Goal: Task Accomplishment & Management: Complete application form

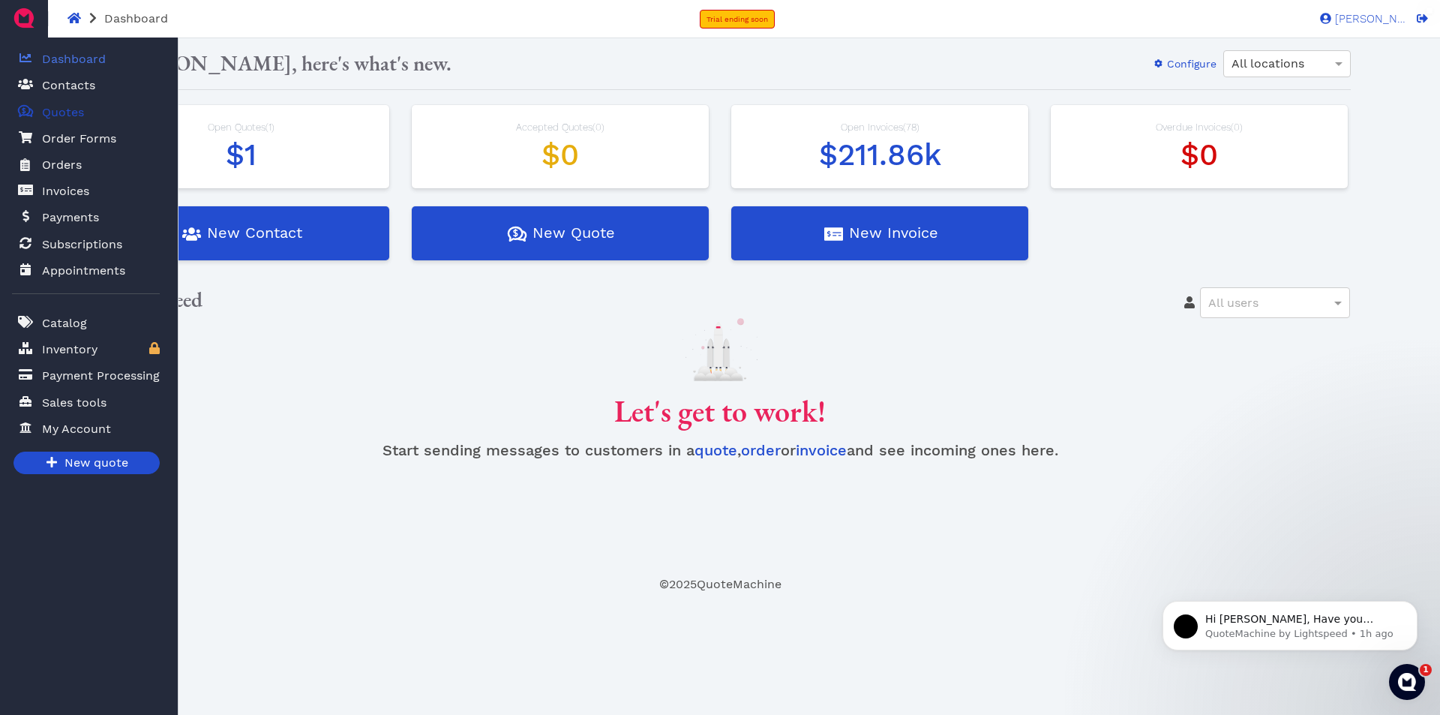
click at [58, 116] on span "Quotes" at bounding box center [63, 113] width 42 height 18
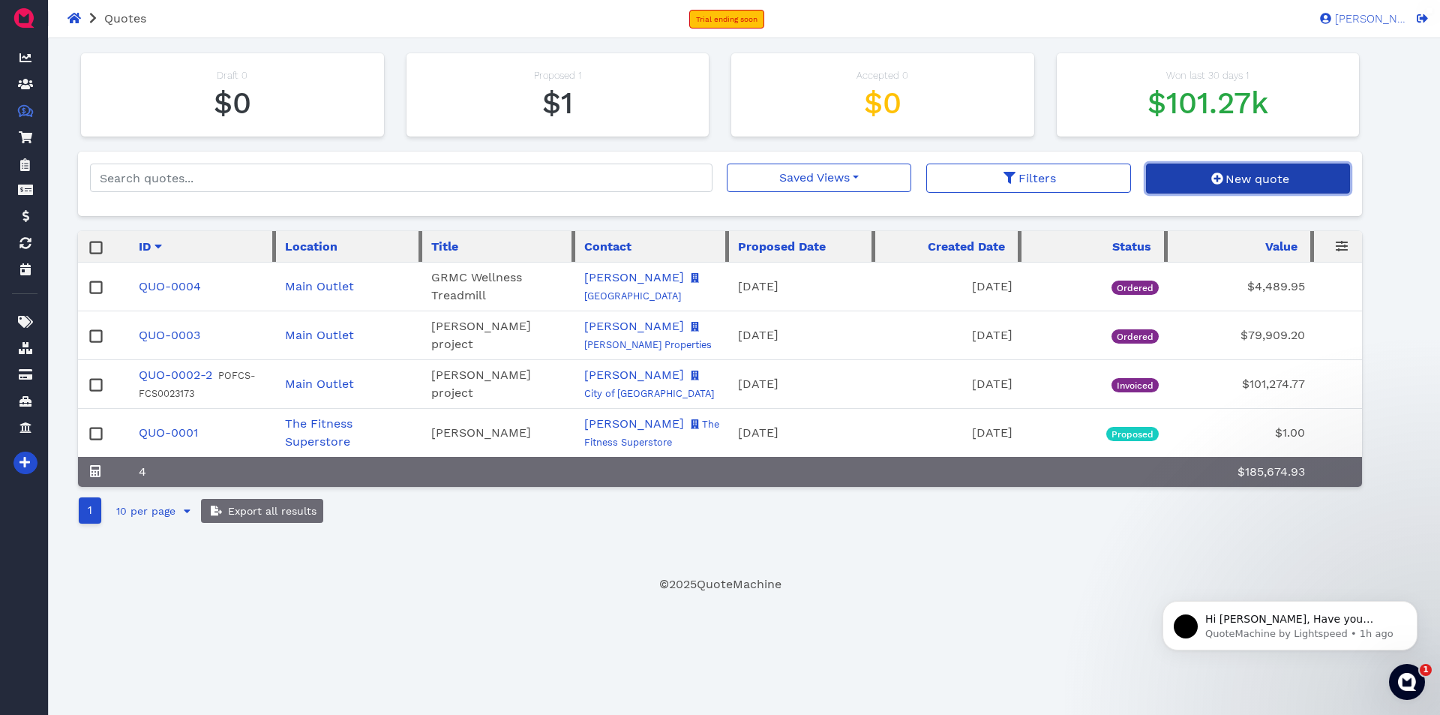
click at [1246, 172] on span "New quote" at bounding box center [1256, 179] width 66 height 14
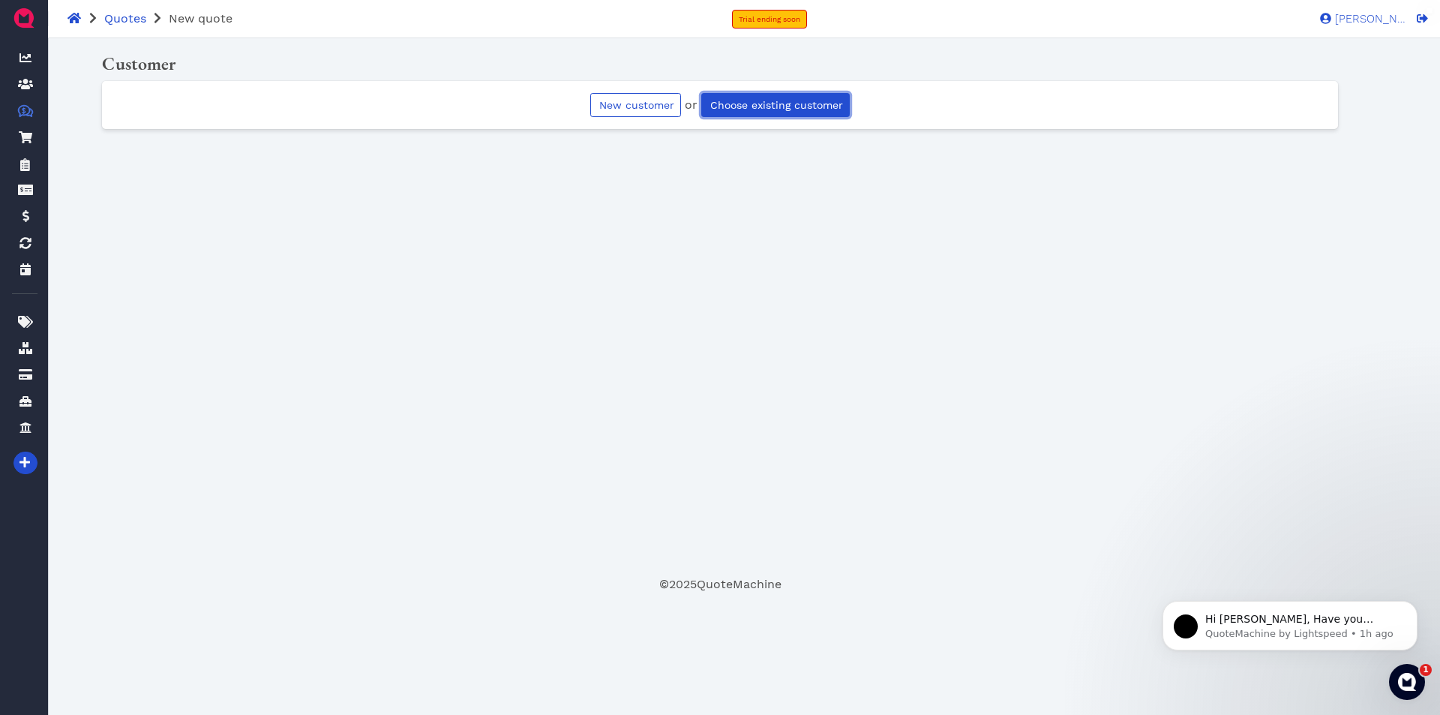
click at [775, 112] on link "Choose existing customer" at bounding box center [775, 105] width 149 height 24
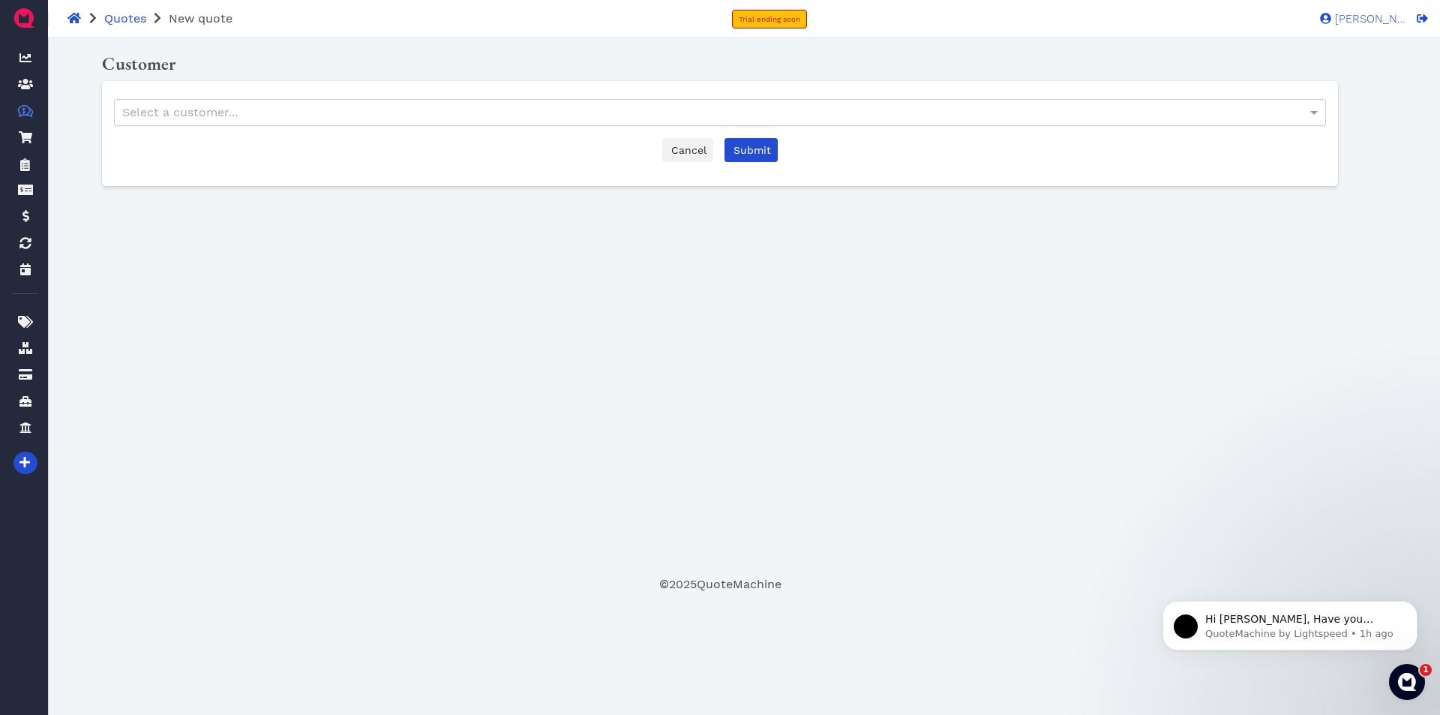
click at [485, 110] on div "Select a customer..." at bounding box center [720, 113] width 1211 height 26
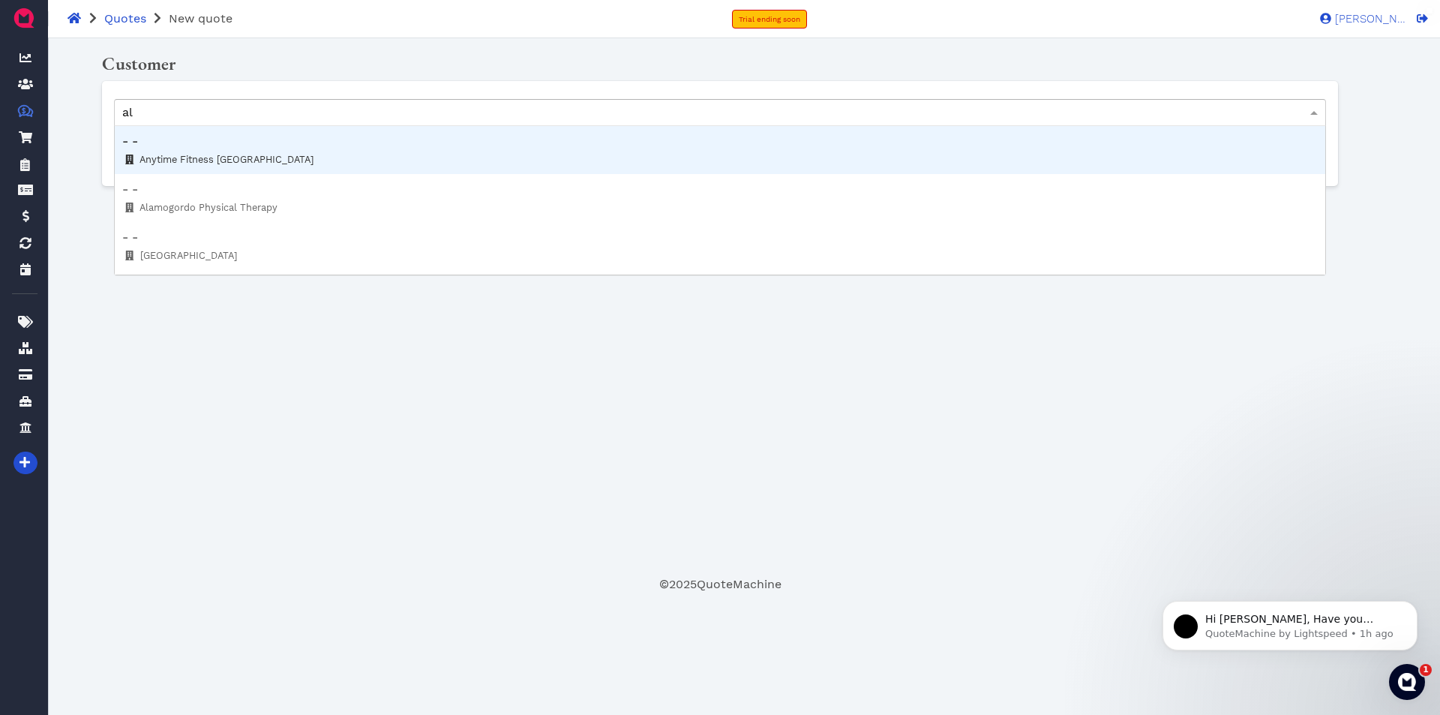
type input "a"
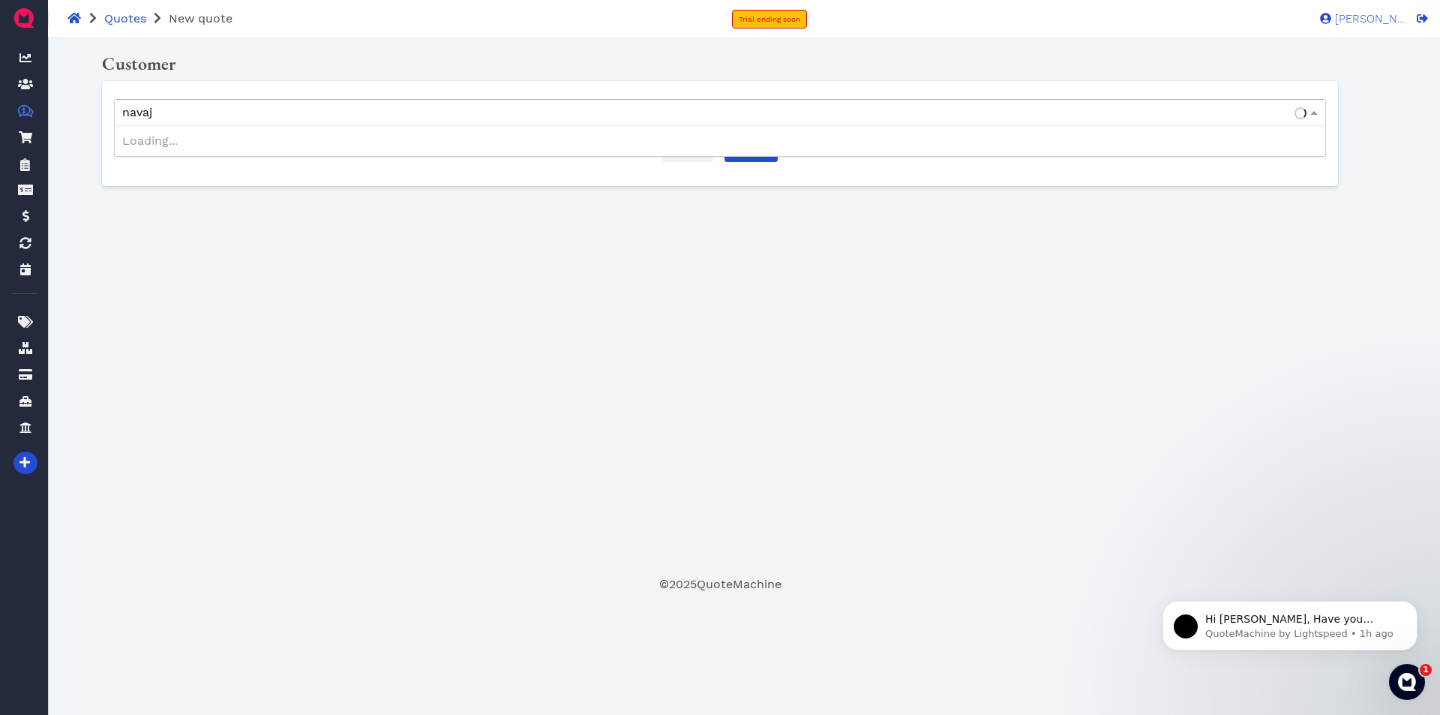
type input "navajo"
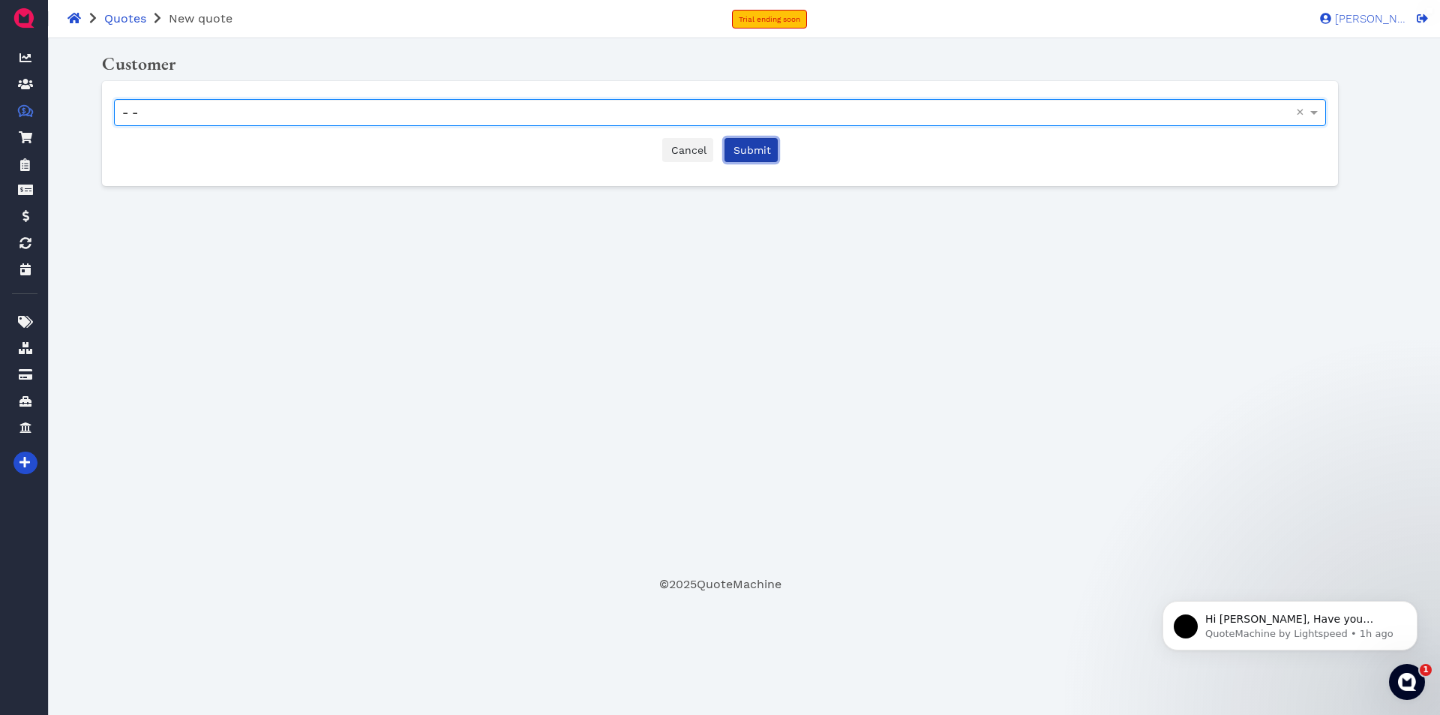
click at [755, 153] on span "Submit" at bounding box center [751, 150] width 40 height 12
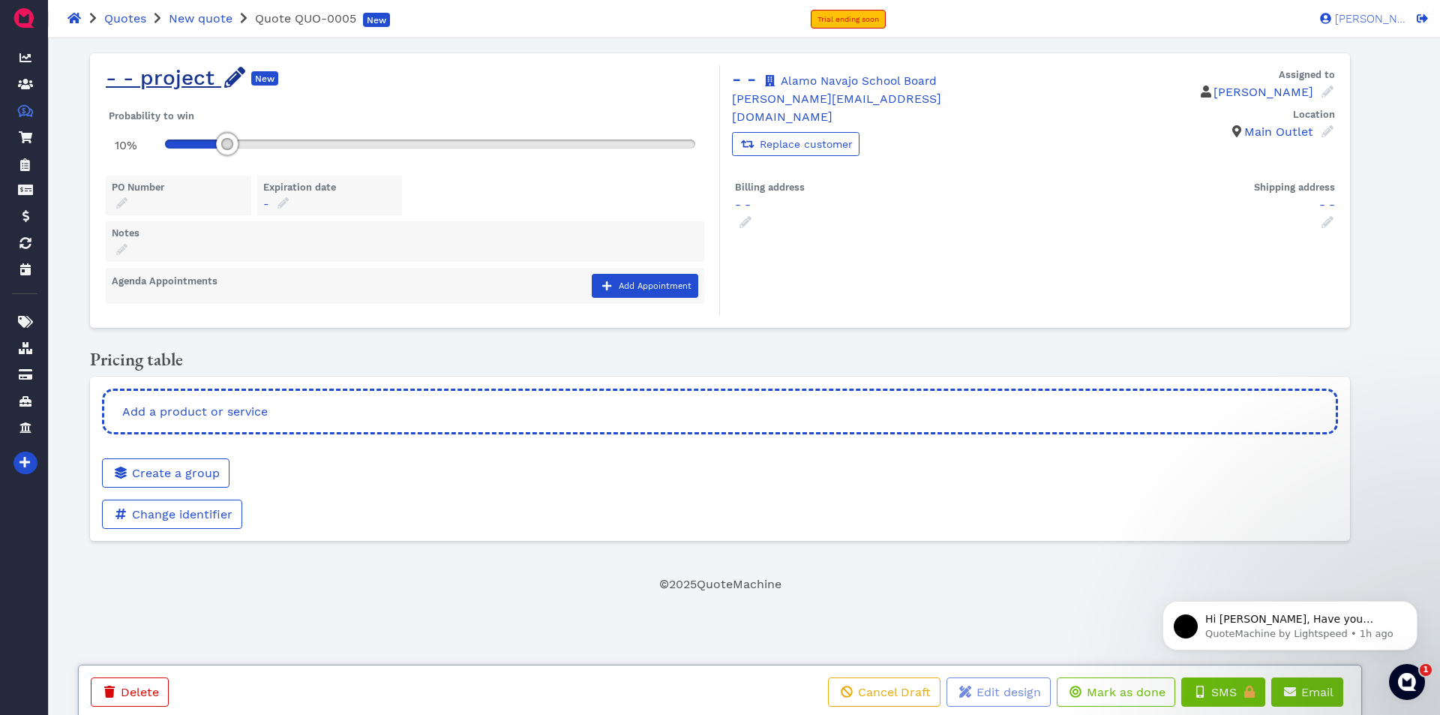
click at [239, 76] on icon at bounding box center [234, 77] width 21 height 21
click at [221, 119] on input "- - project" at bounding box center [234, 125] width 225 height 29
type input "-"
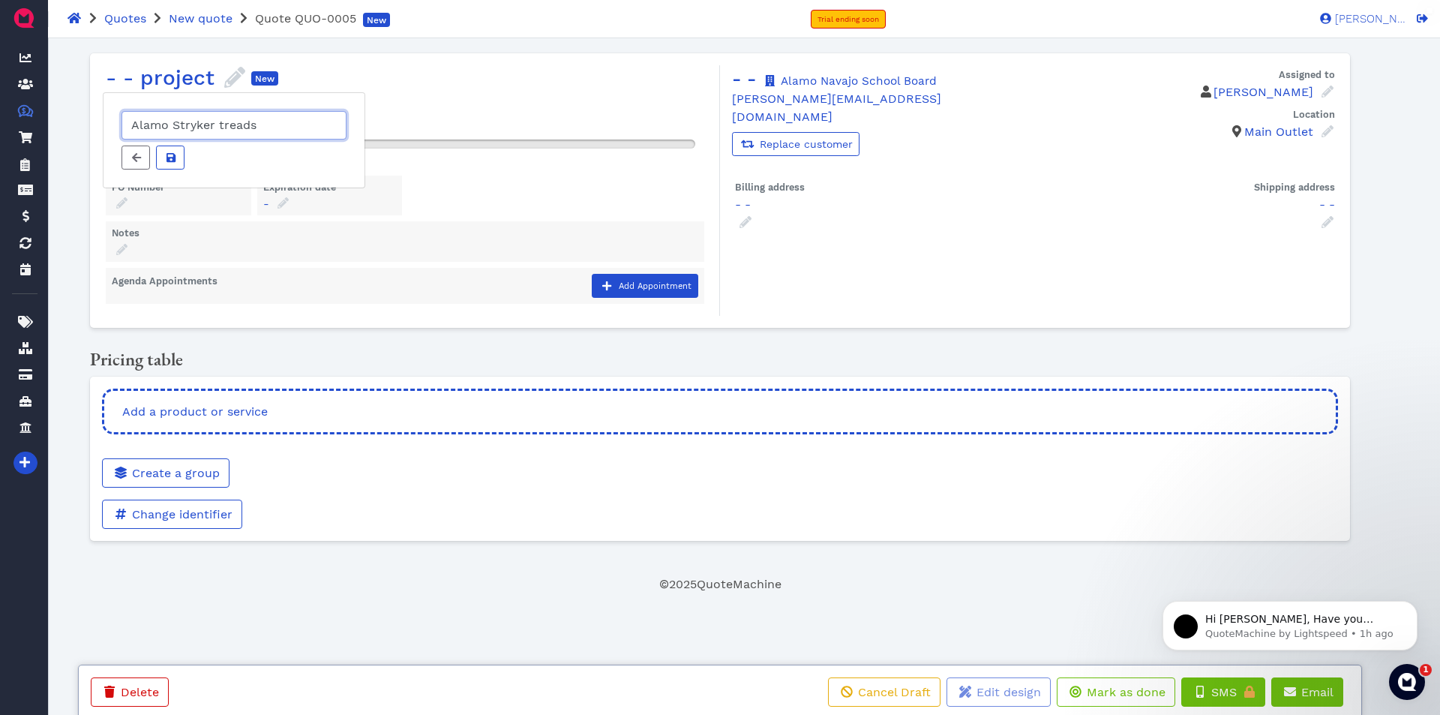
type input "Alamo Stryker treads"
click at [855, 264] on div "- - Alamo Navajo School Board [PERSON_NAME][EMAIL_ADDRESS][DOMAIN_NAME] Replace…" at bounding box center [1029, 190] width 618 height 251
click at [360, 415] on div "Add a product or service" at bounding box center [720, 412] width 1236 height 46
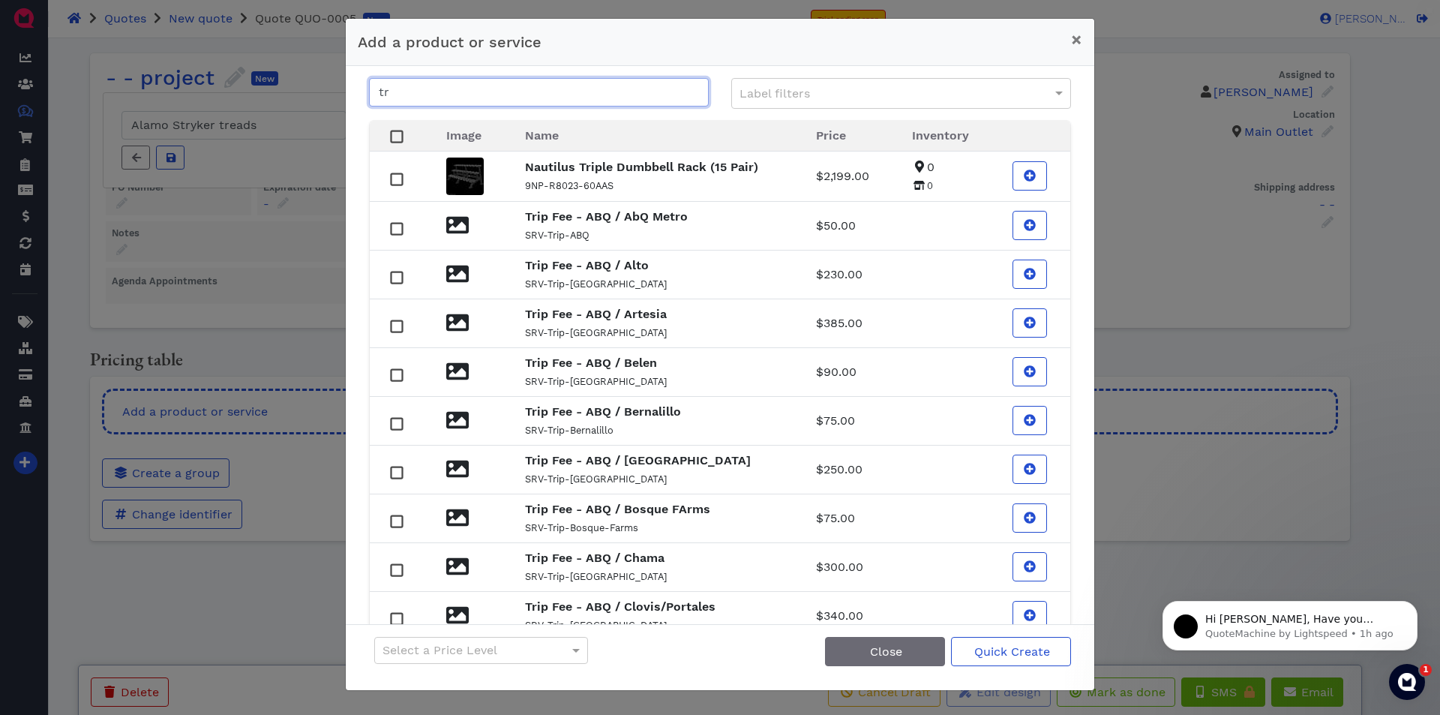
type input "t"
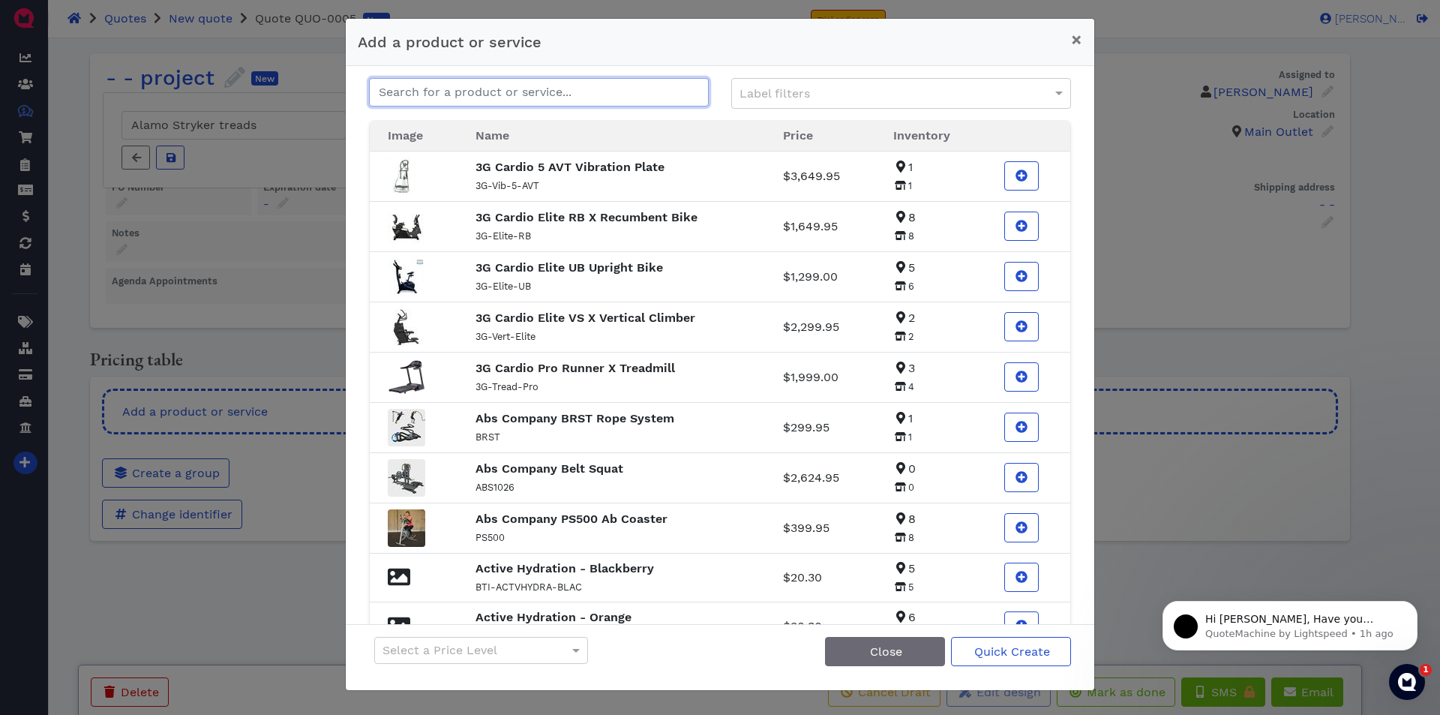
click at [486, 87] on input "text" at bounding box center [539, 92] width 340 height 29
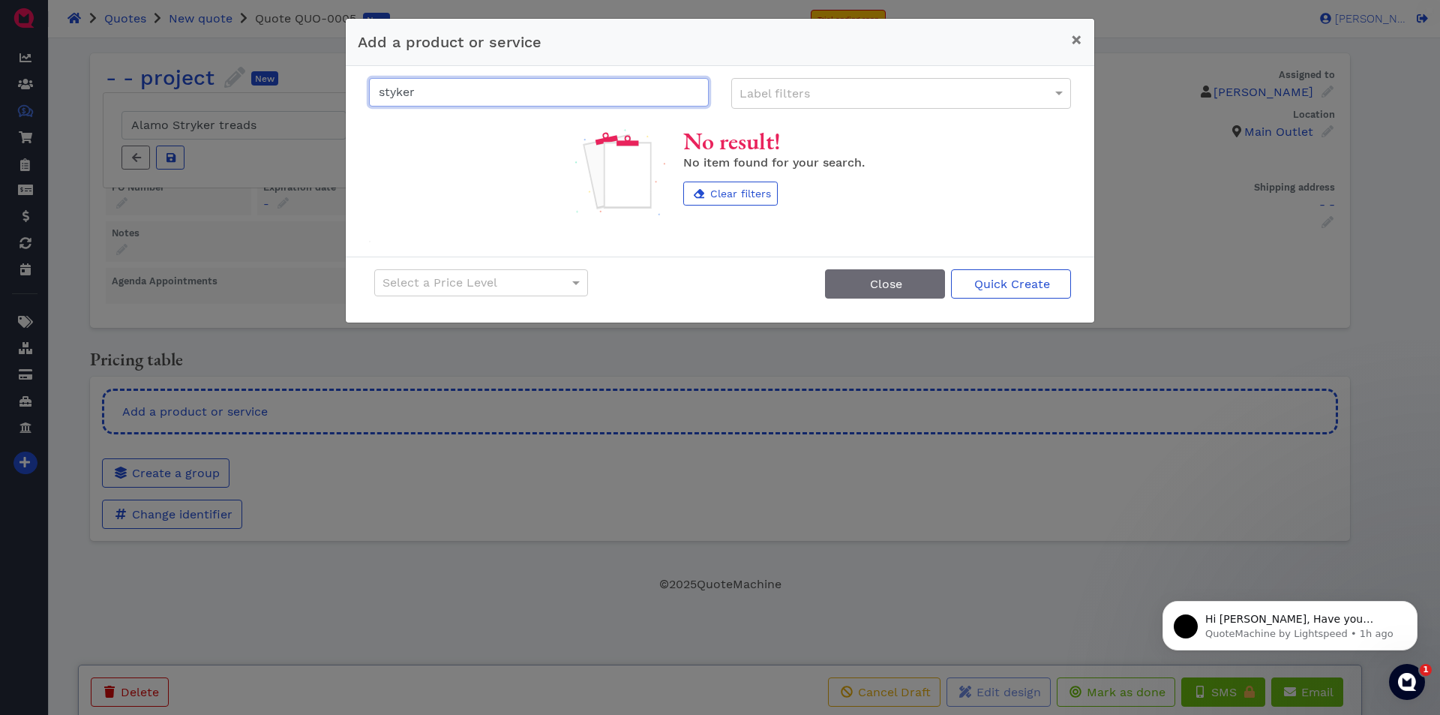
drag, startPoint x: 446, startPoint y: 86, endPoint x: 309, endPoint y: 80, distance: 136.6
click at [309, 80] on div "Add a product or service × styker Label filters No result! No item found for yo…" at bounding box center [720, 357] width 1440 height 715
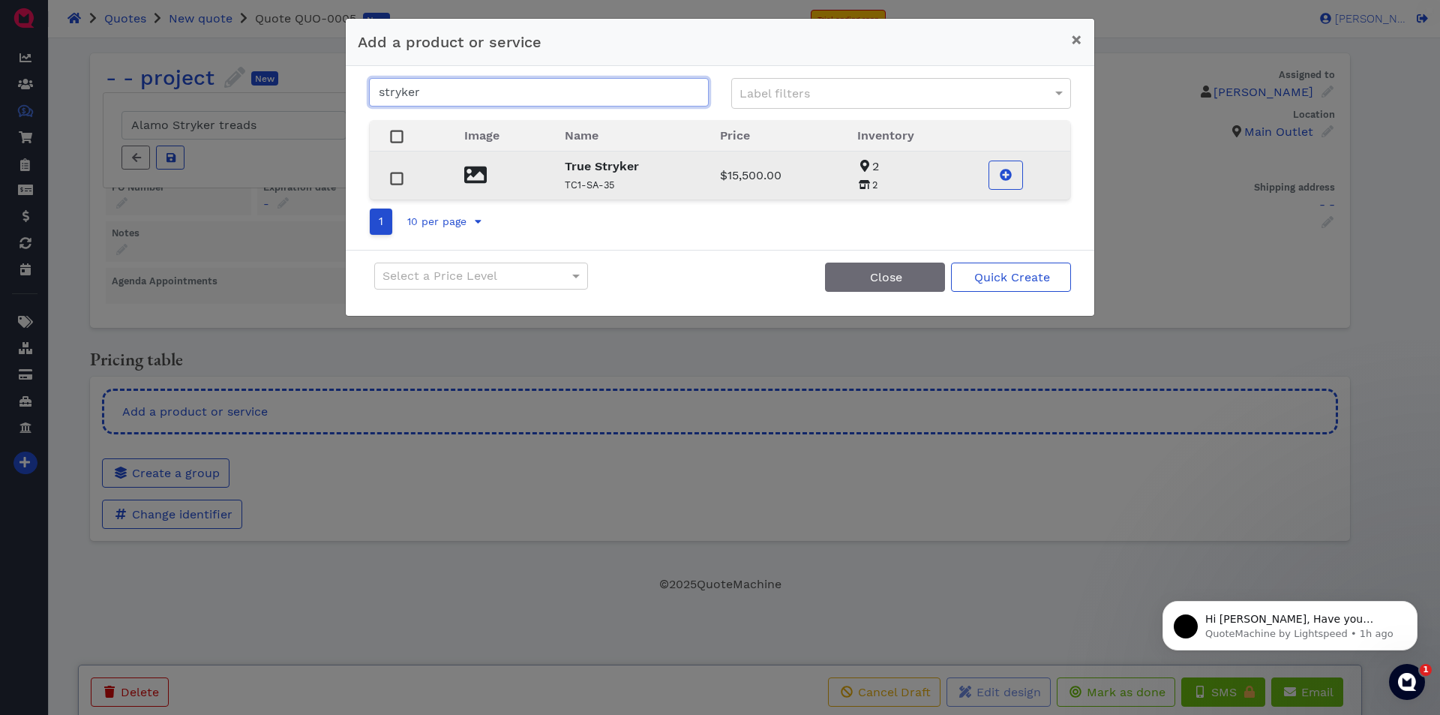
type input "stryker"
click at [601, 179] on small "TC1-SA-35" at bounding box center [590, 184] width 50 height 11
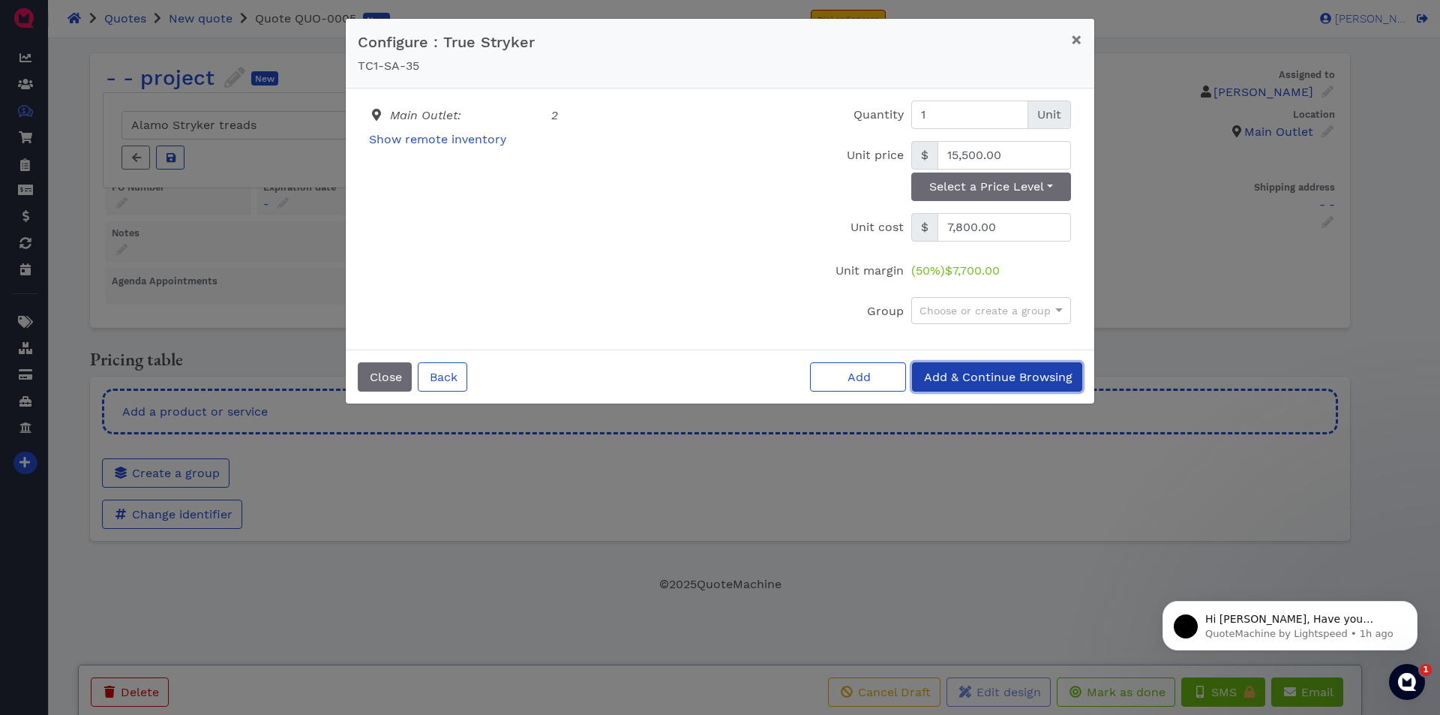
click at [974, 372] on span "Add & Continue Browsing" at bounding box center [997, 377] width 151 height 14
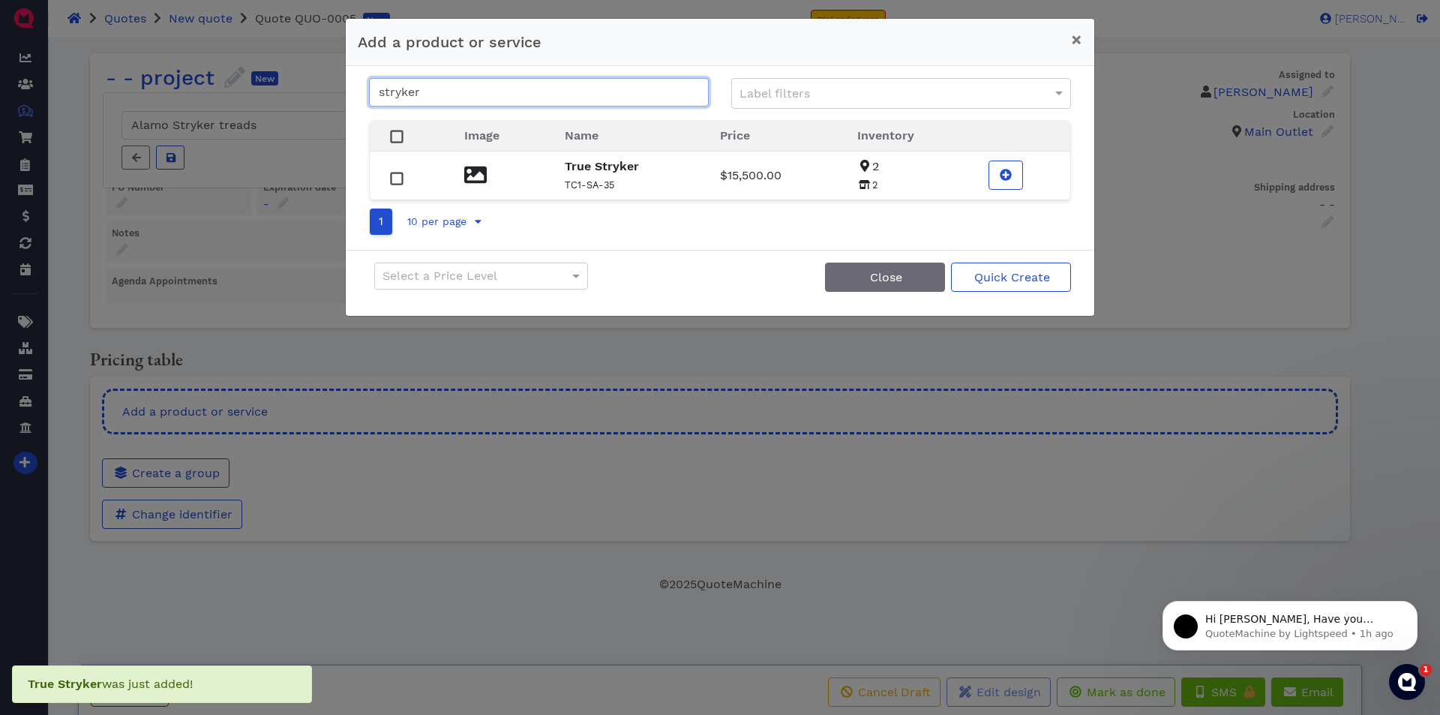
type input "- - project"
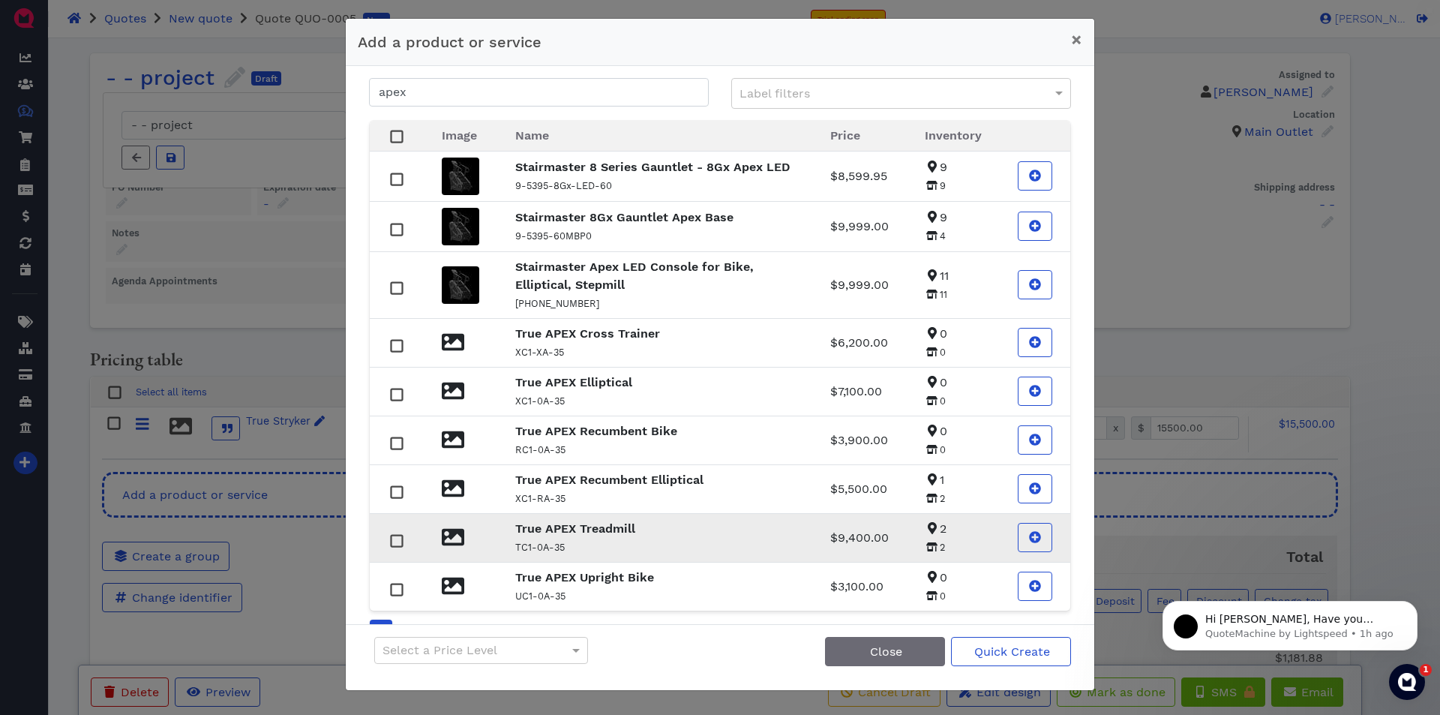
click at [587, 536] on strong "True APEX Treadmill" at bounding box center [575, 528] width 120 height 14
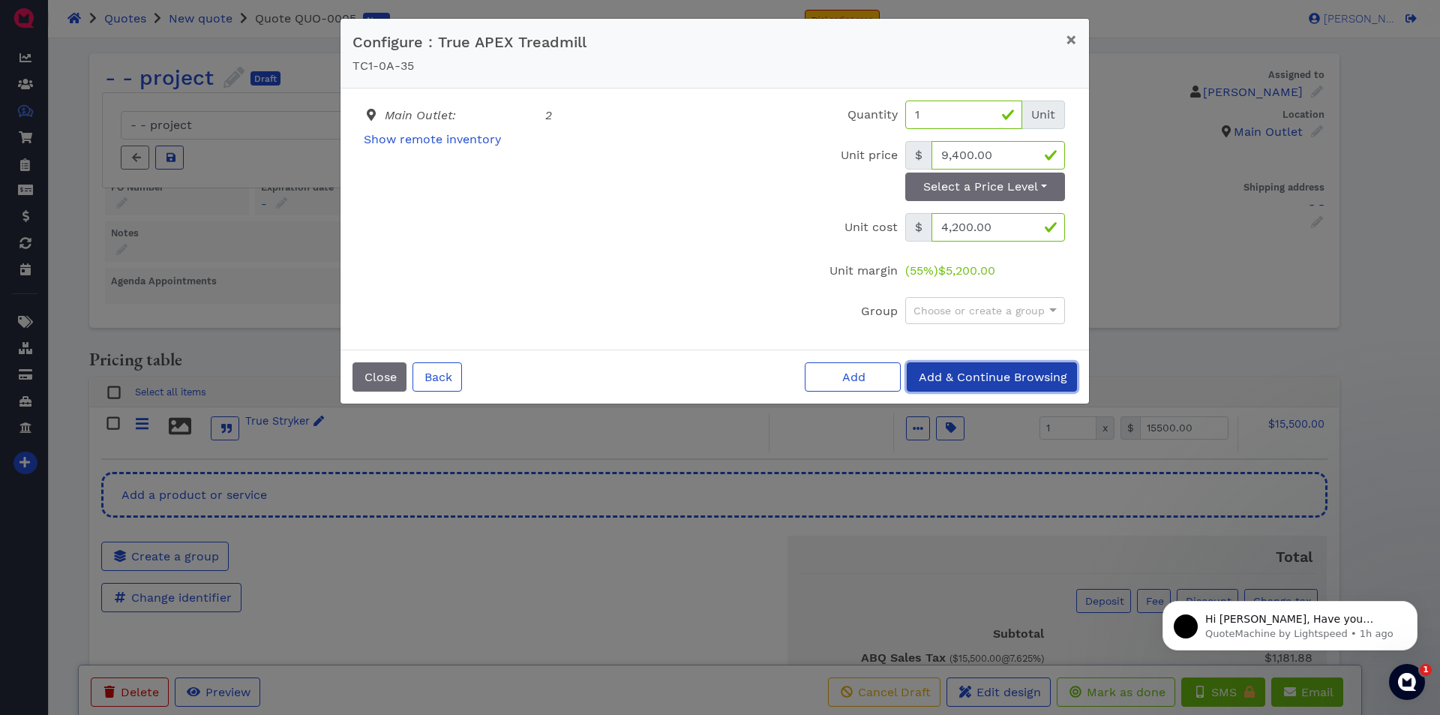
click at [958, 371] on span "Add & Continue Browsing" at bounding box center [992, 377] width 151 height 14
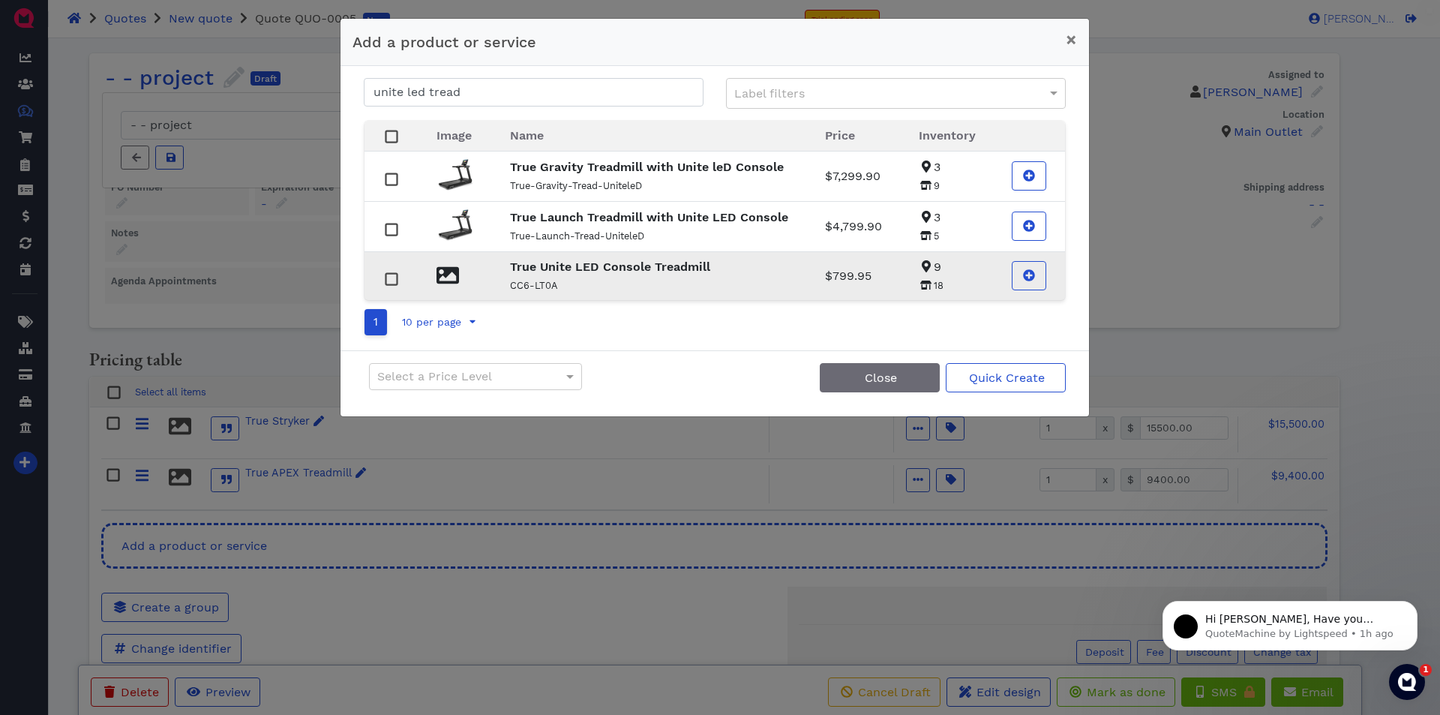
click at [605, 272] on strong "True Unite LED Console Treadmill" at bounding box center [610, 267] width 200 height 14
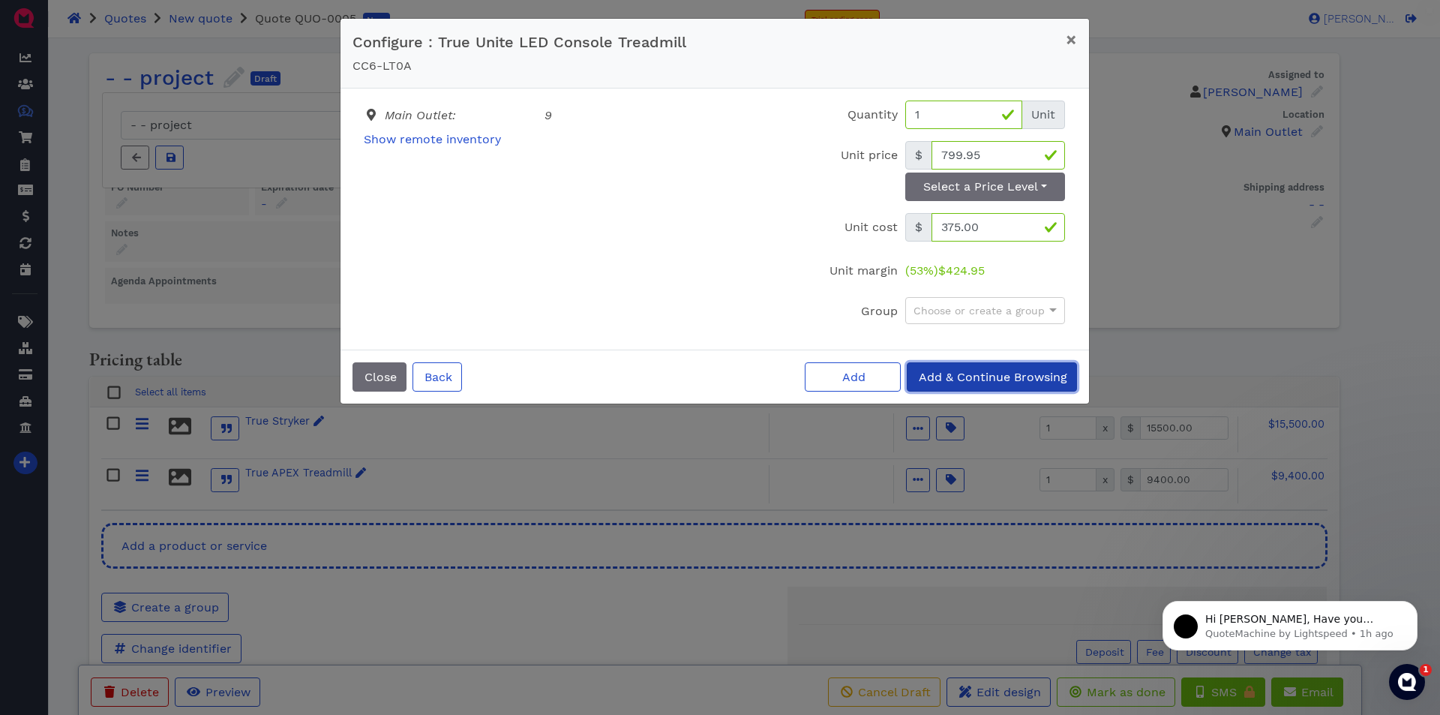
click at [972, 374] on span "Add & Continue Browsing" at bounding box center [992, 377] width 151 height 14
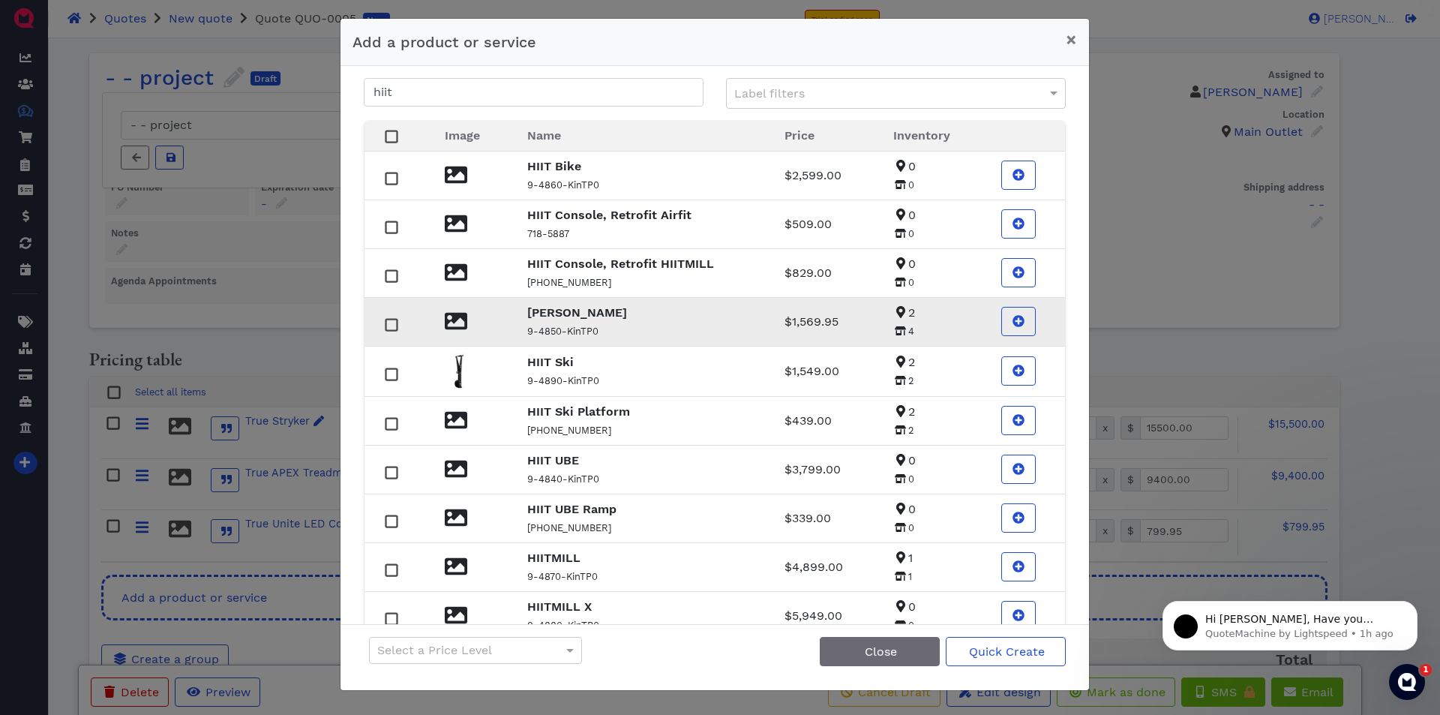
click at [558, 314] on strong "[PERSON_NAME]" at bounding box center [577, 312] width 100 height 14
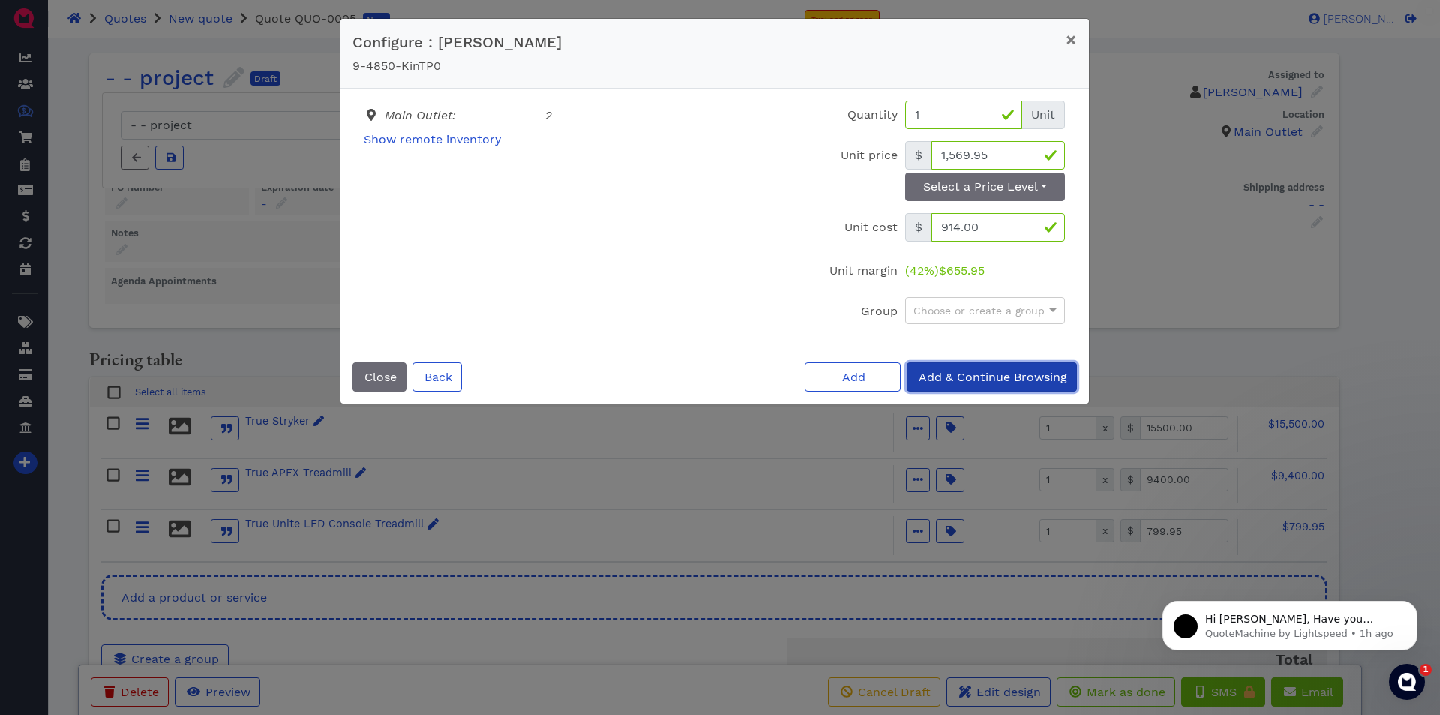
click at [958, 373] on span "Add & Continue Browsing" at bounding box center [992, 377] width 151 height 14
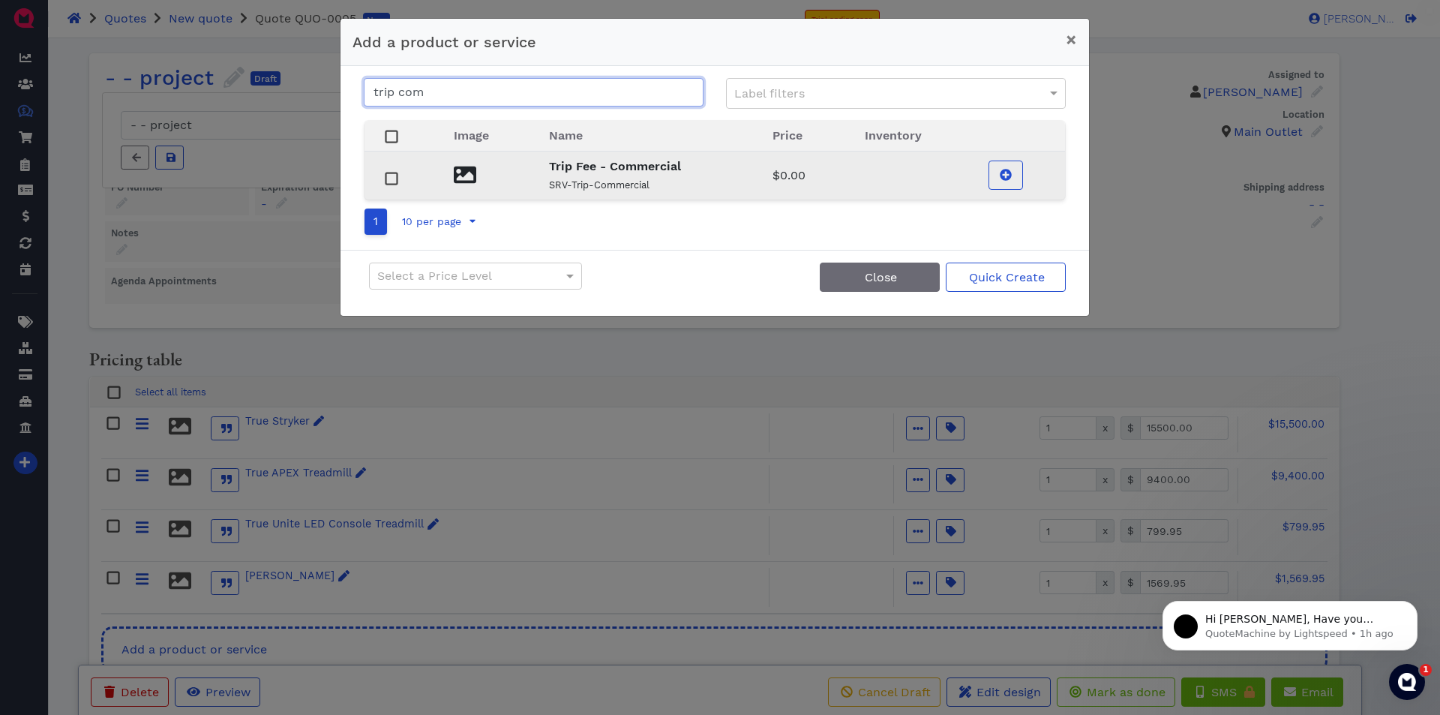
type input "trip com"
click at [632, 166] on strong "Trip Fee - Commercial" at bounding box center [615, 166] width 132 height 14
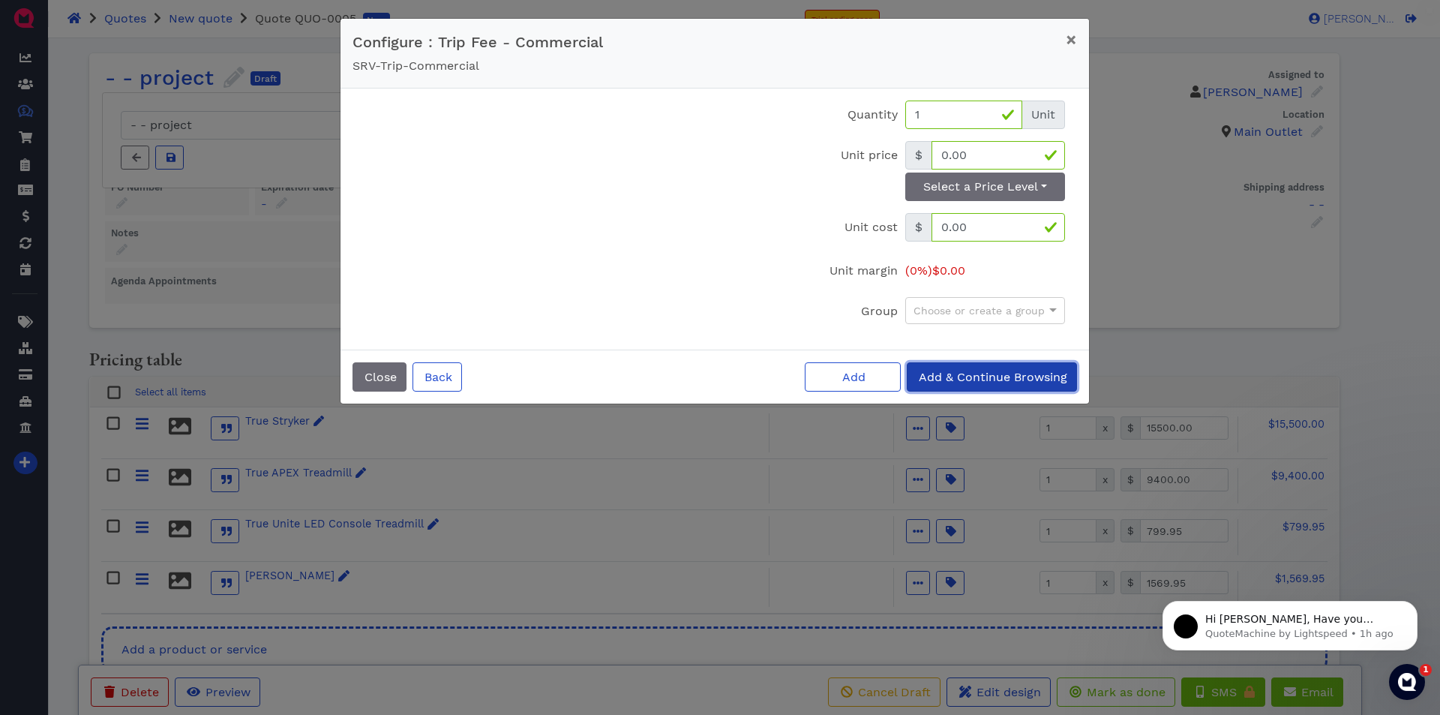
click at [971, 377] on span "Add & Continue Browsing" at bounding box center [992, 377] width 151 height 14
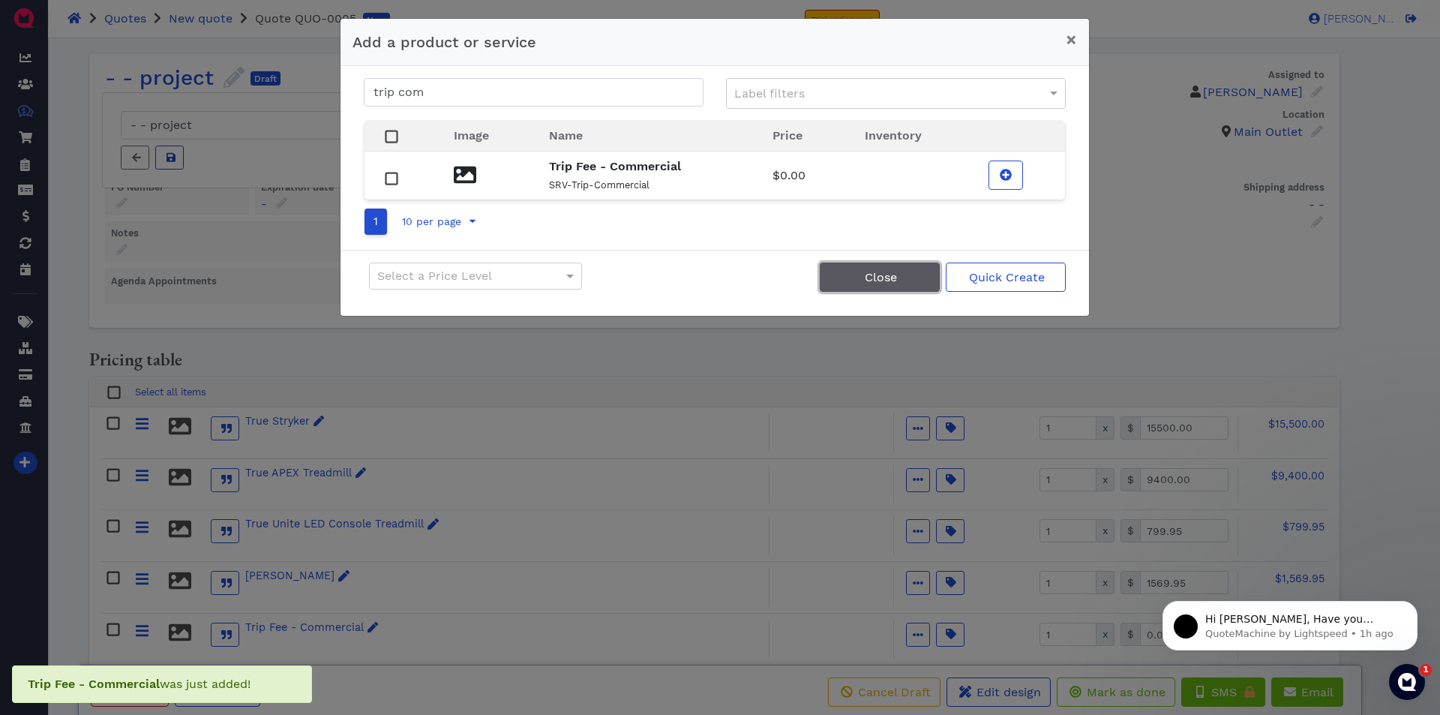
click at [882, 278] on span "Close" at bounding box center [880, 277] width 35 height 14
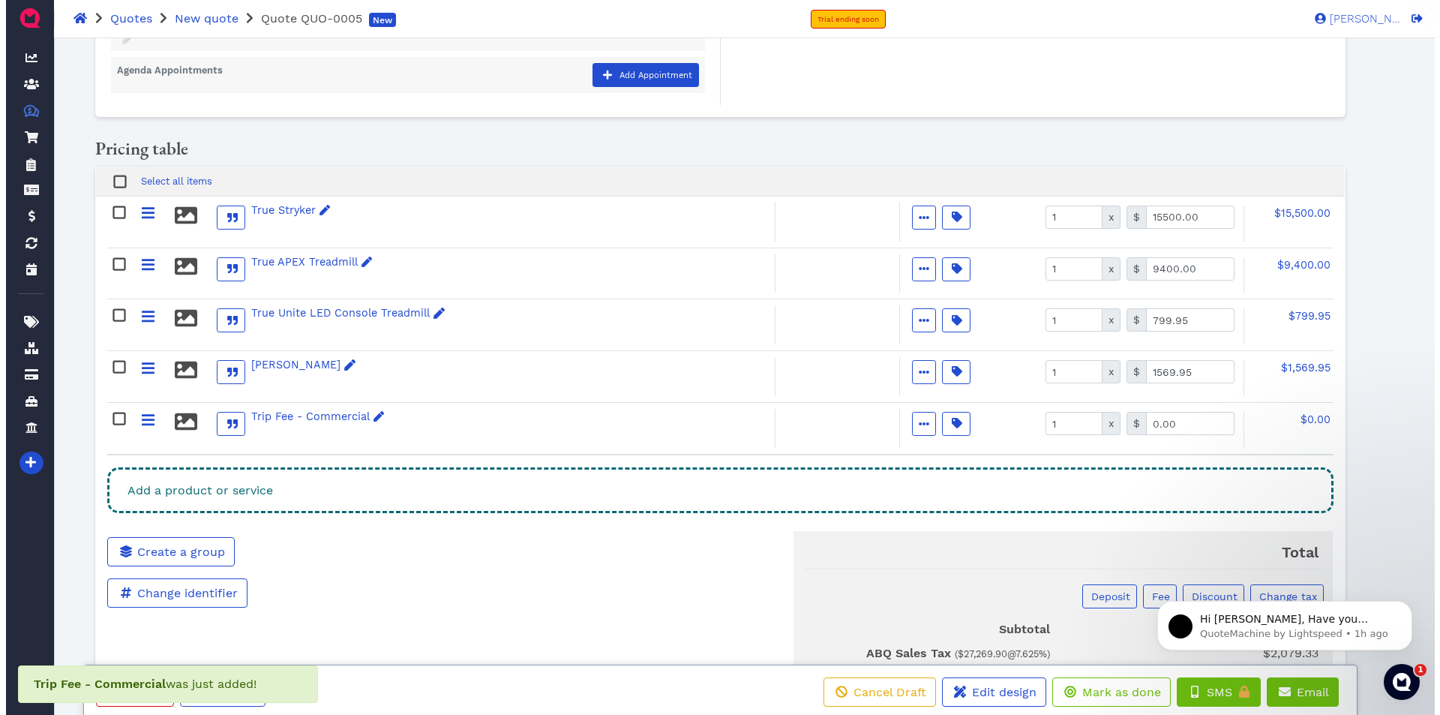
scroll to position [300, 0]
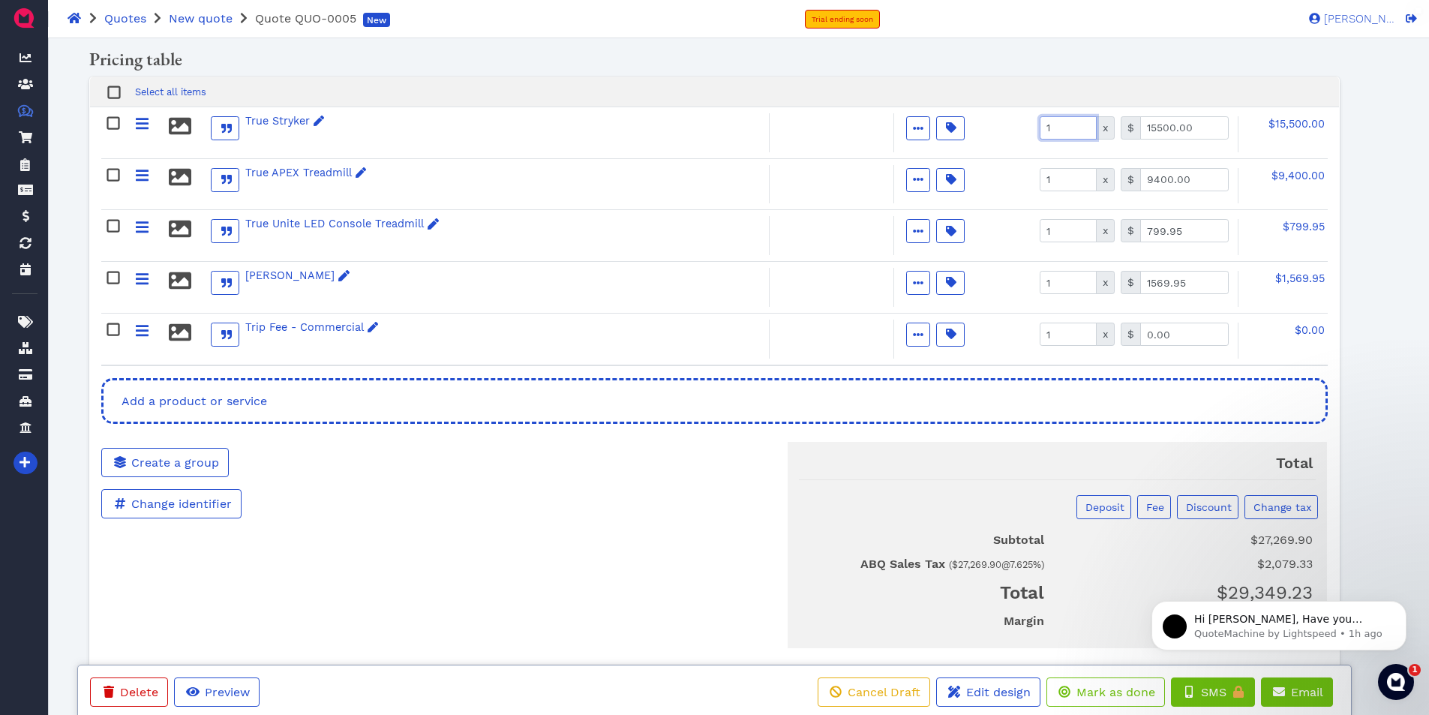
click at [1058, 129] on input "1" at bounding box center [1068, 127] width 57 height 23
type input "2"
click at [1302, 121] on span "$31,000.00" at bounding box center [1296, 124] width 57 height 12
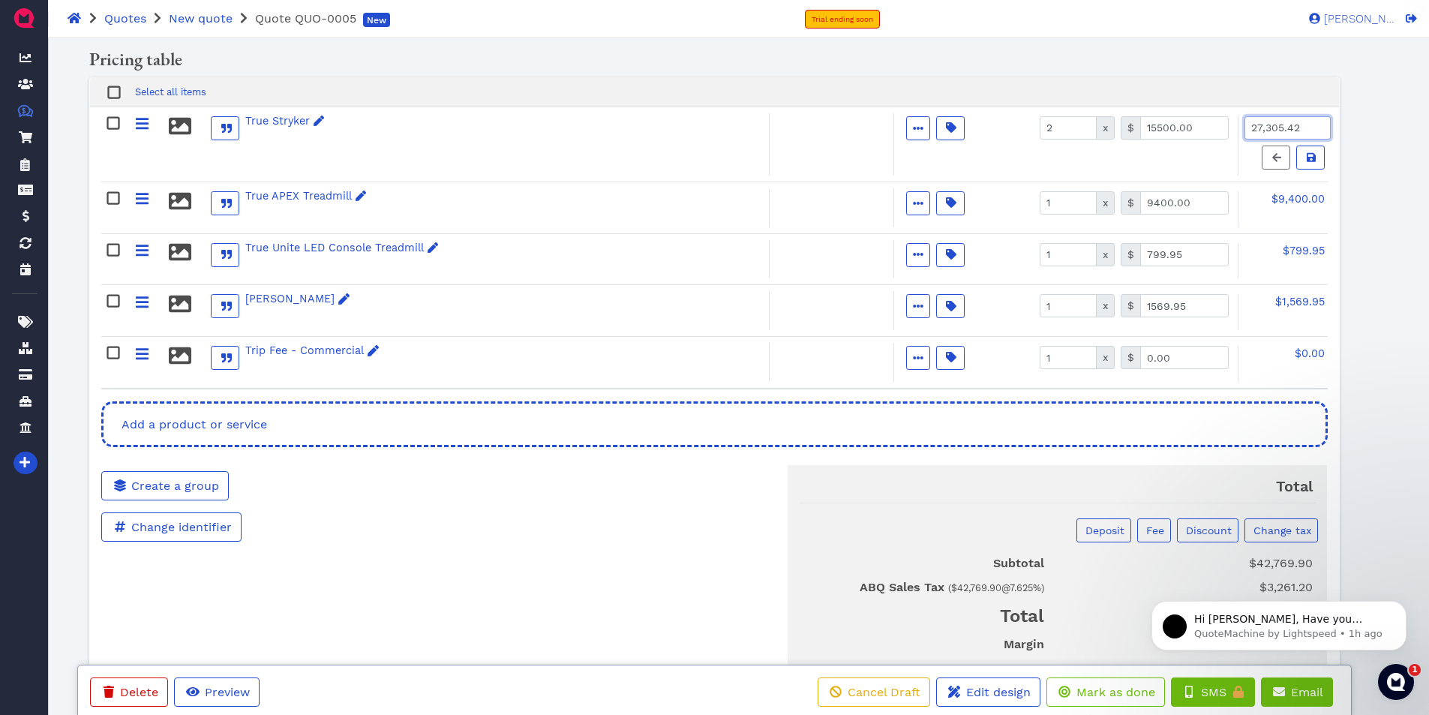
type input "27,305.42"
click at [1199, 205] on input "9400.00" at bounding box center [1184, 202] width 89 height 23
click at [1067, 204] on input "1" at bounding box center [1068, 202] width 57 height 23
type input "2"
click at [1192, 197] on input "9400.00" at bounding box center [1184, 202] width 89 height 23
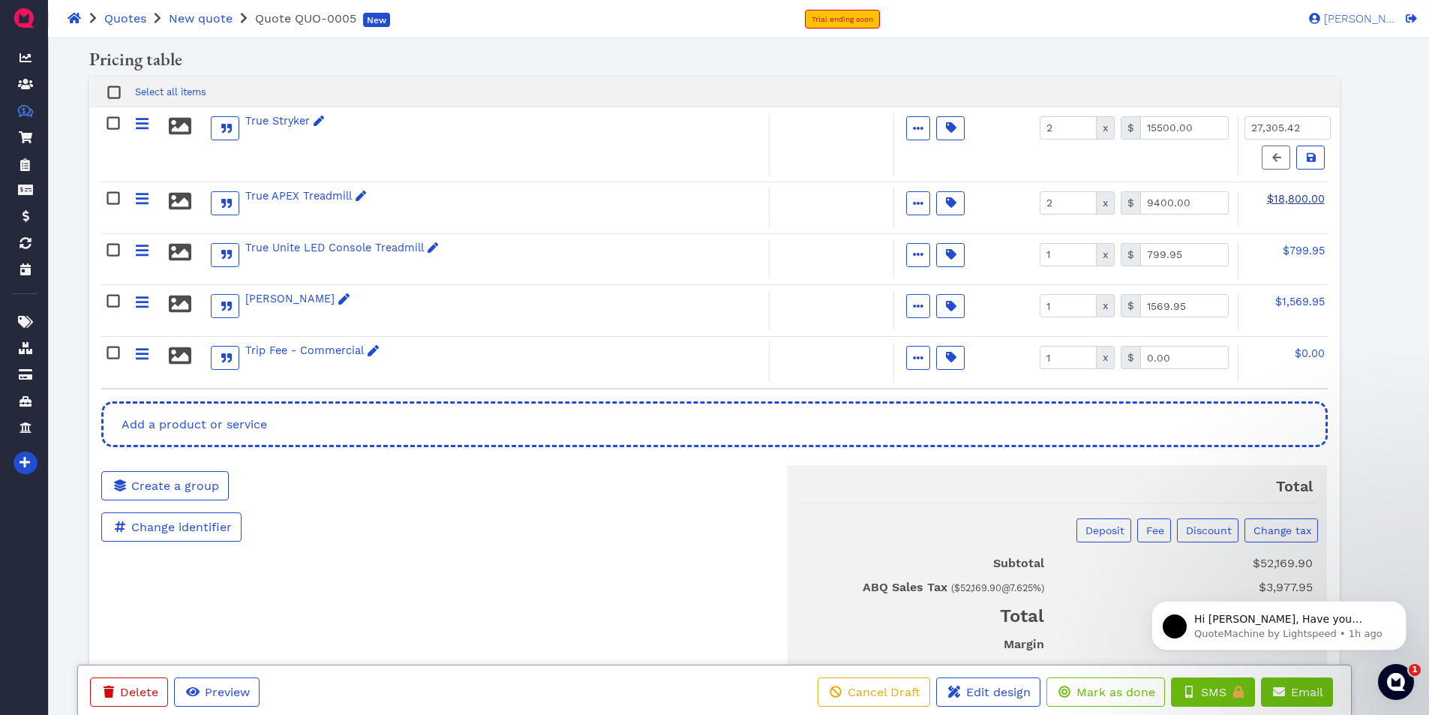
click at [1304, 197] on span "$18,800.00" at bounding box center [1296, 199] width 58 height 12
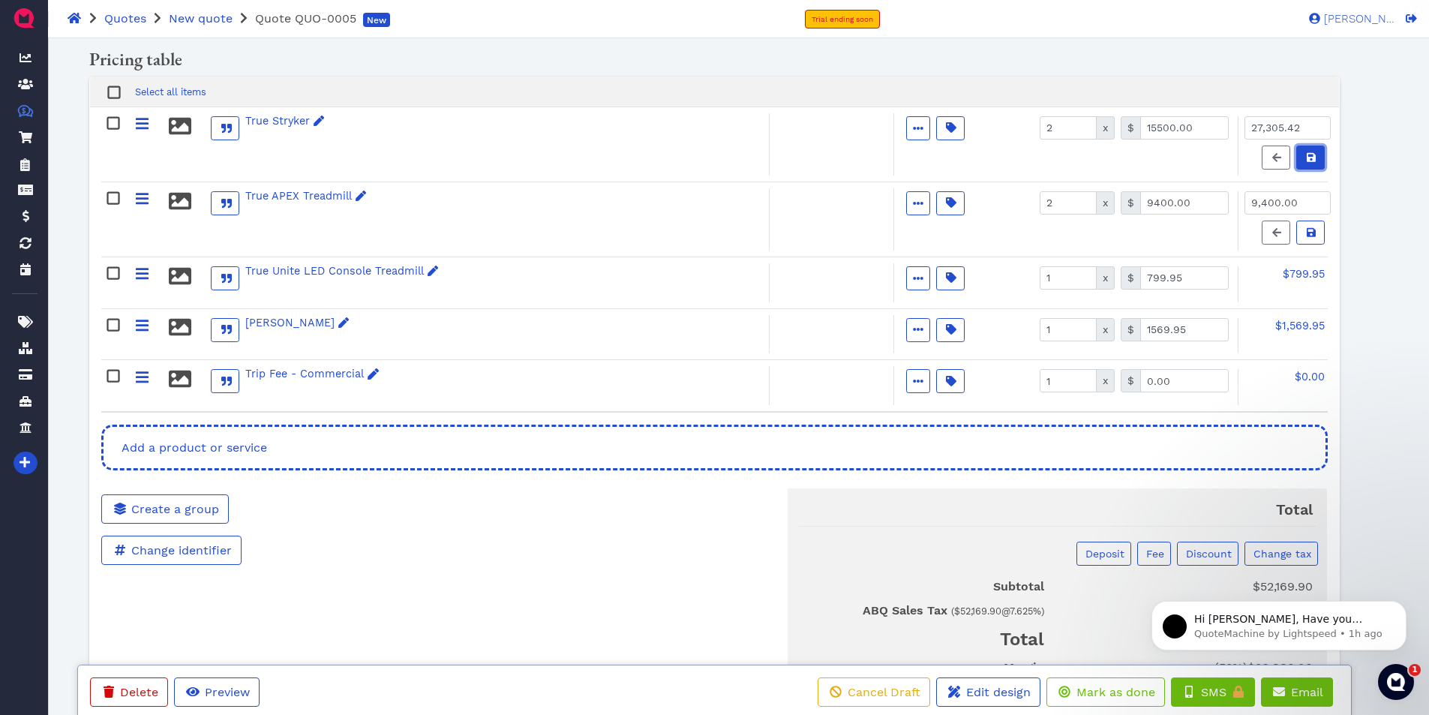
click at [1307, 158] on icon at bounding box center [1311, 156] width 9 height 9
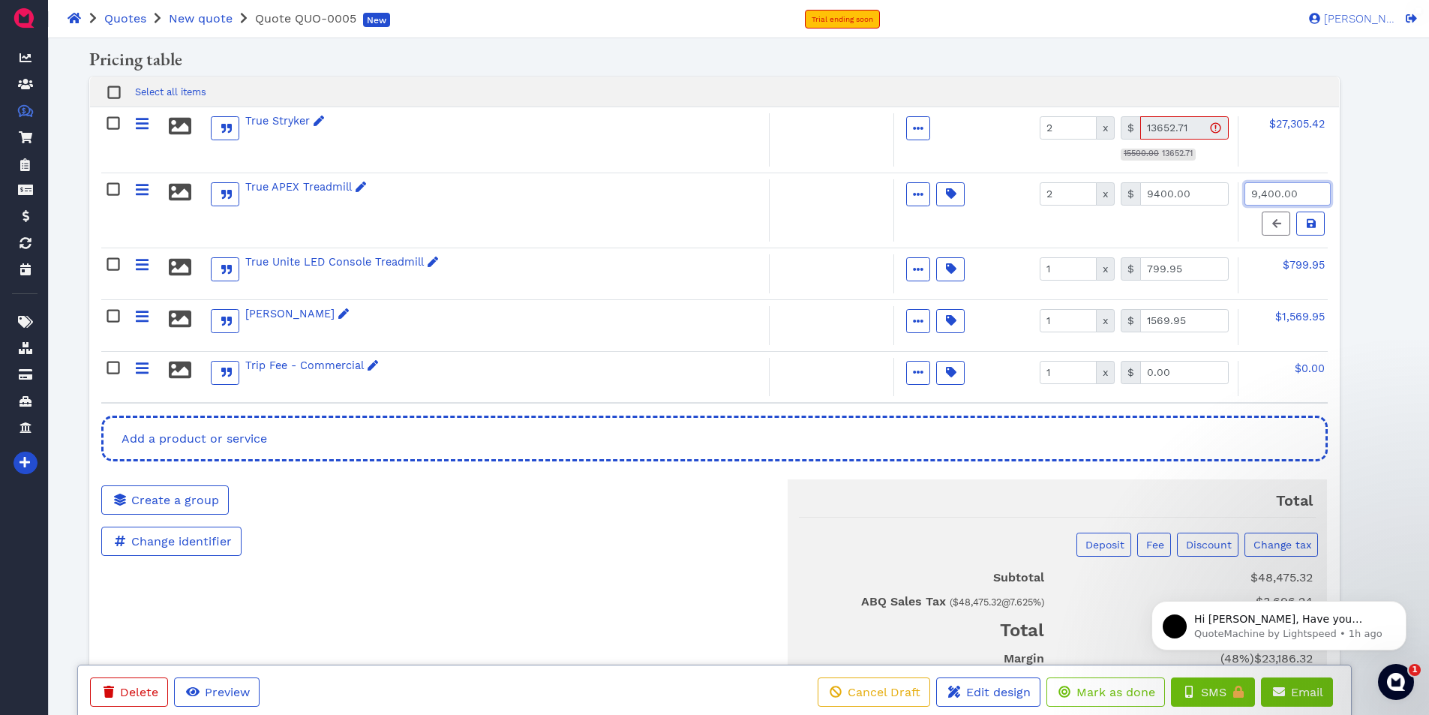
click at [1301, 182] on input "9,400.00" at bounding box center [1287, 193] width 86 height 23
type input "14,879.06"
click at [1308, 218] on icon at bounding box center [1311, 223] width 9 height 11
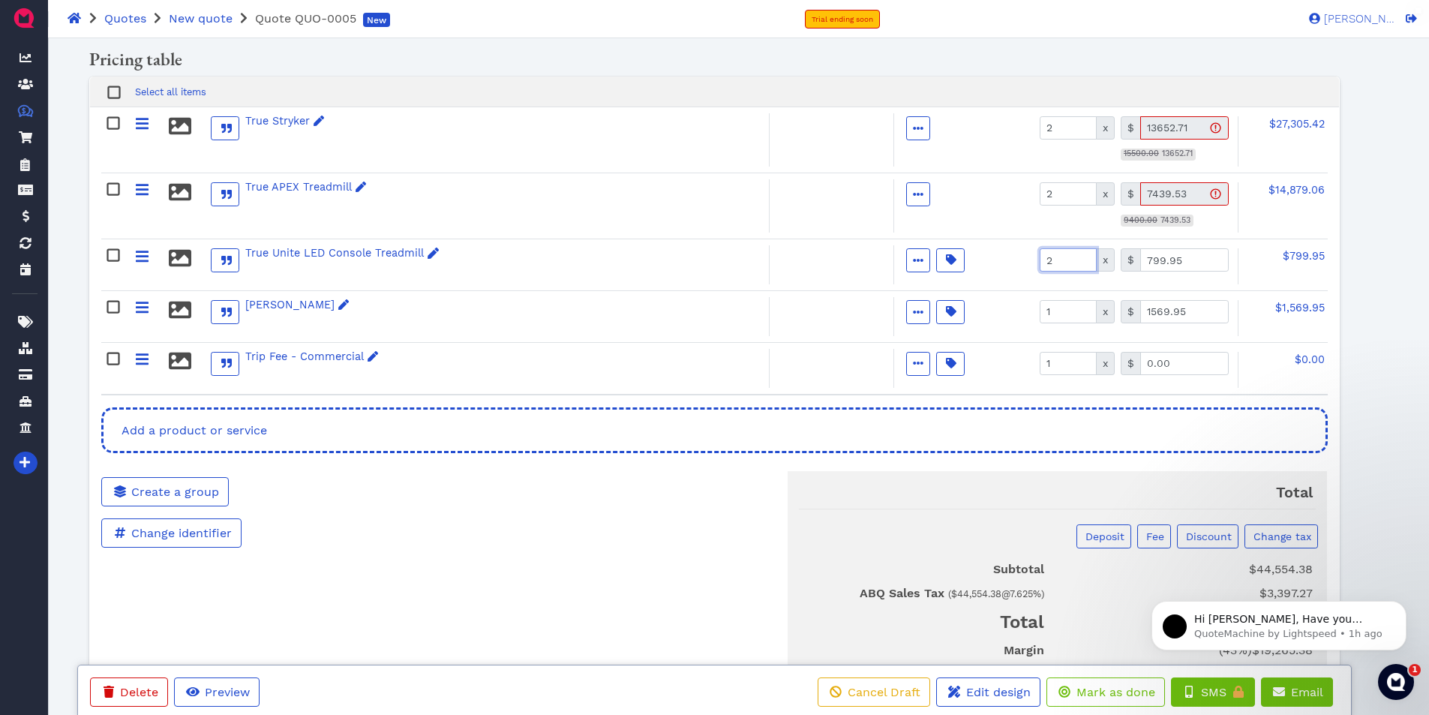
type input "2"
click at [1080, 259] on input "2" at bounding box center [1068, 259] width 57 height 23
click at [1204, 257] on input "799.95" at bounding box center [1184, 259] width 89 height 23
type input "0.00"
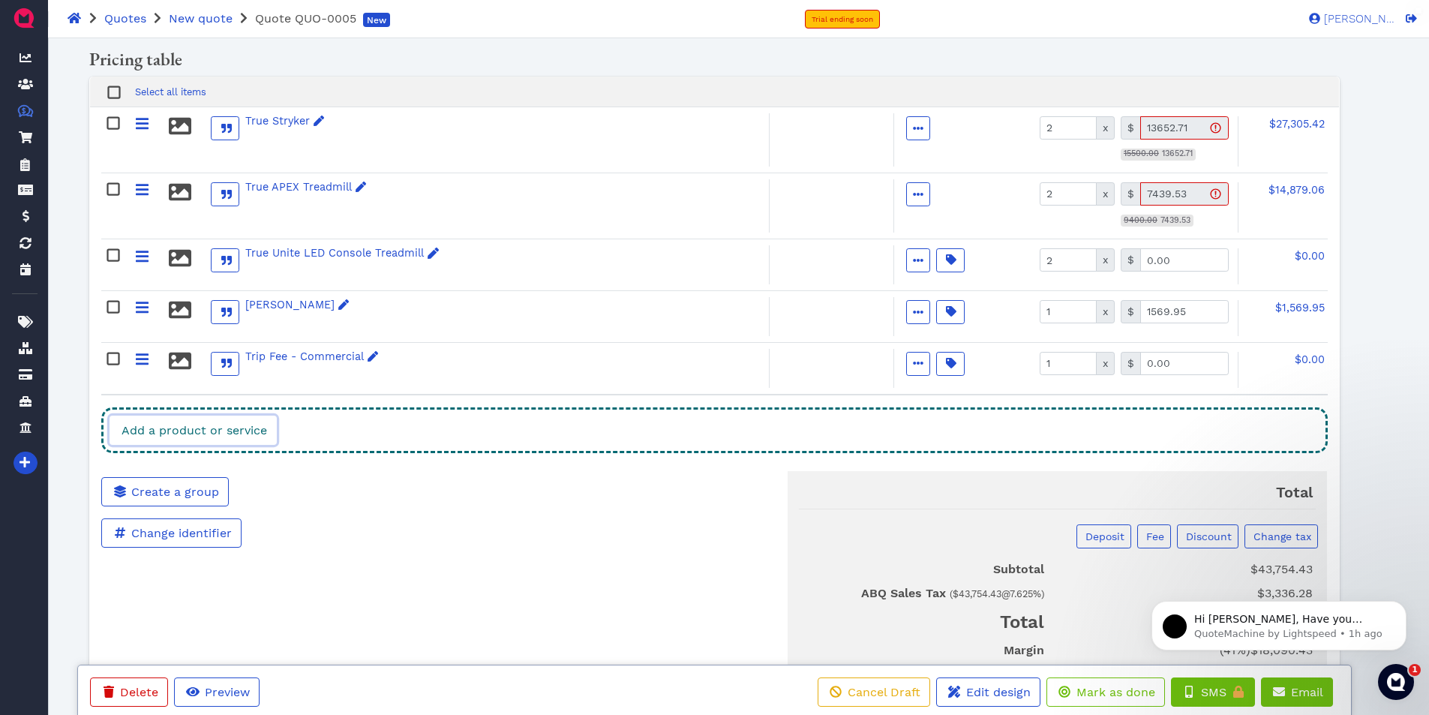
click at [264, 420] on link "Add a product or service" at bounding box center [193, 430] width 167 height 29
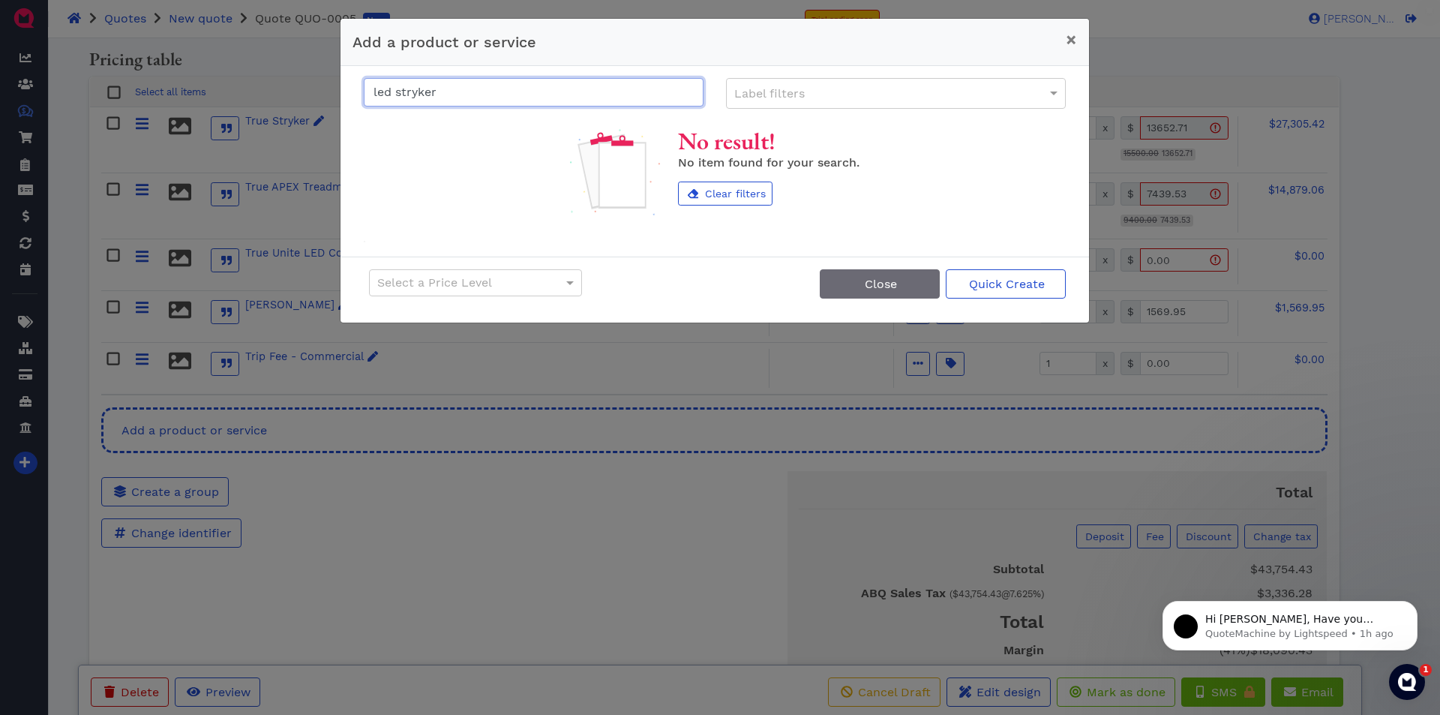
drag, startPoint x: 461, startPoint y: 95, endPoint x: 333, endPoint y: 100, distance: 128.4
click at [333, 100] on div "Add a product or service × led stryker Label filters No result! No item found f…" at bounding box center [720, 357] width 1440 height 715
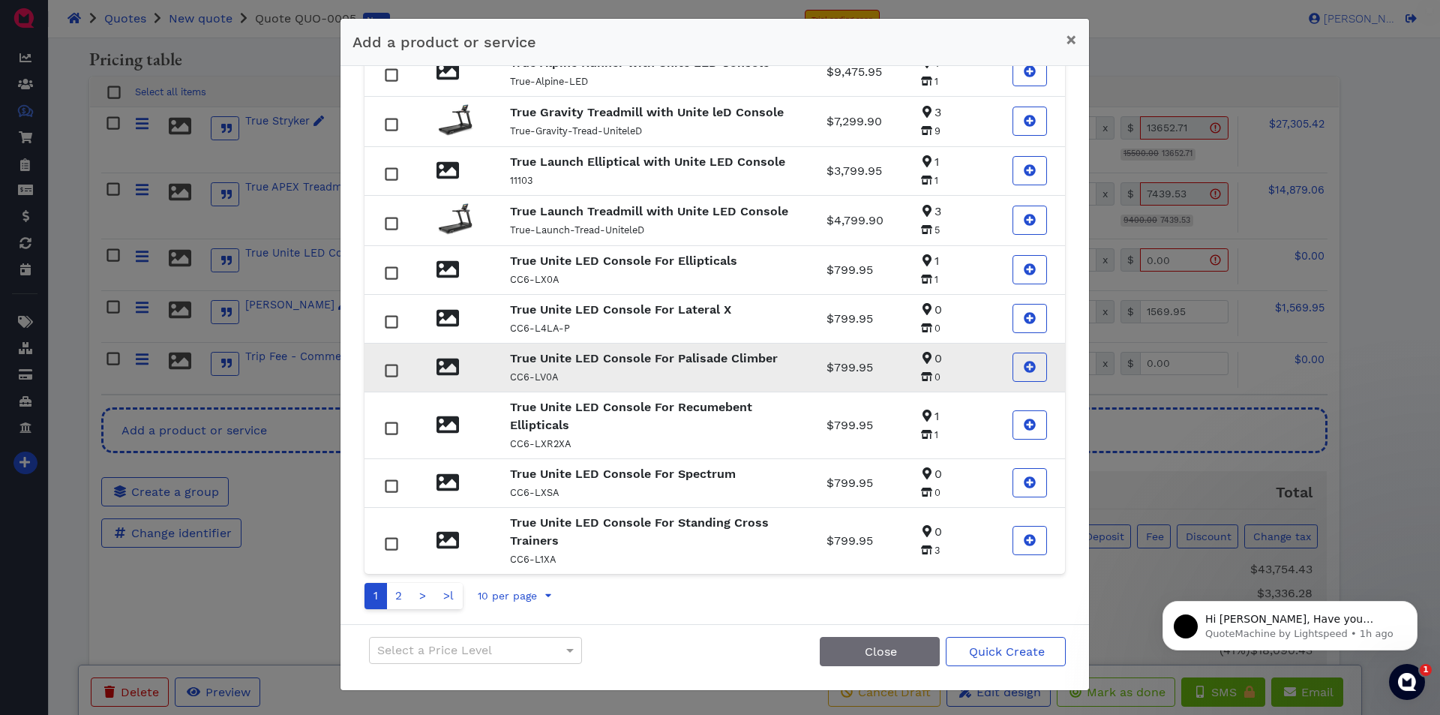
scroll to position [138, 0]
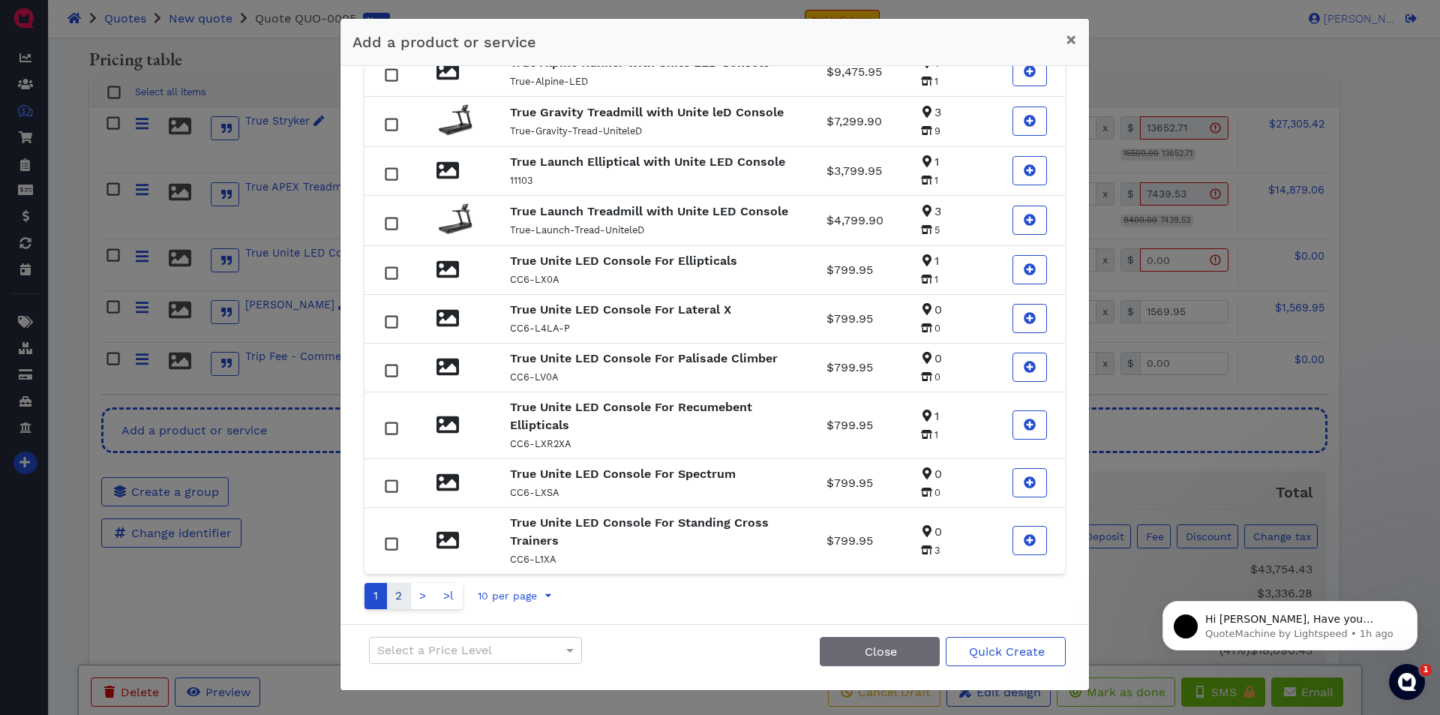
type input "unite led con"
click at [392, 597] on link "2" at bounding box center [398, 596] width 25 height 26
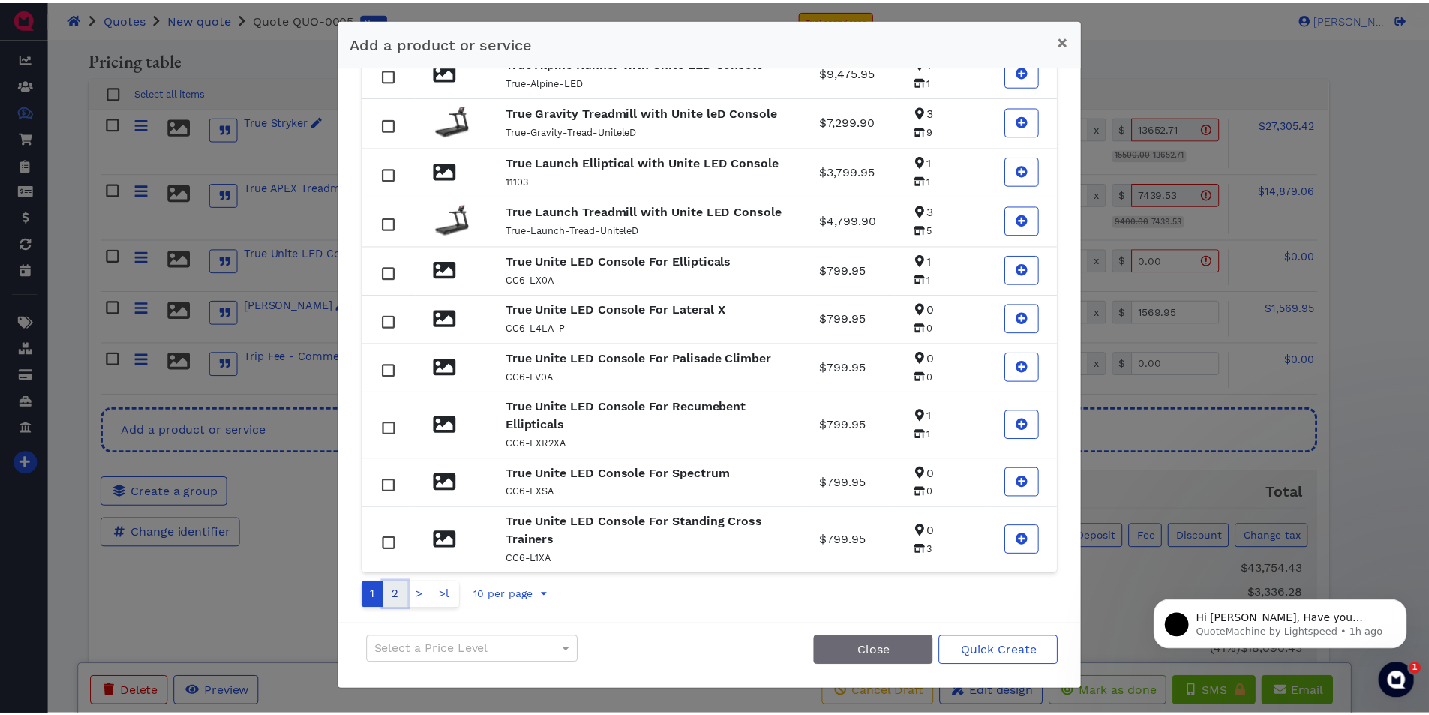
scroll to position [0, 0]
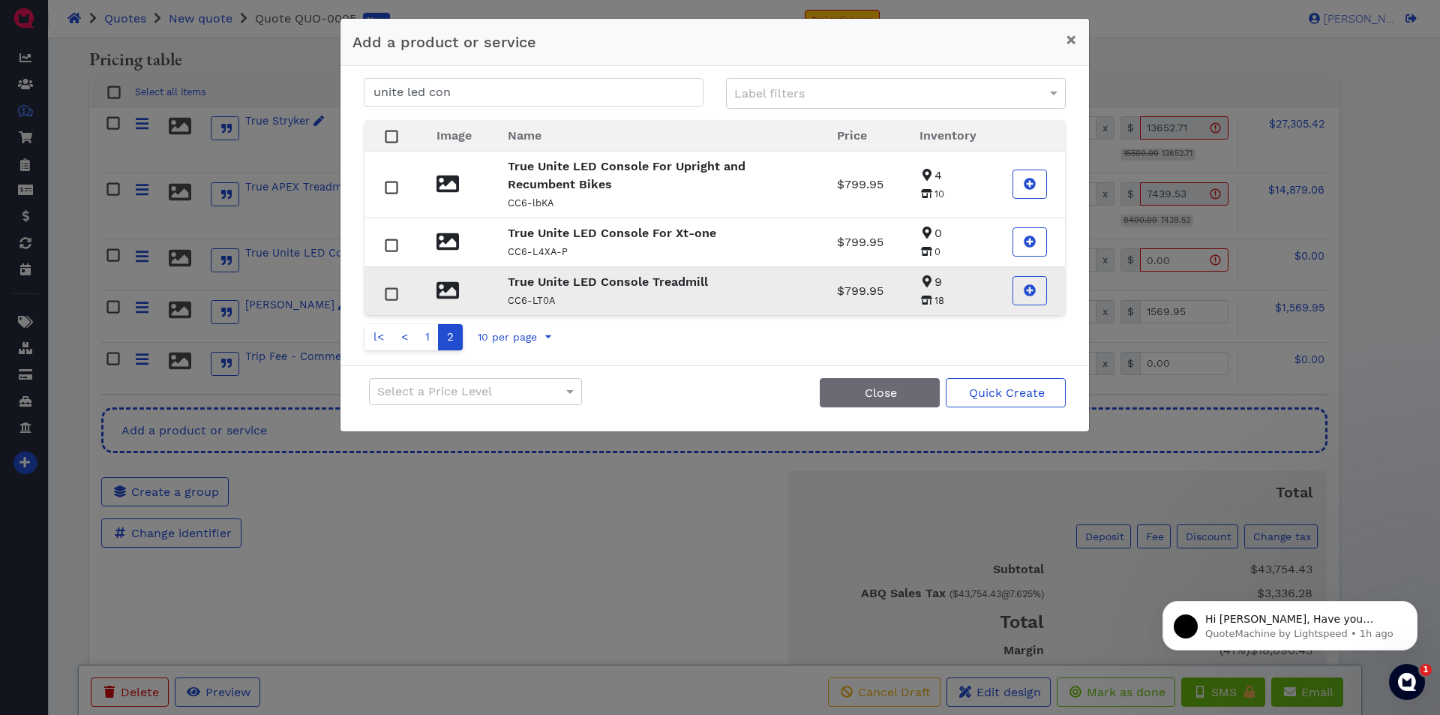
click at [388, 294] on rect at bounding box center [391, 293] width 11 height 11
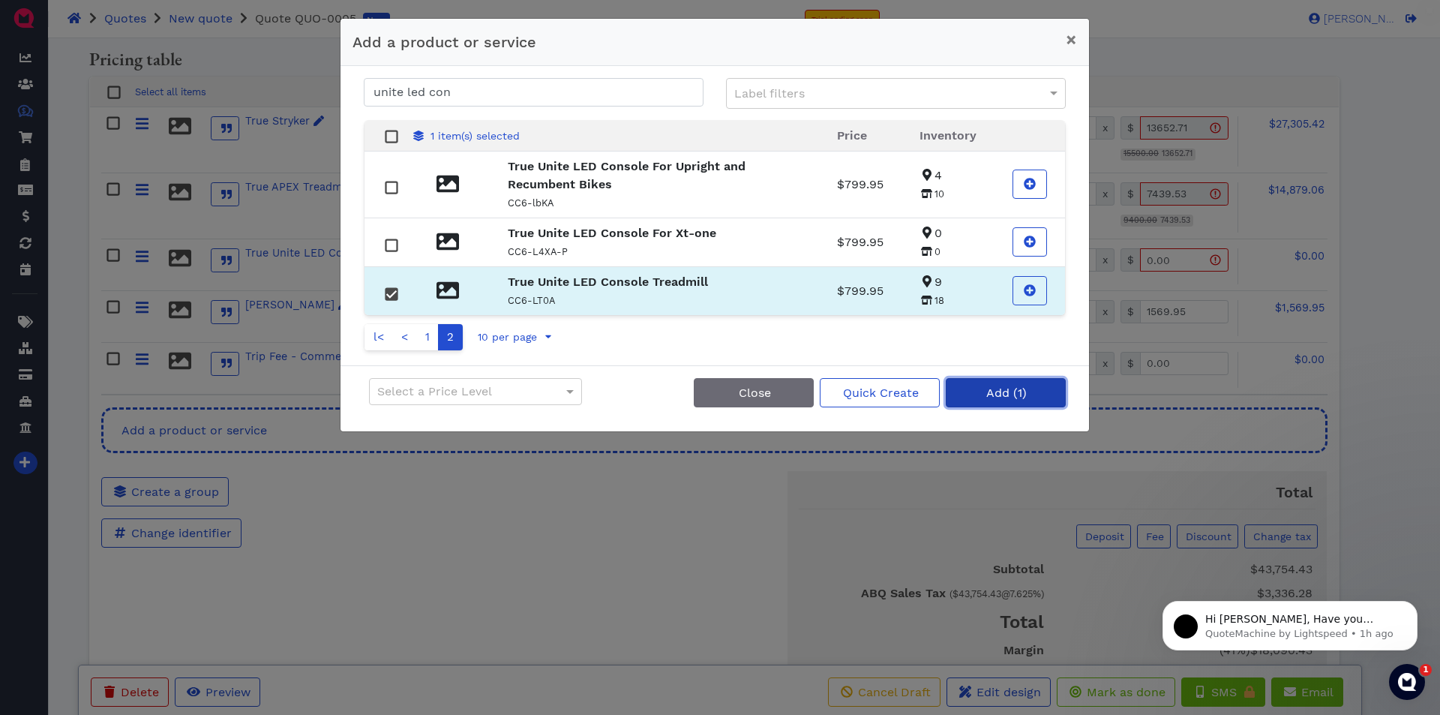
click at [983, 387] on button "Add (1)" at bounding box center [1006, 392] width 120 height 29
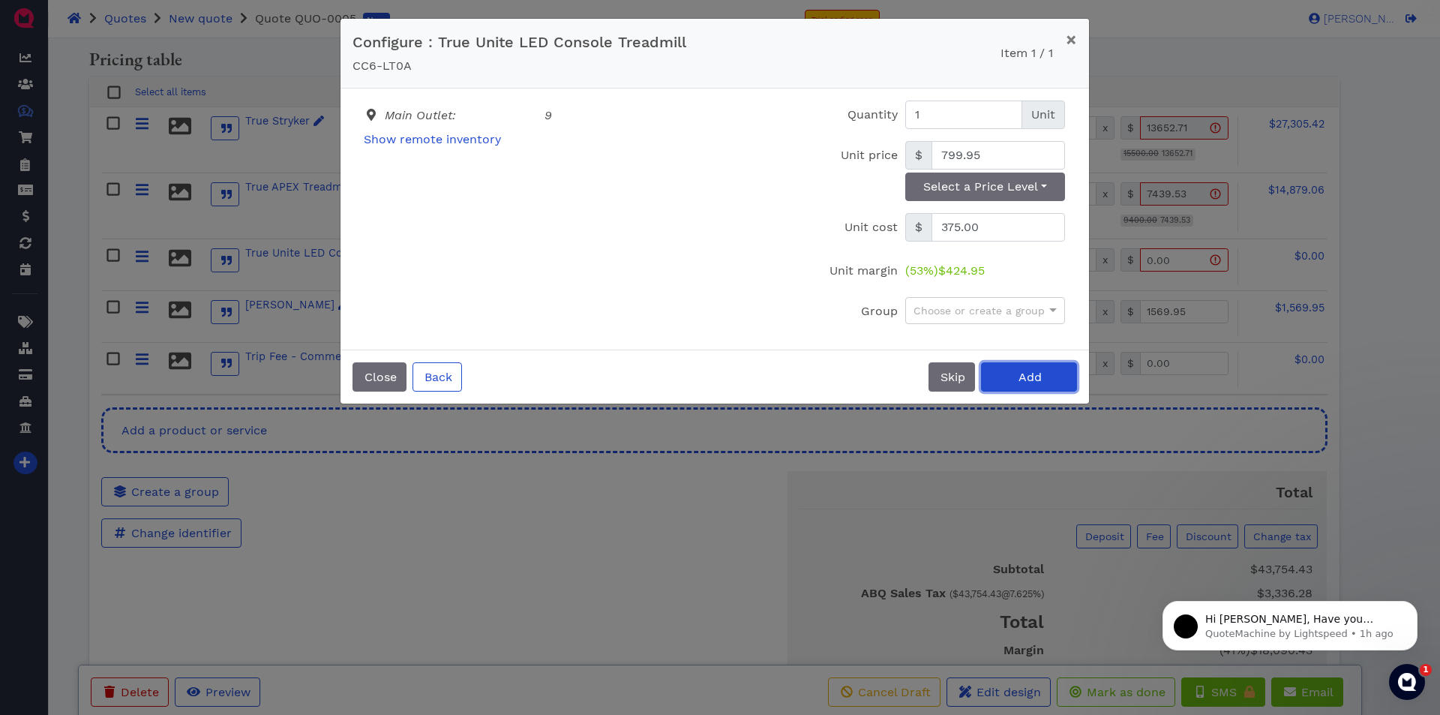
click at [1012, 380] on button "Add" at bounding box center [1029, 376] width 96 height 29
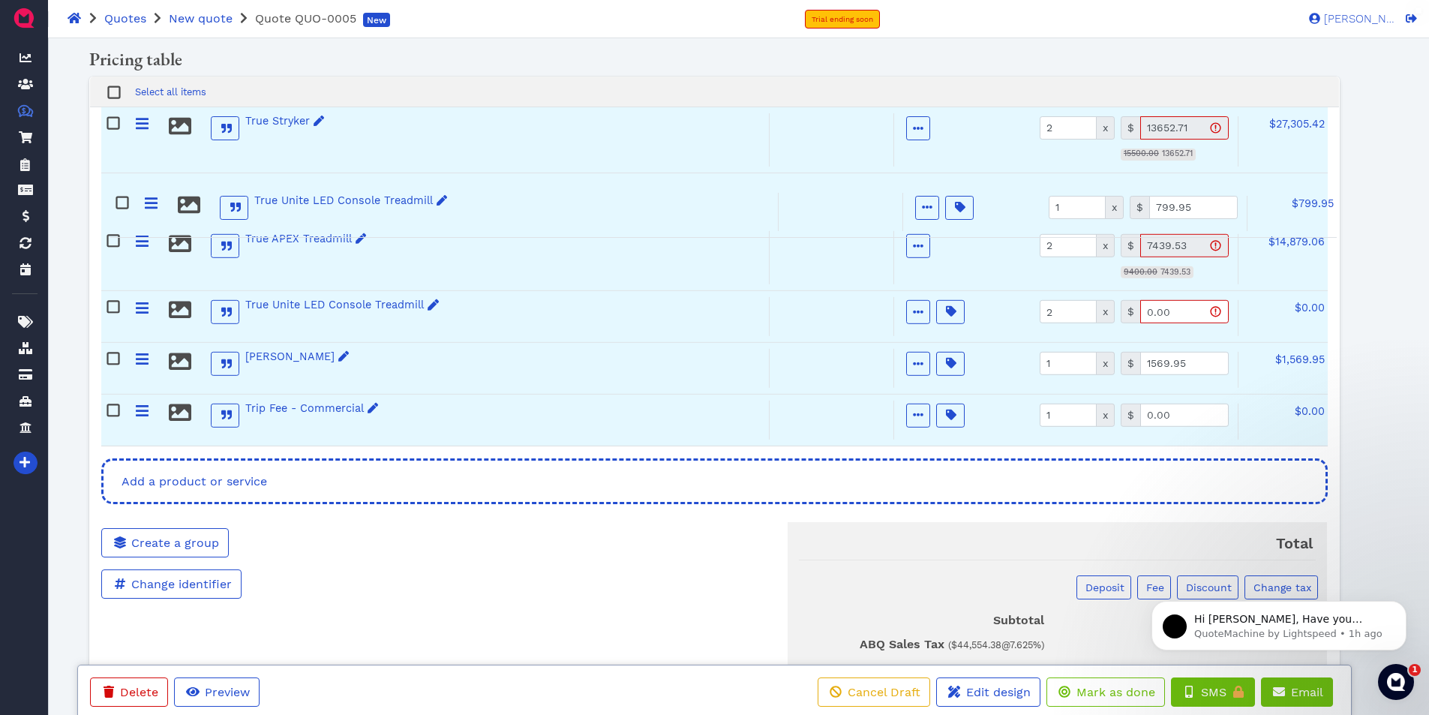
drag, startPoint x: 146, startPoint y: 412, endPoint x: 159, endPoint y: 199, distance: 213.4
click at [159, 199] on div "True Stryker Active Optional Item Multiple Choice Provided by customer Included…" at bounding box center [714, 276] width 1226 height 339
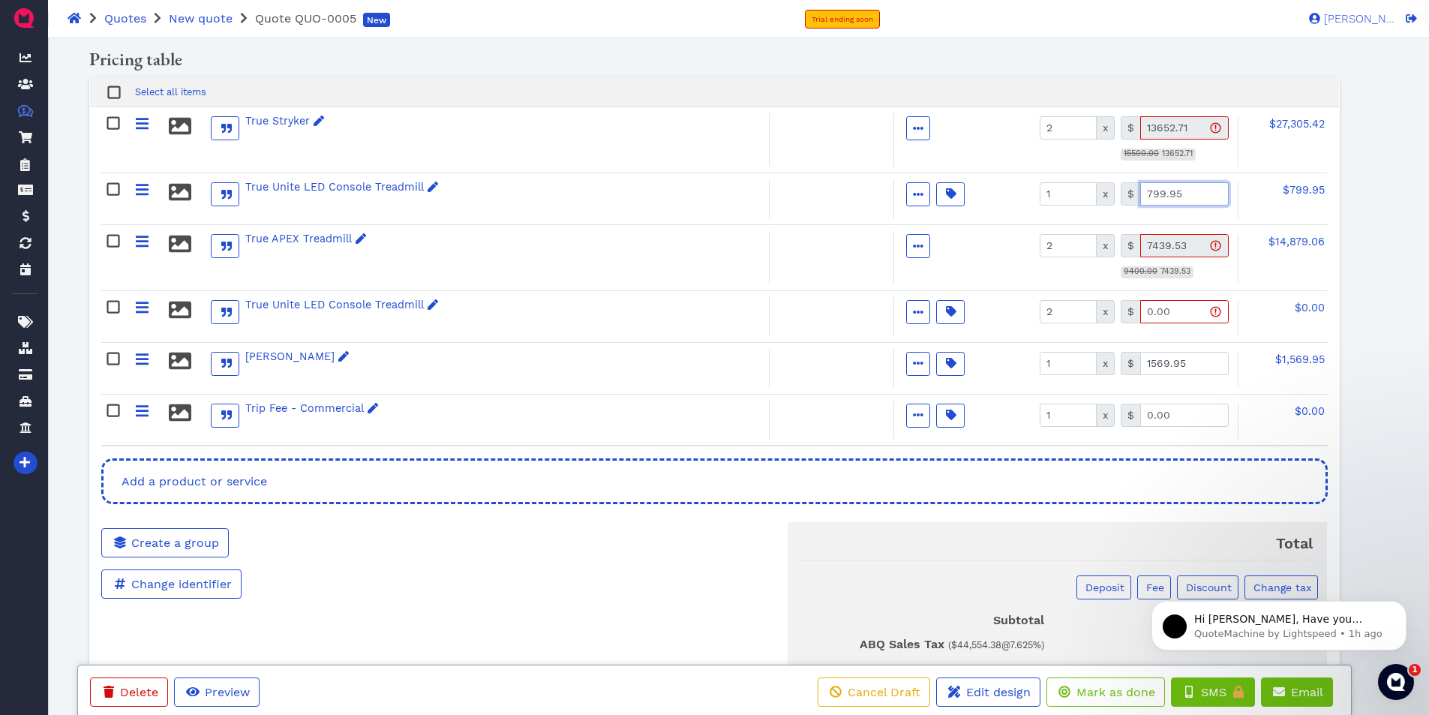
click at [1189, 197] on input "799.95" at bounding box center [1184, 193] width 89 height 23
type input "0.00"
click at [1161, 363] on input "1569.95" at bounding box center [1184, 363] width 89 height 23
drag, startPoint x: 1202, startPoint y: 362, endPoint x: 1139, endPoint y: 357, distance: 63.2
click at [1140, 357] on input "14.00.83" at bounding box center [1184, 363] width 89 height 23
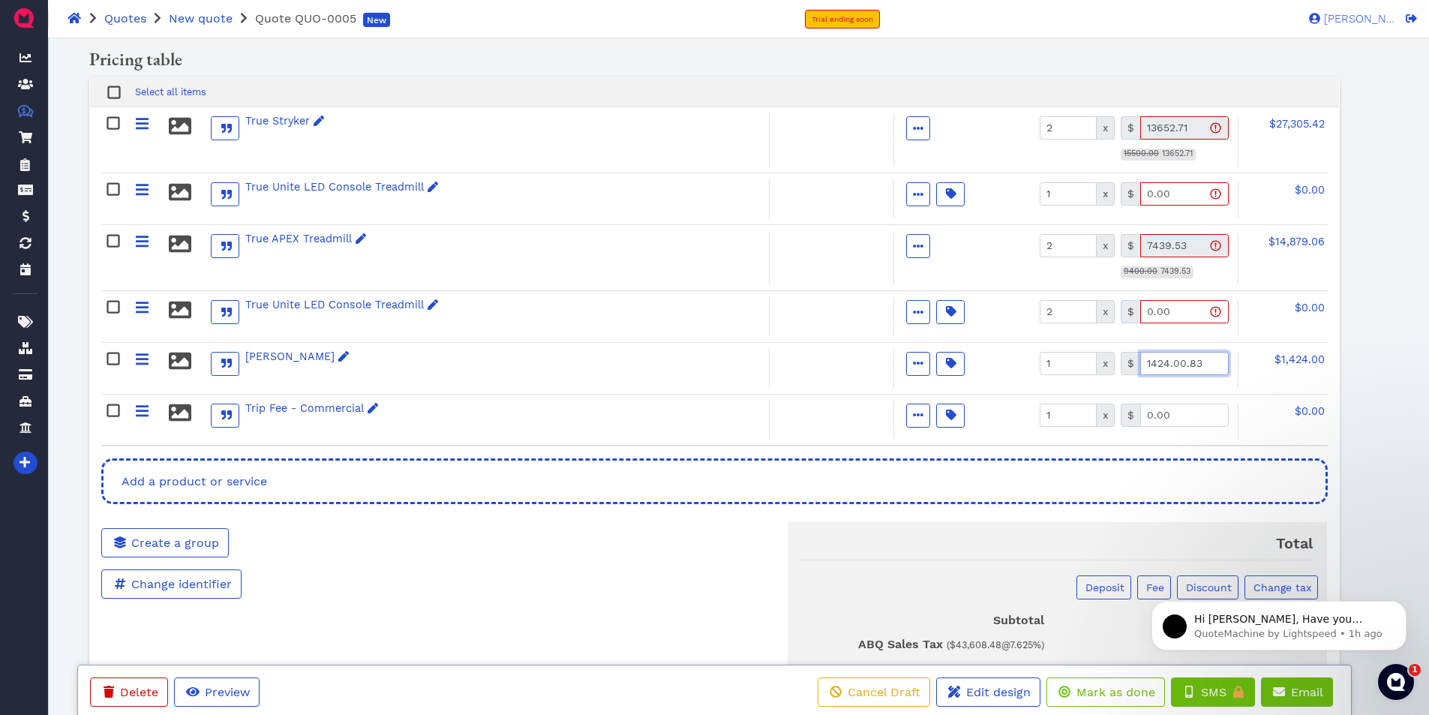
click at [1205, 361] on input "1424.00.83" at bounding box center [1184, 363] width 89 height 23
type input "1424.83"
click at [1193, 416] on input "0.00" at bounding box center [1184, 415] width 89 height 23
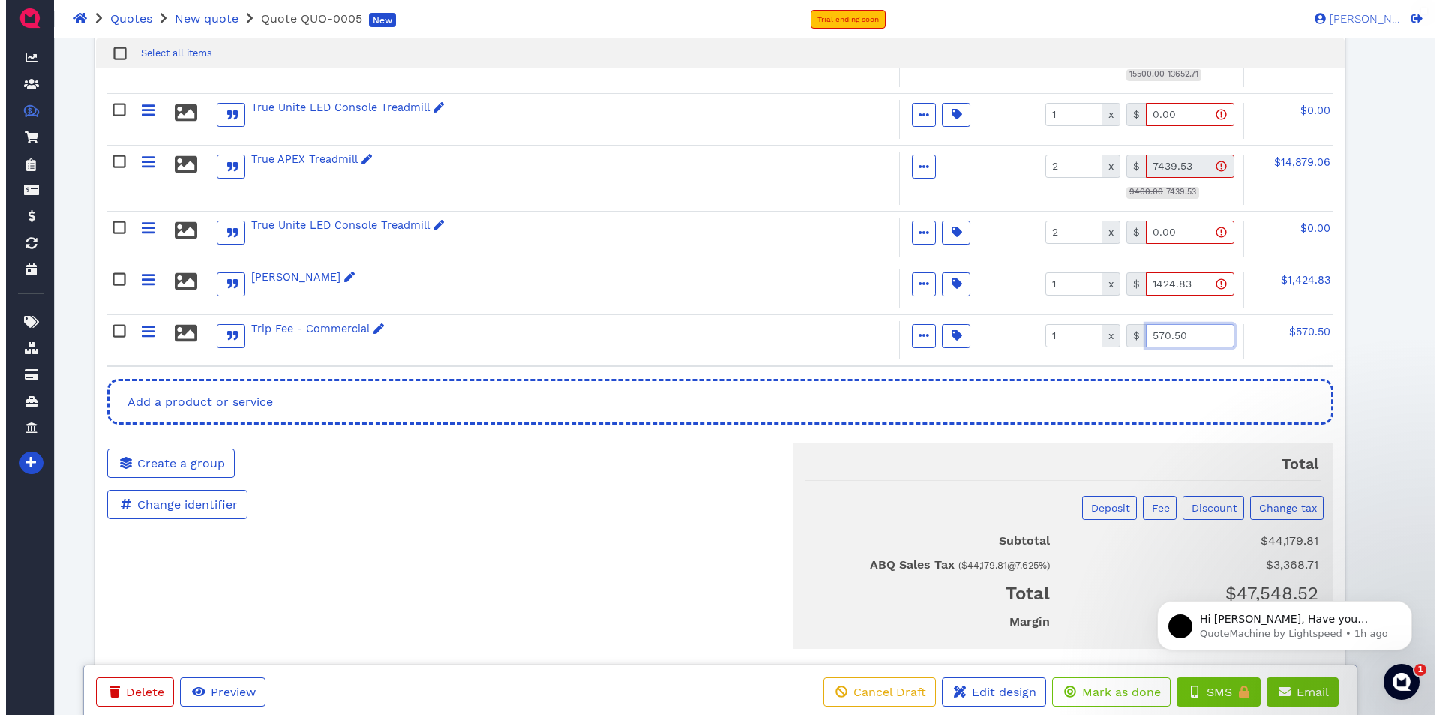
scroll to position [422, 0]
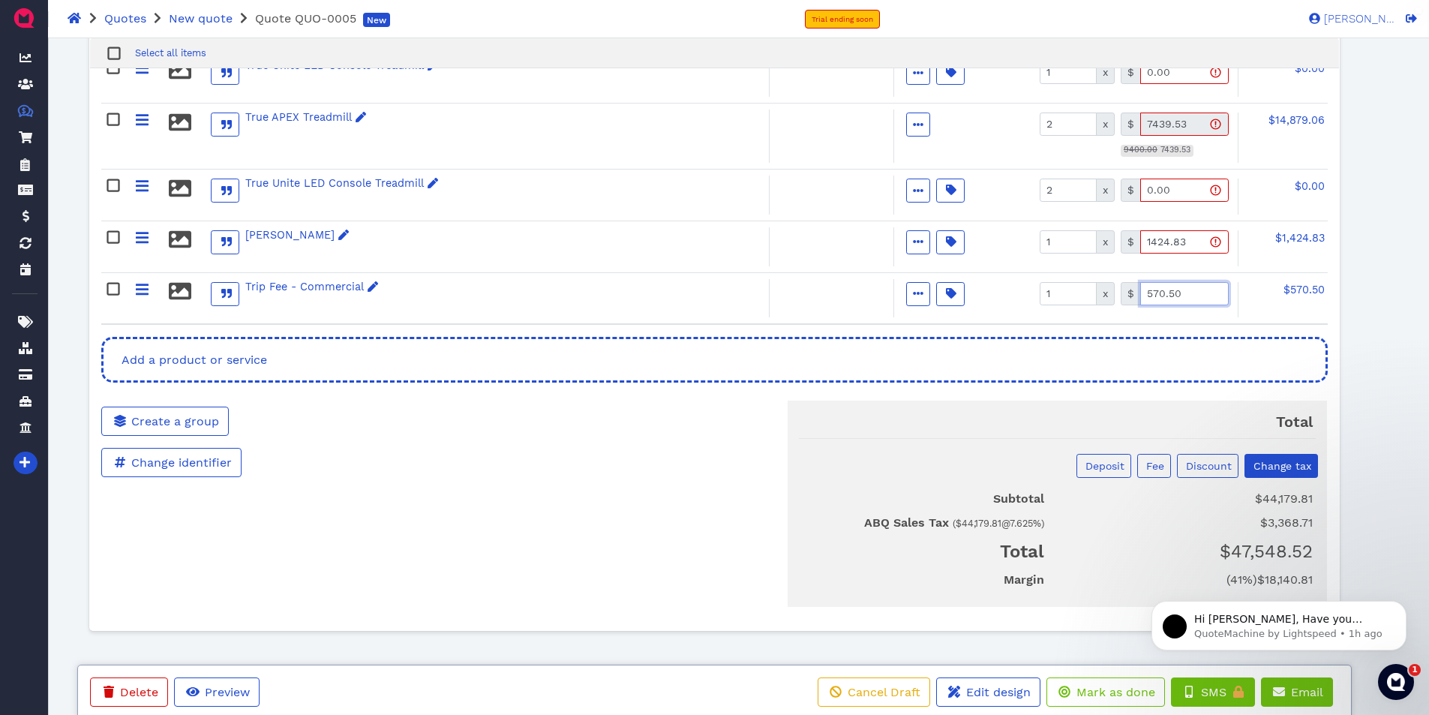
type input "570.50"
click at [1265, 463] on span "Change tax" at bounding box center [1281, 466] width 60 height 12
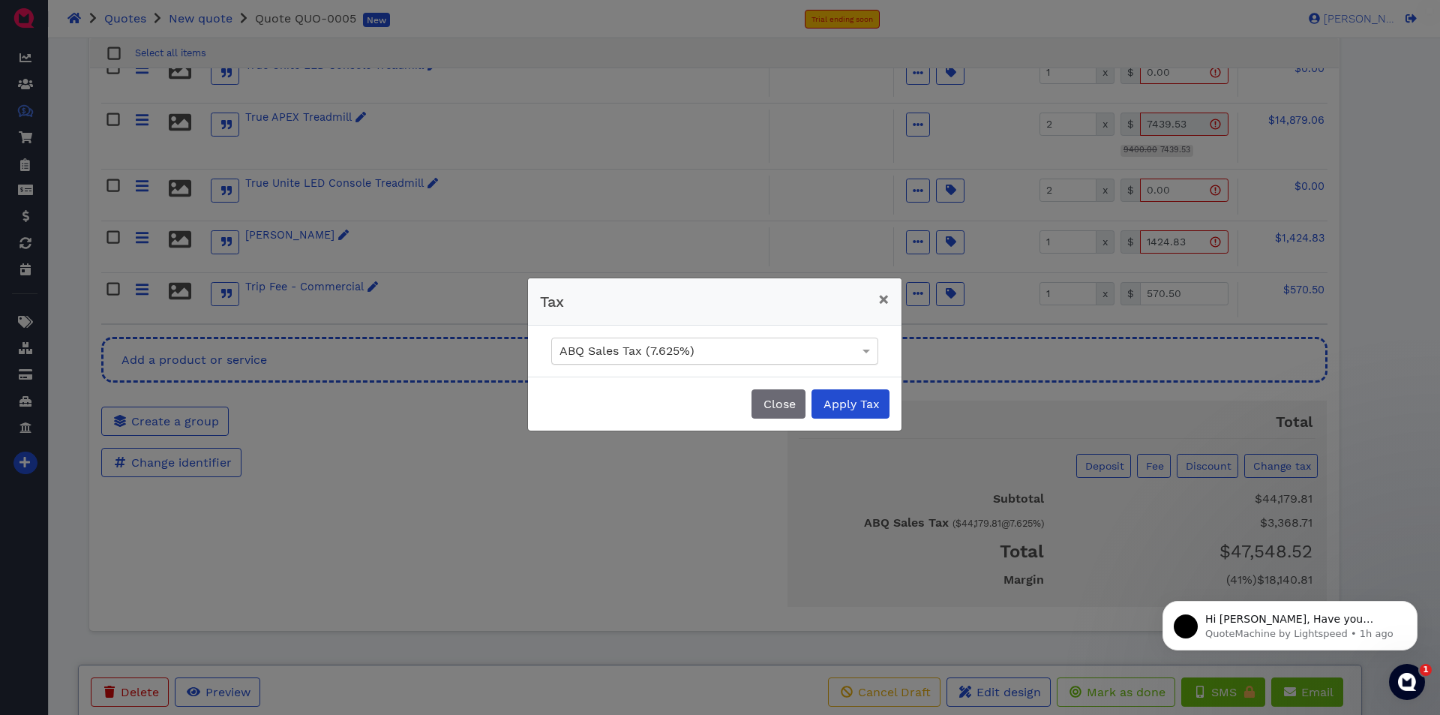
click at [845, 357] on div "ABQ Sales Tax (7.625%)" at bounding box center [715, 351] width 326 height 26
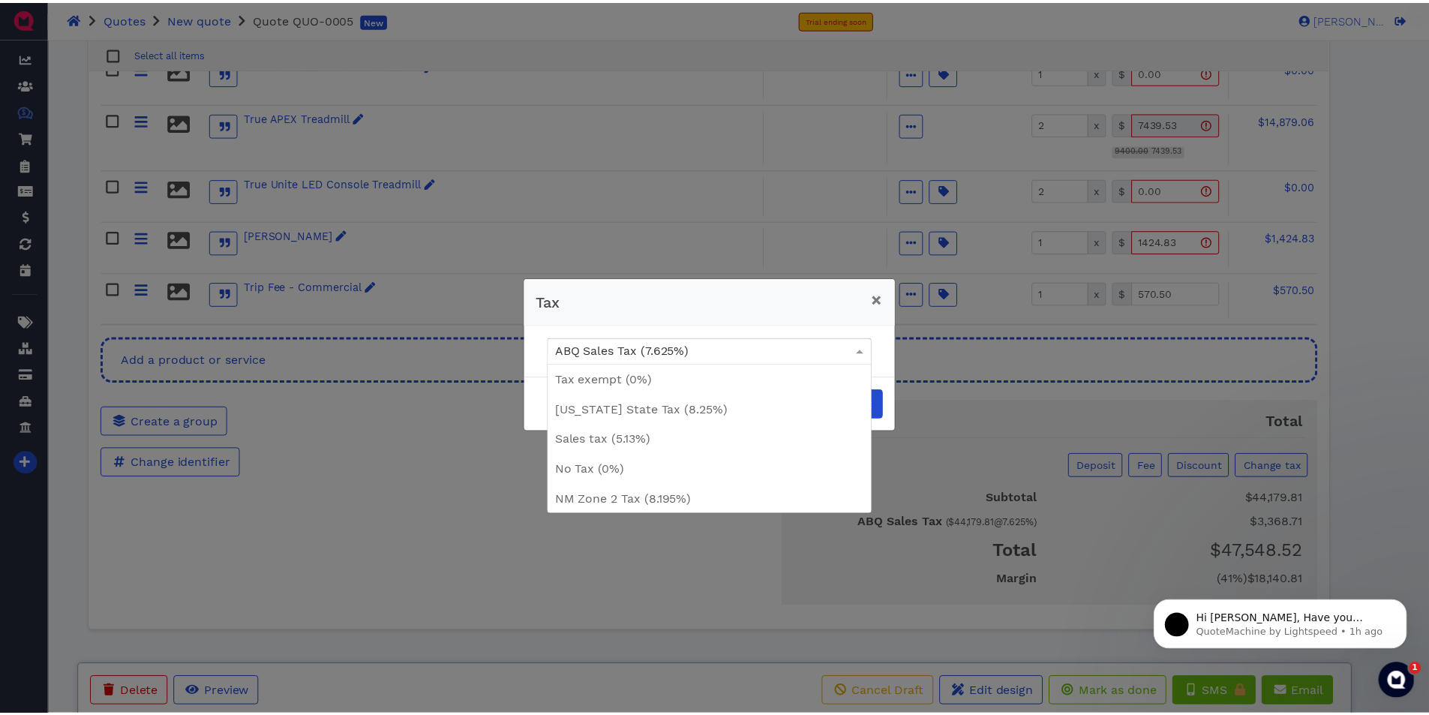
scroll to position [92, 0]
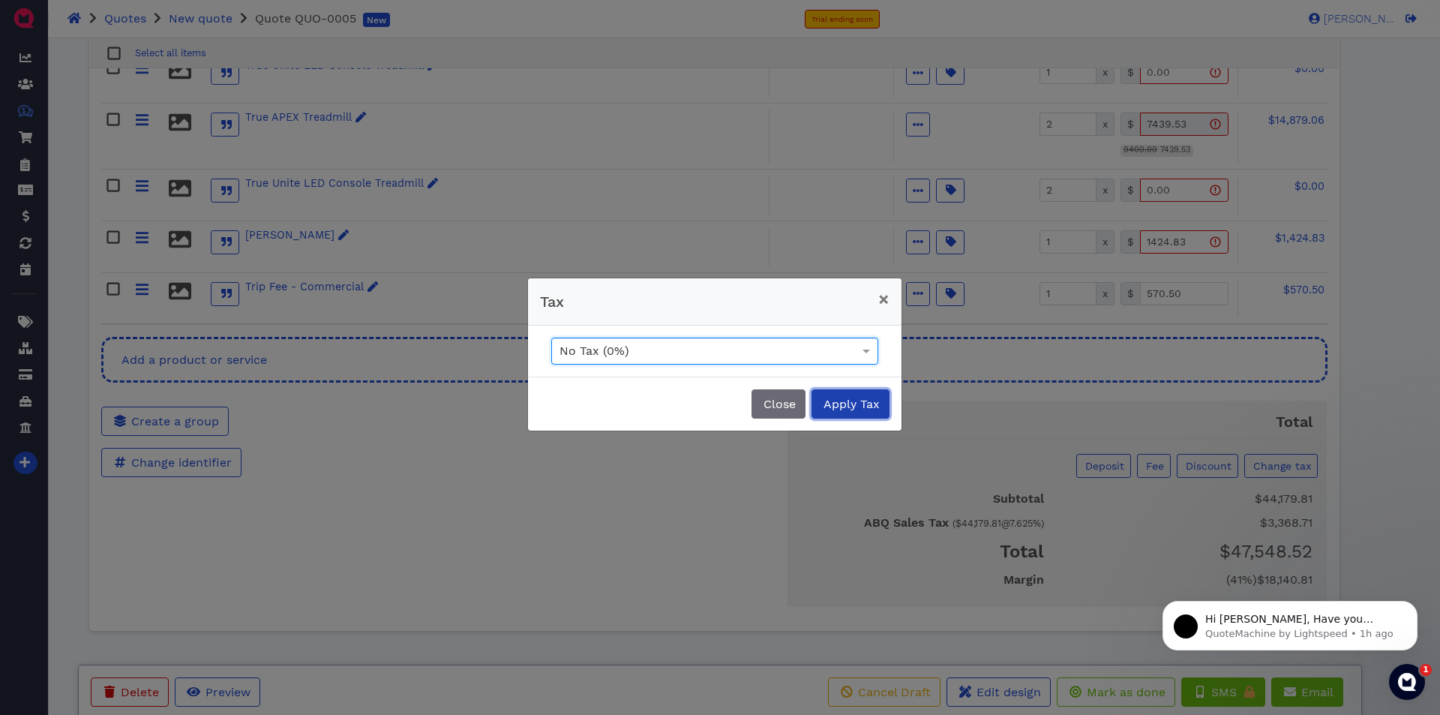
click at [838, 402] on span "Apply Tax" at bounding box center [850, 404] width 59 height 14
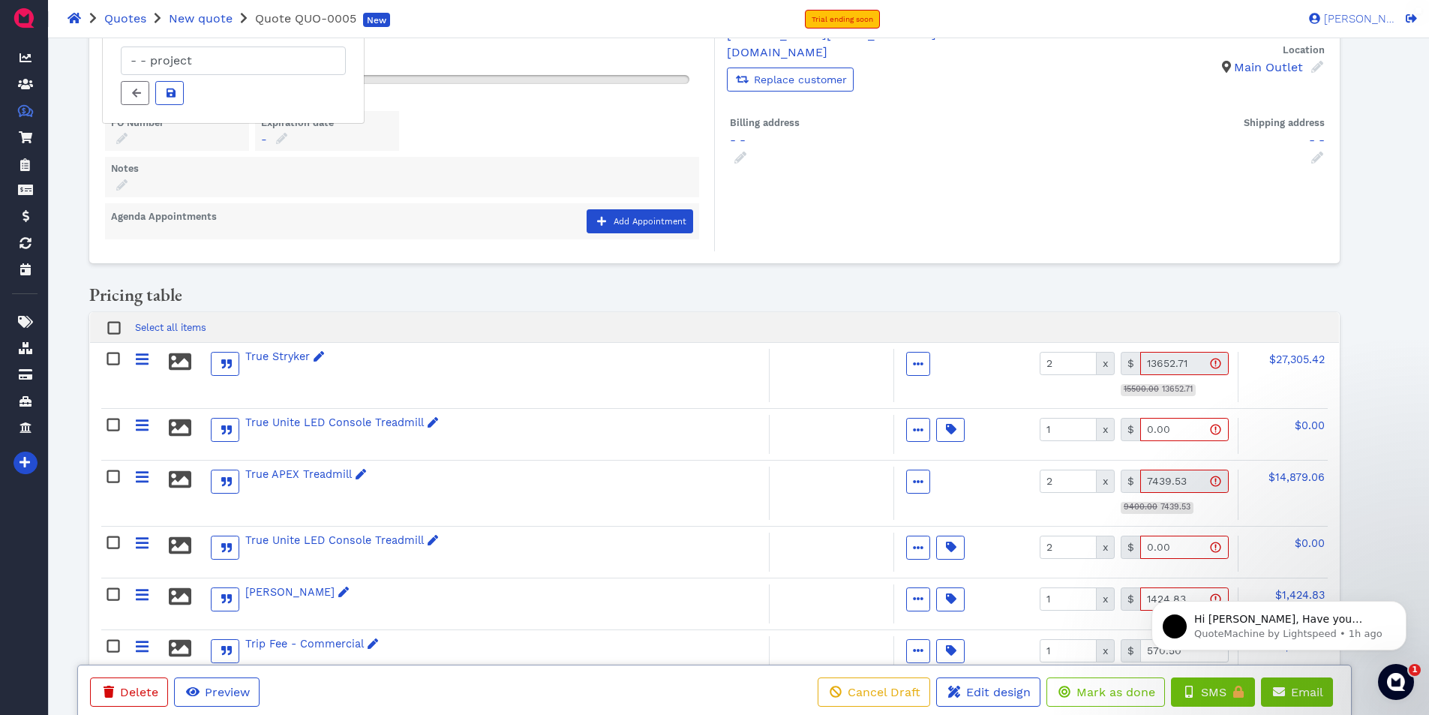
scroll to position [0, 0]
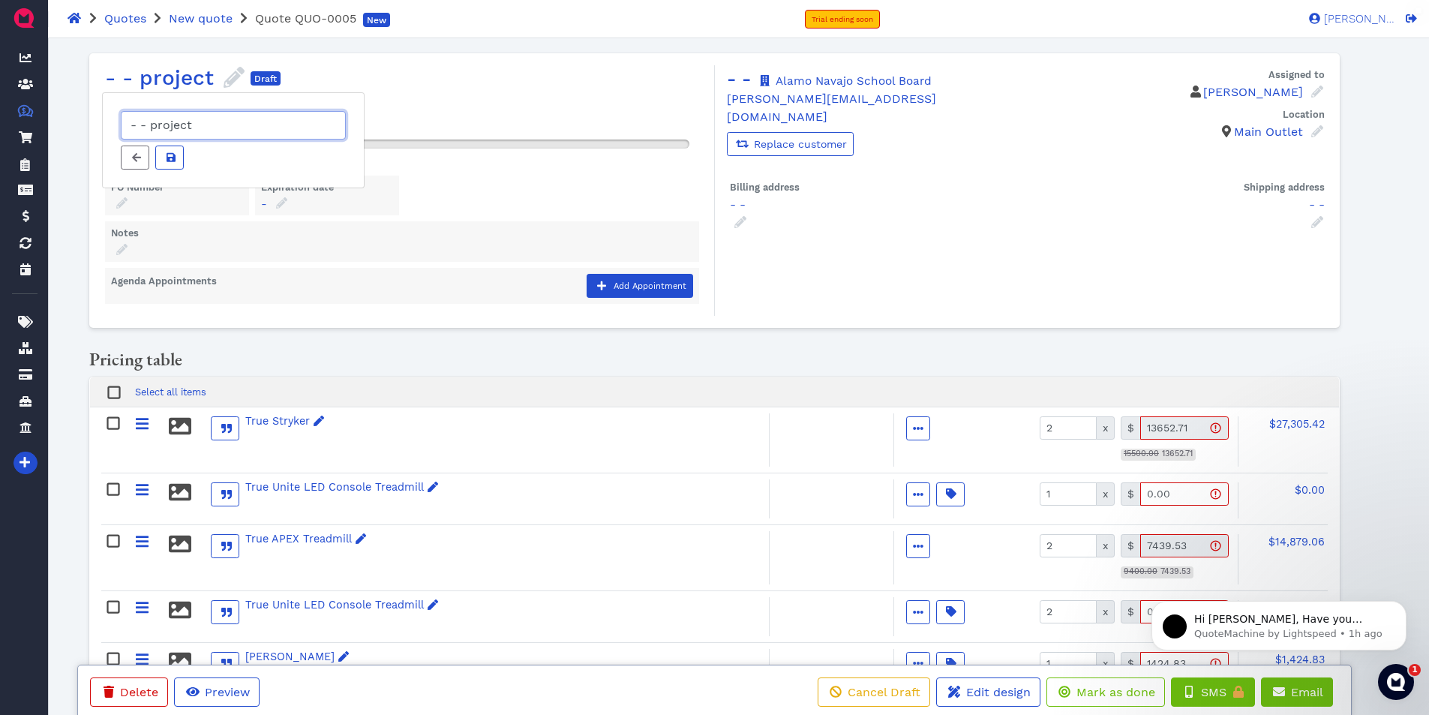
click at [216, 121] on input "- - project" at bounding box center [233, 125] width 225 height 29
drag, startPoint x: 216, startPoint y: 121, endPoint x: 107, endPoint y: 122, distance: 108.8
click at [107, 122] on div "- - project" at bounding box center [233, 140] width 263 height 96
type input "[PERSON_NAME] treadmill"
click at [169, 154] on icon at bounding box center [171, 156] width 9 height 9
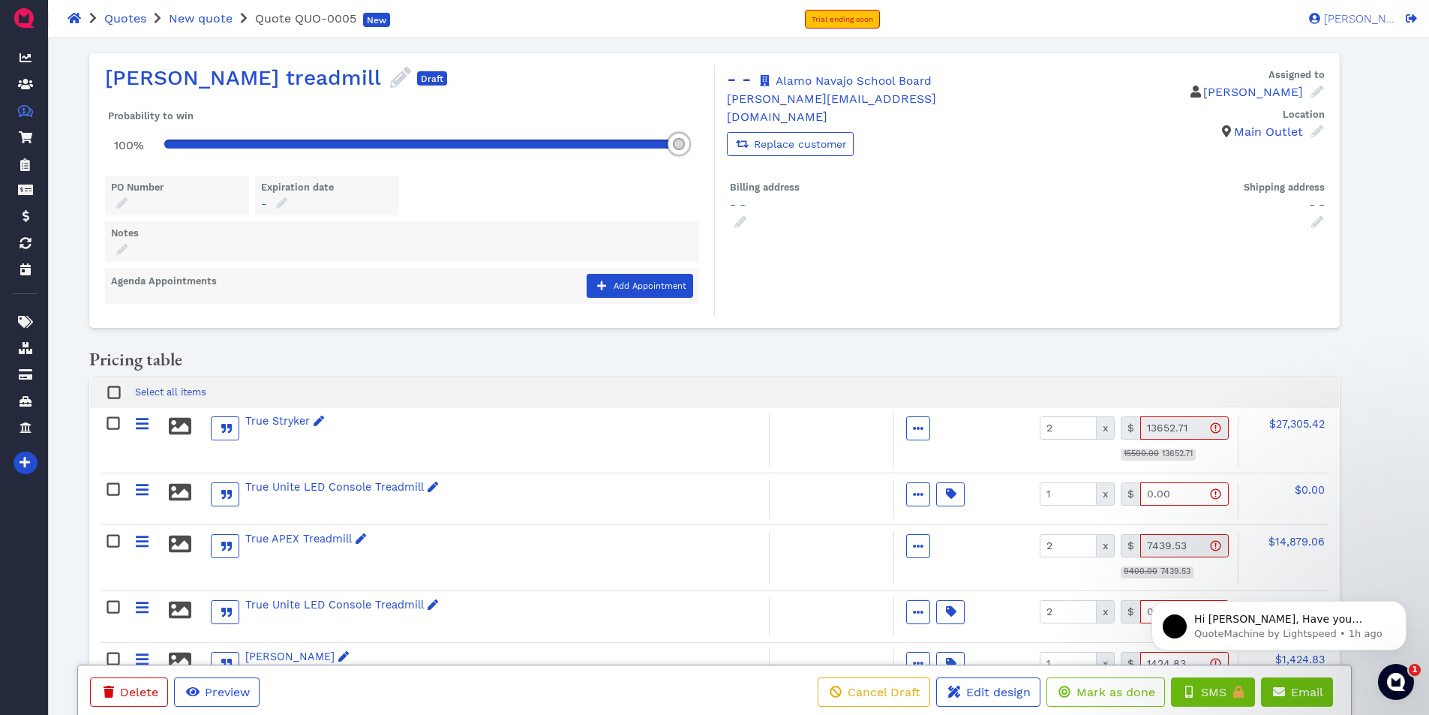
drag, startPoint x: 227, startPoint y: 141, endPoint x: 698, endPoint y: 144, distance: 470.3
click at [698, 144] on div at bounding box center [427, 144] width 548 height 39
click at [1308, 196] on div "- -" at bounding box center [1181, 205] width 287 height 18
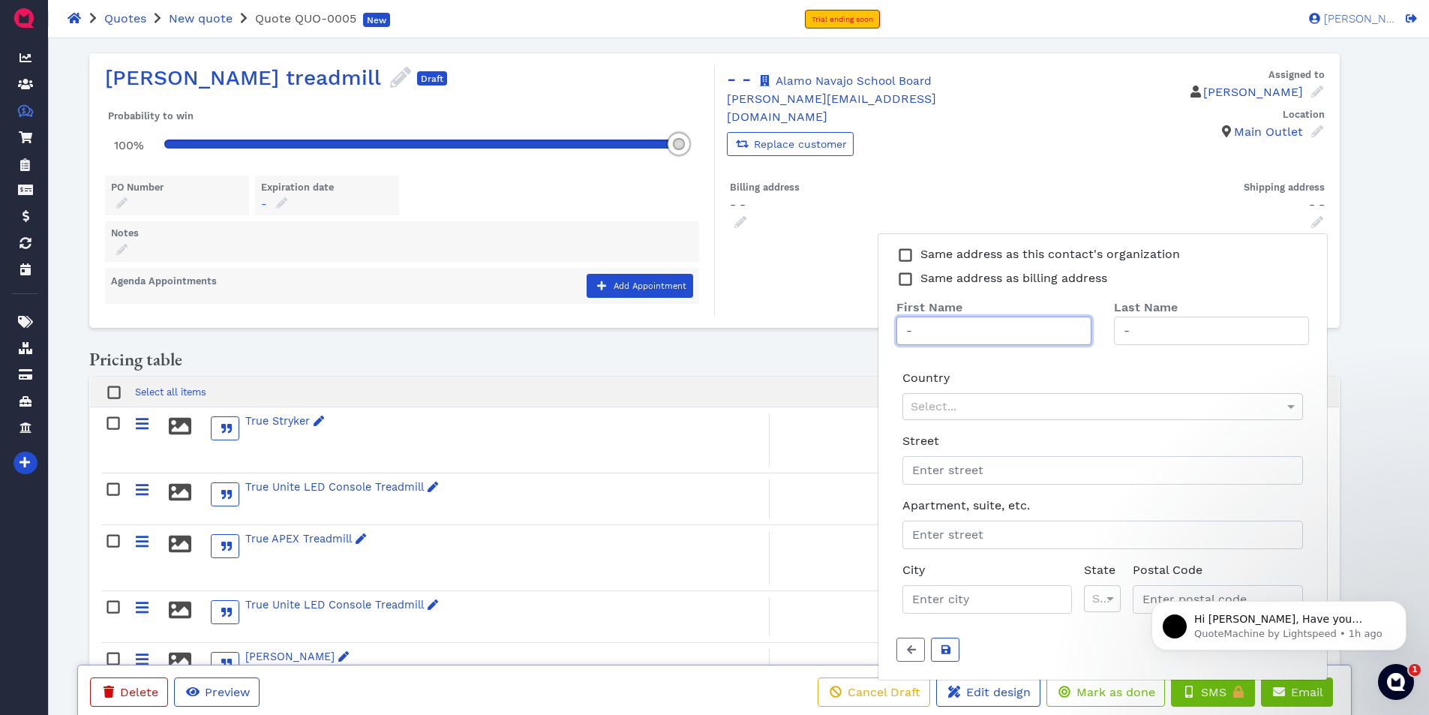
click at [986, 317] on input "-" at bounding box center [993, 331] width 195 height 29
drag, startPoint x: 937, startPoint y: 314, endPoint x: 902, endPoint y: 317, distance: 34.6
click at [902, 317] on input "-" at bounding box center [993, 331] width 195 height 29
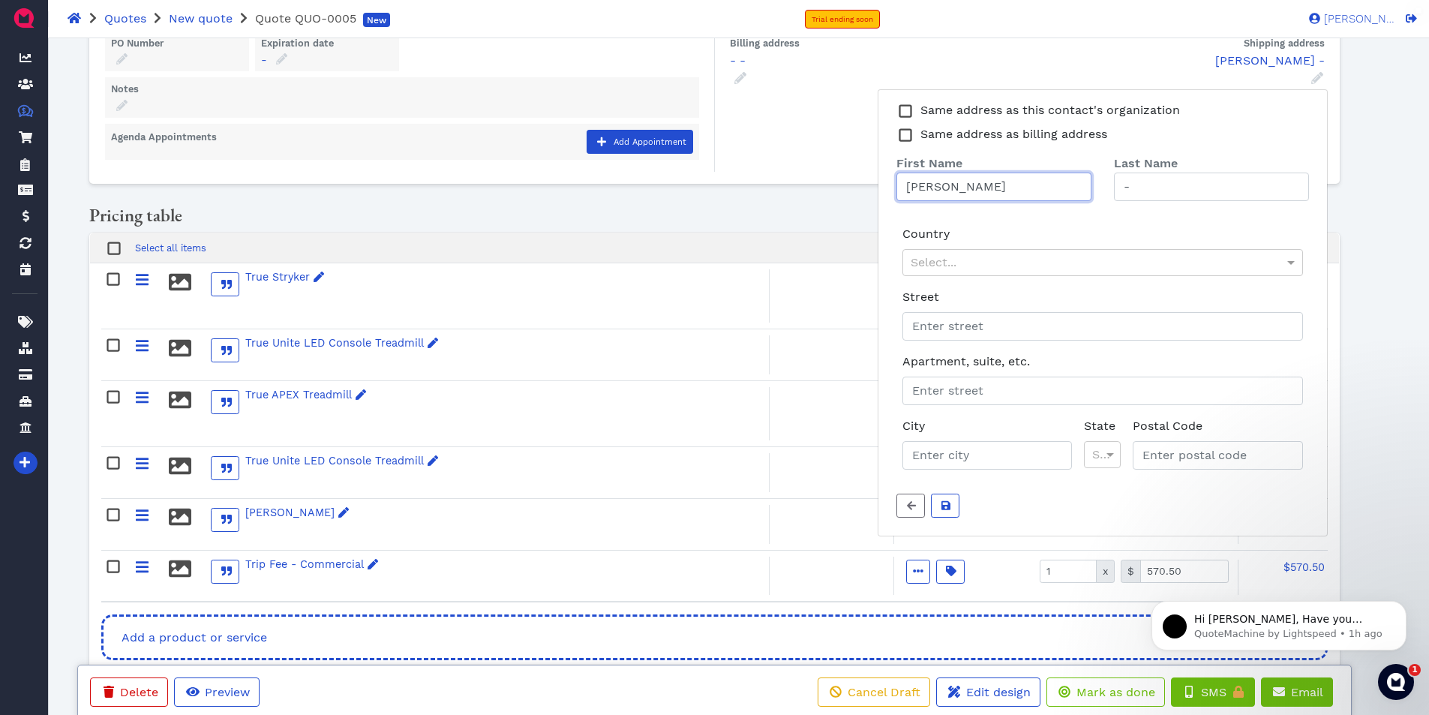
scroll to position [150, 0]
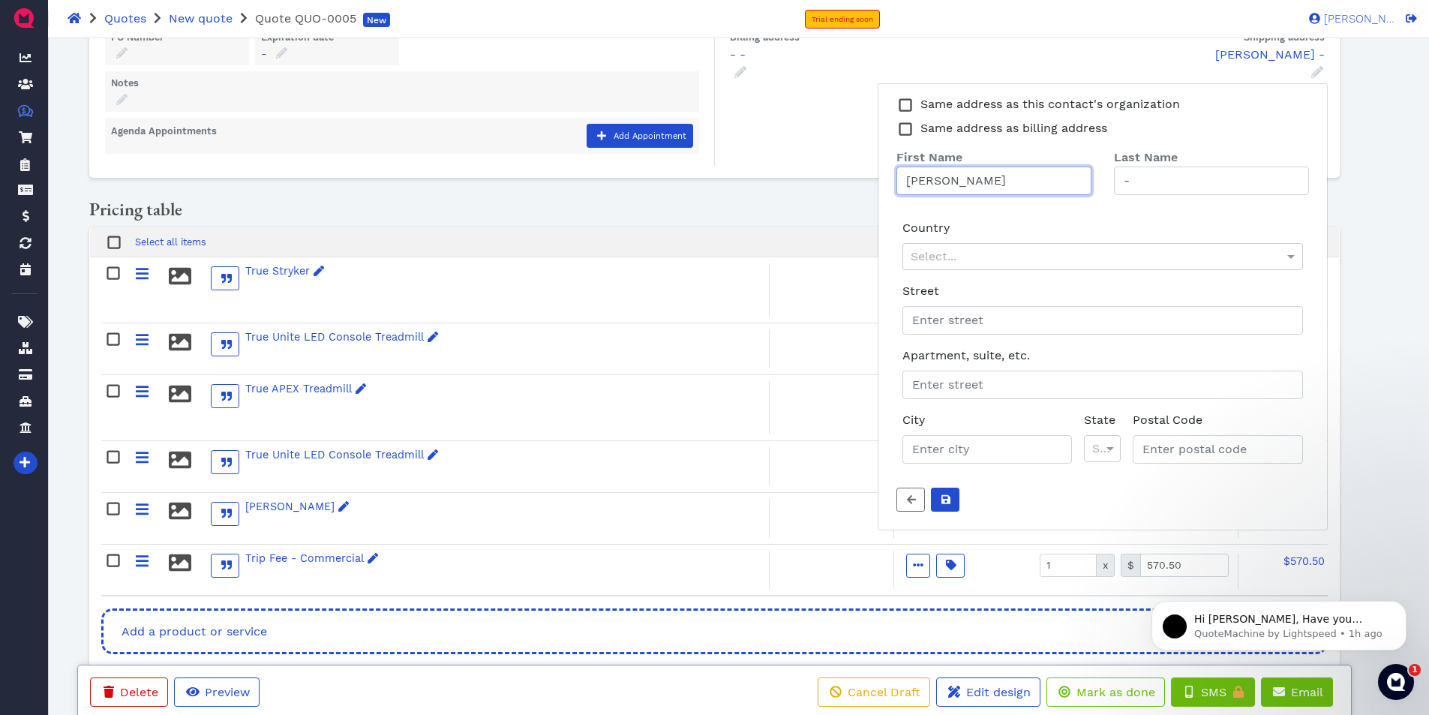
type input "[PERSON_NAME]"
click at [943, 495] on icon "submit" at bounding box center [945, 499] width 9 height 9
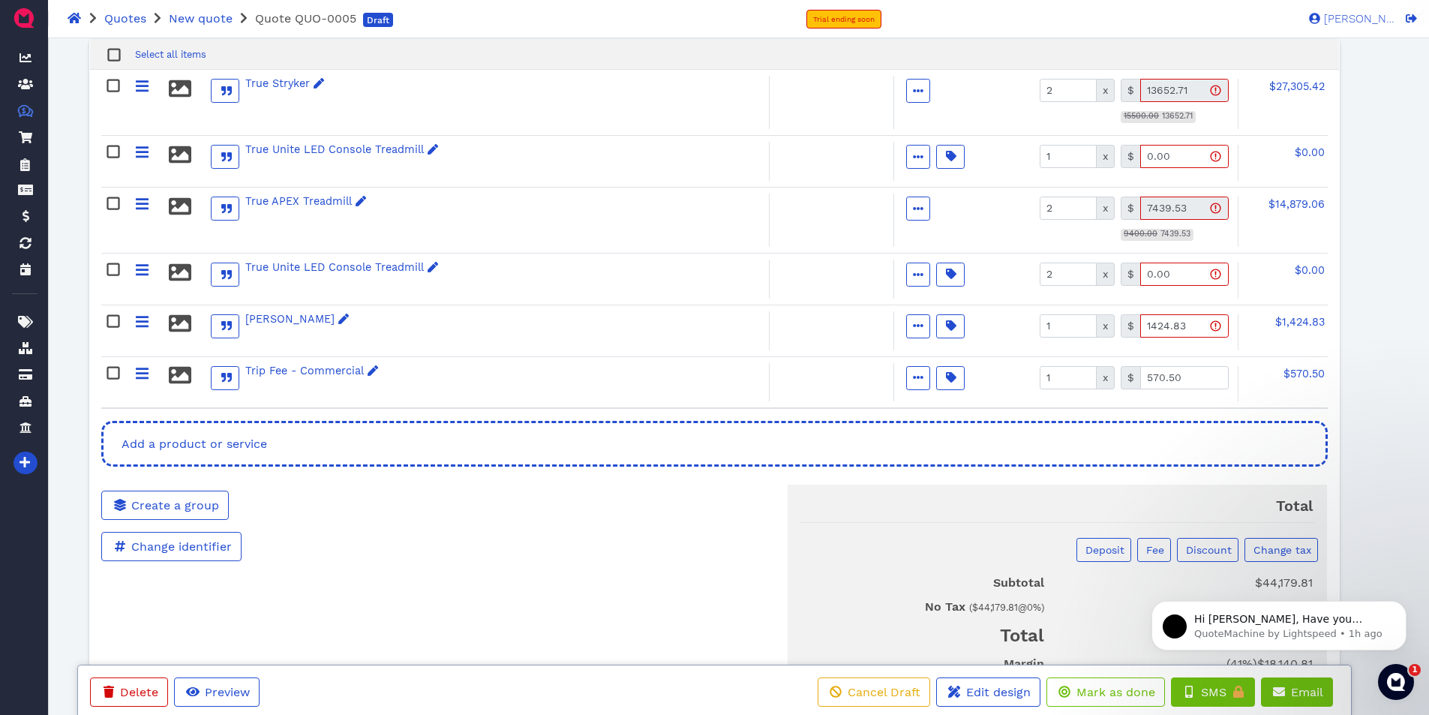
scroll to position [422, 0]
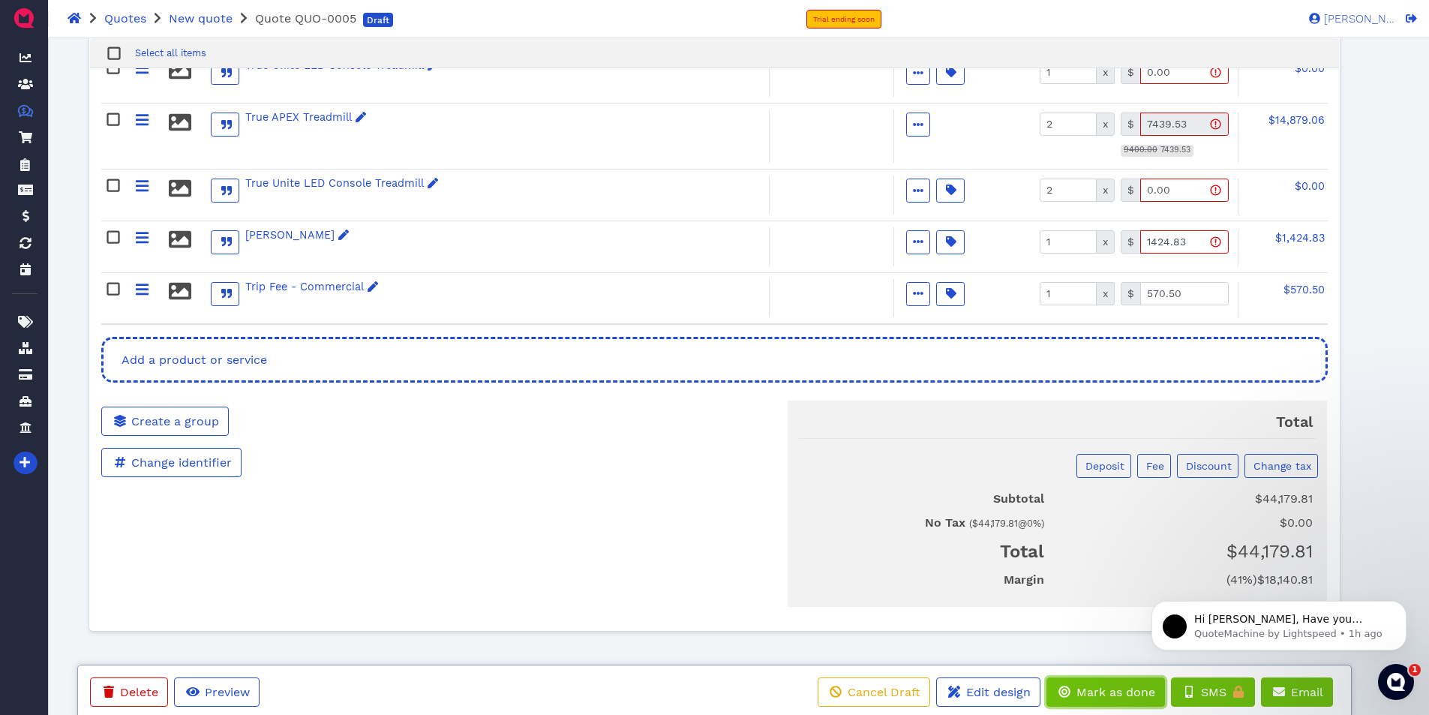
click at [1088, 692] on span "Mark as done" at bounding box center [1114, 692] width 81 height 14
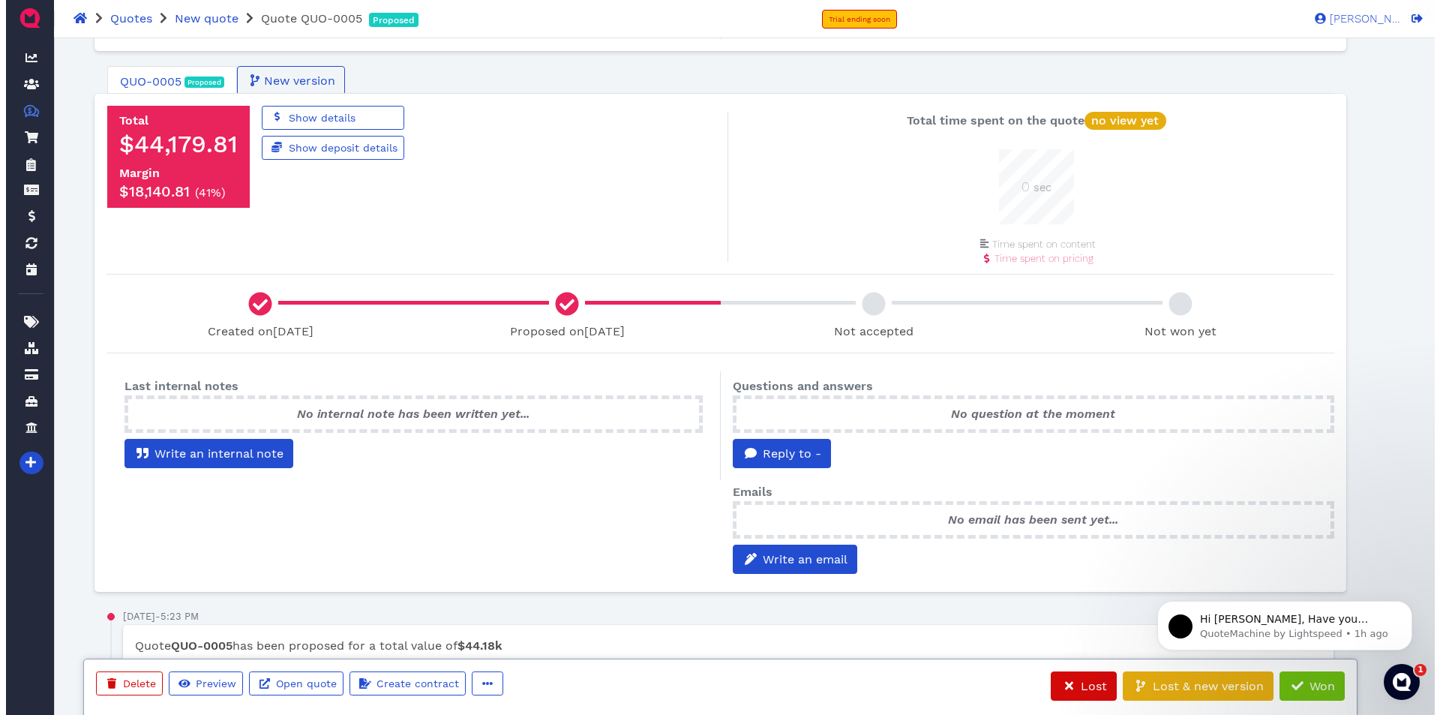
scroll to position [179, 0]
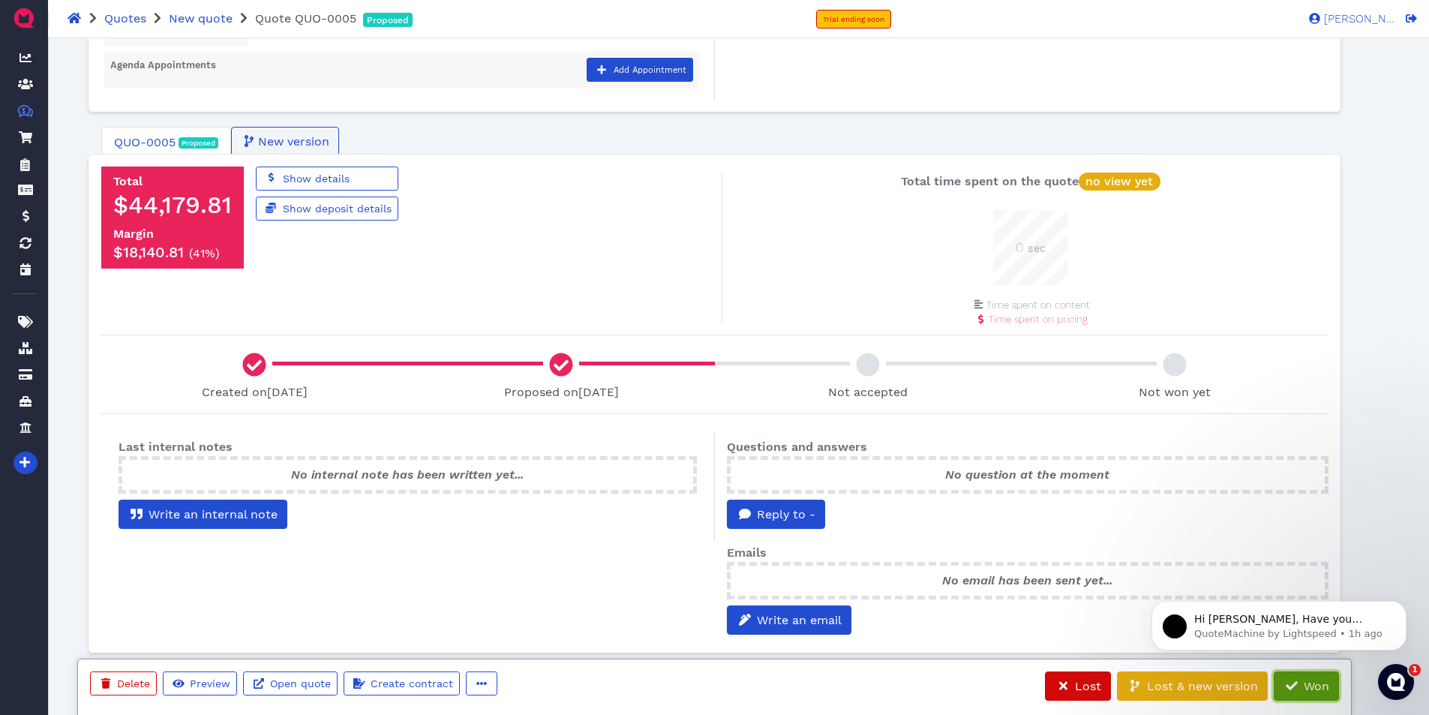
click at [1309, 689] on span "Won" at bounding box center [1315, 686] width 28 height 14
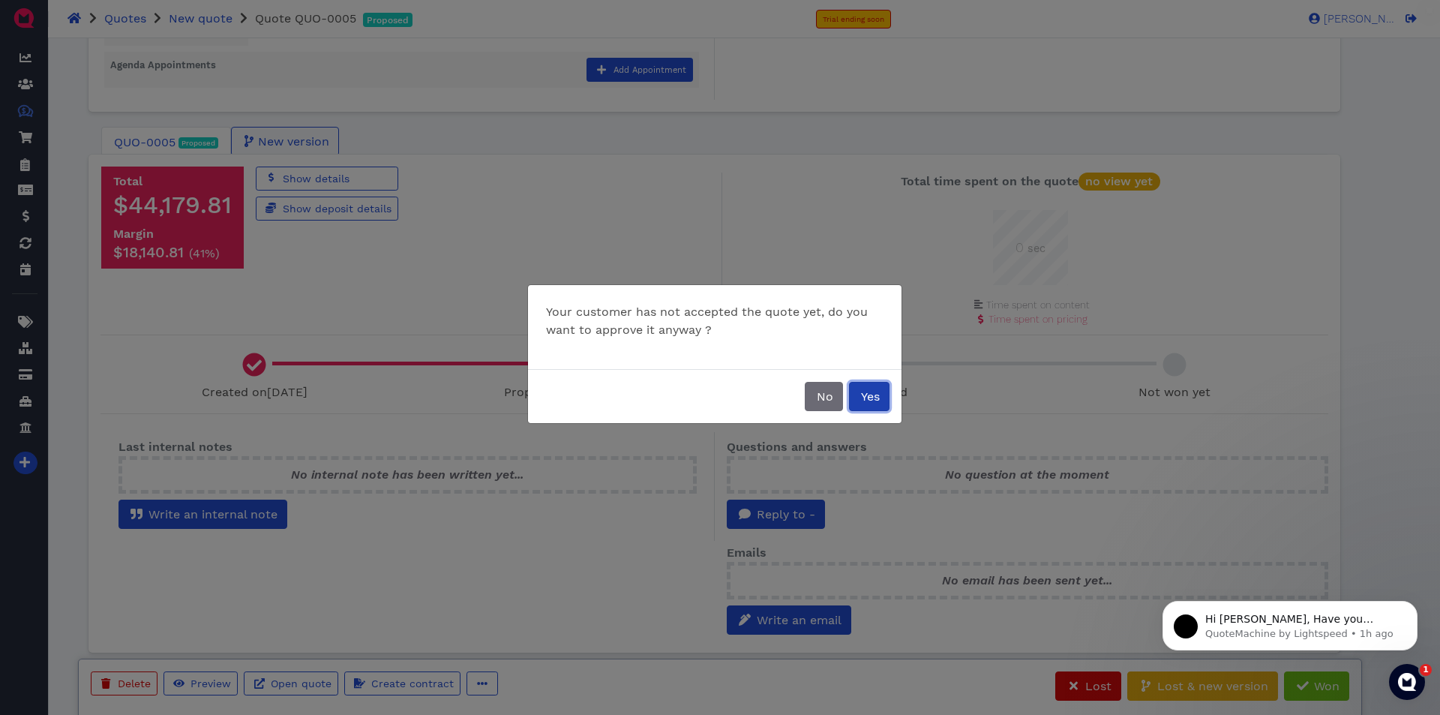
click at [878, 400] on span "Yes" at bounding box center [869, 396] width 21 height 14
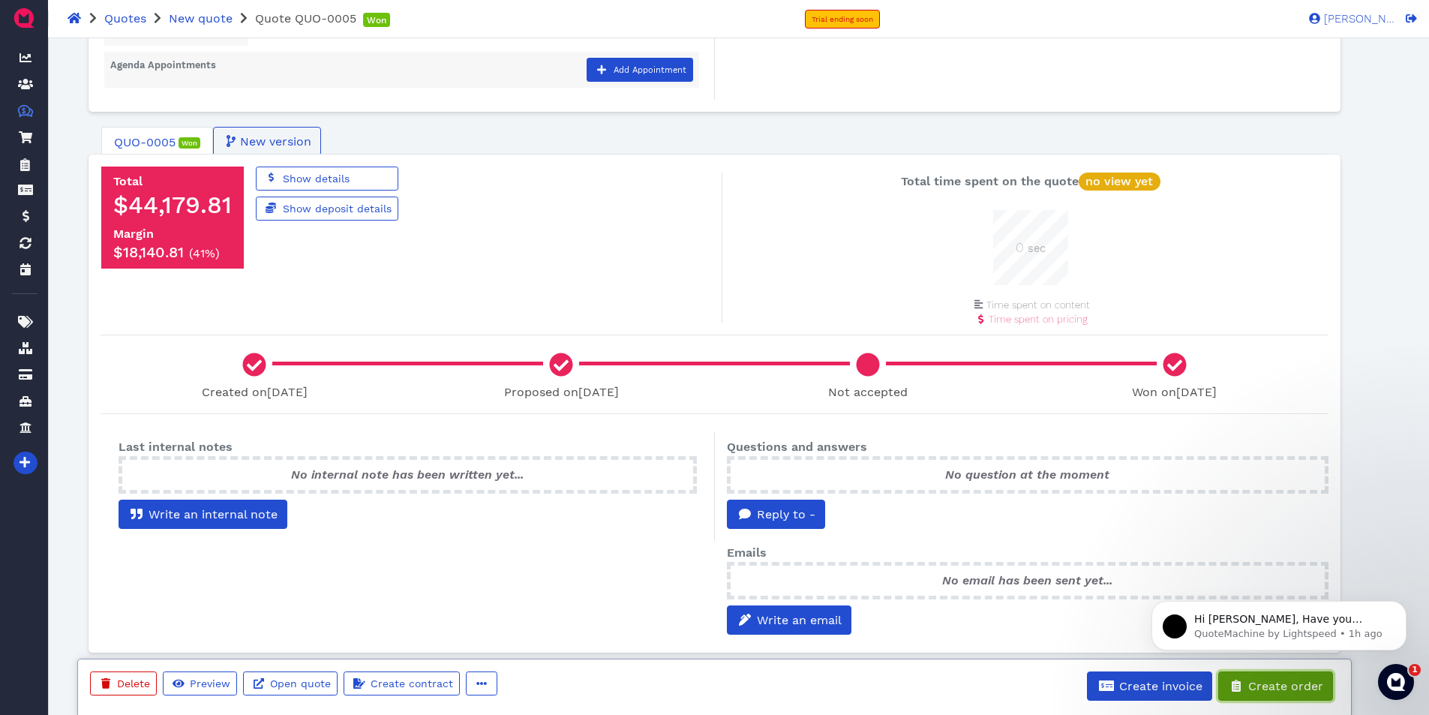
click at [1278, 679] on span "Create order" at bounding box center [1284, 686] width 77 height 14
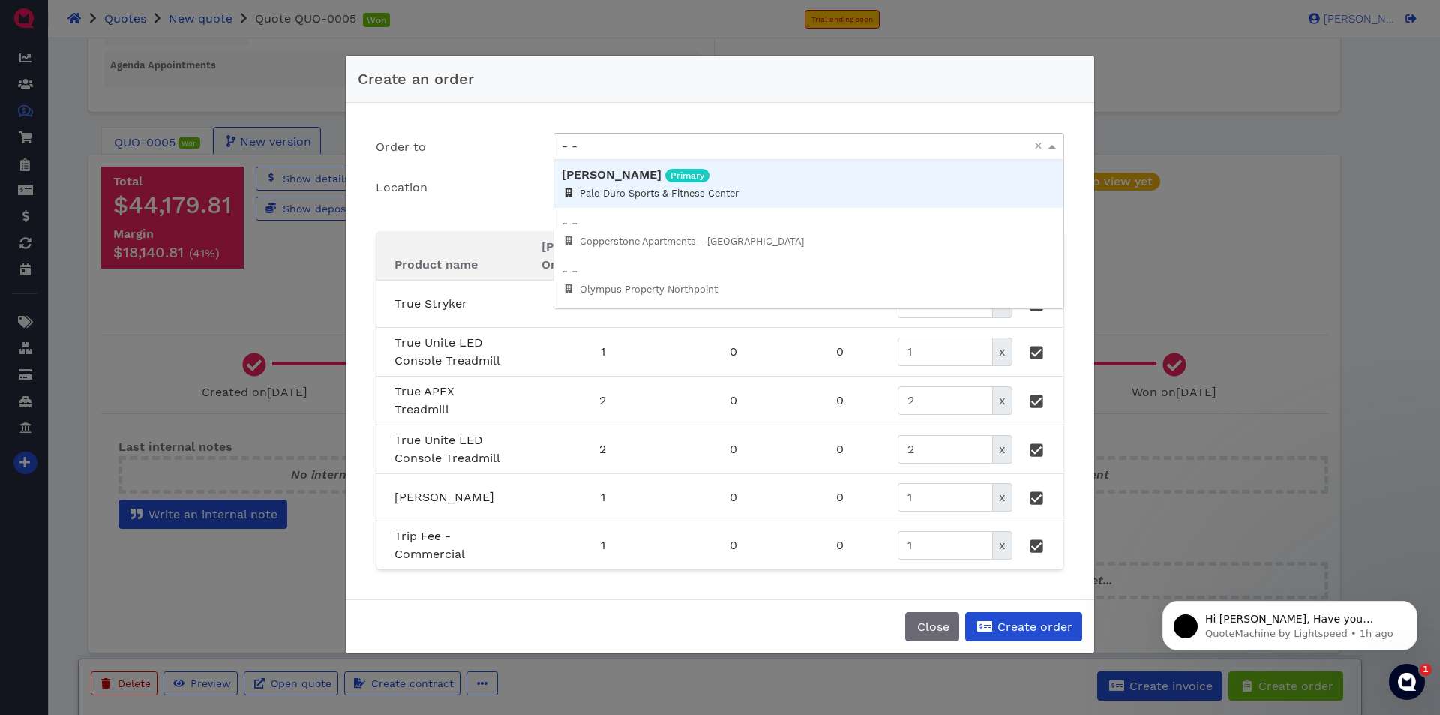
click at [733, 148] on div "- -" at bounding box center [808, 147] width 509 height 26
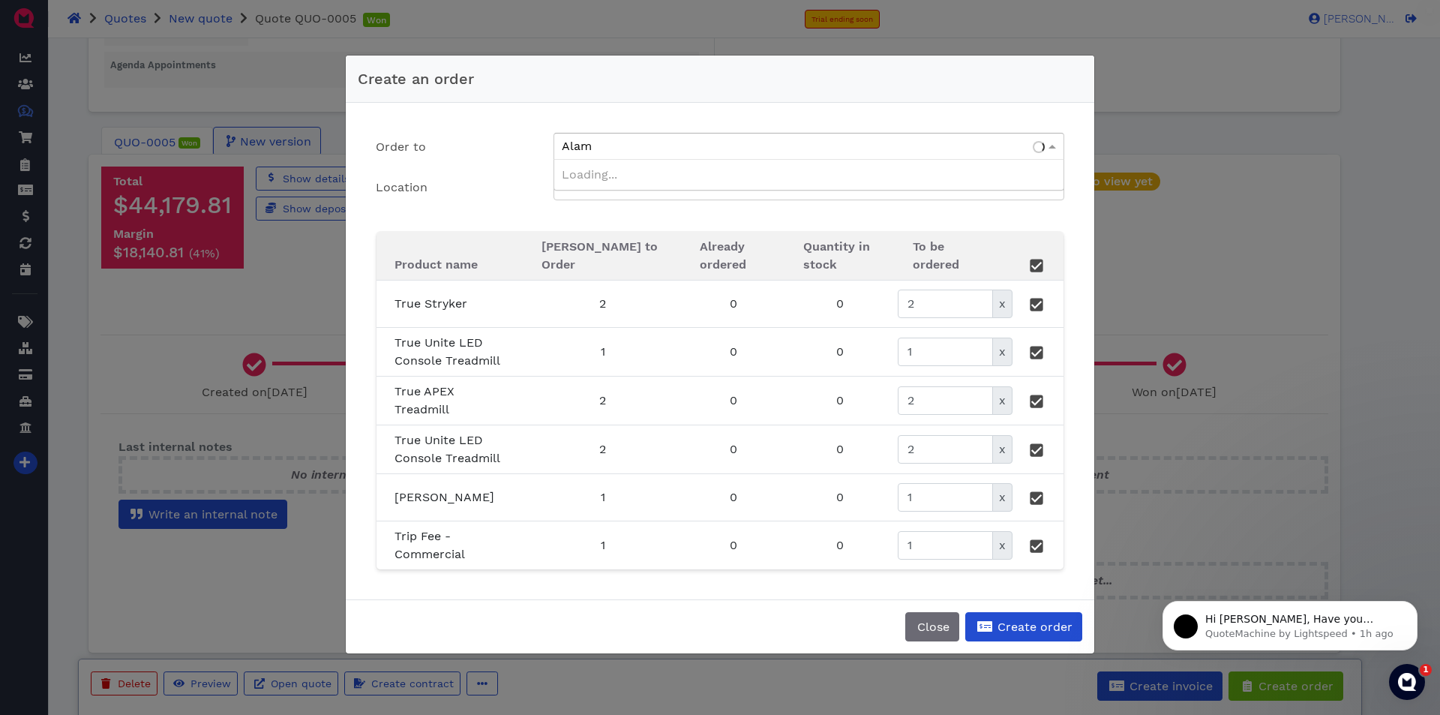
type input "Alamo"
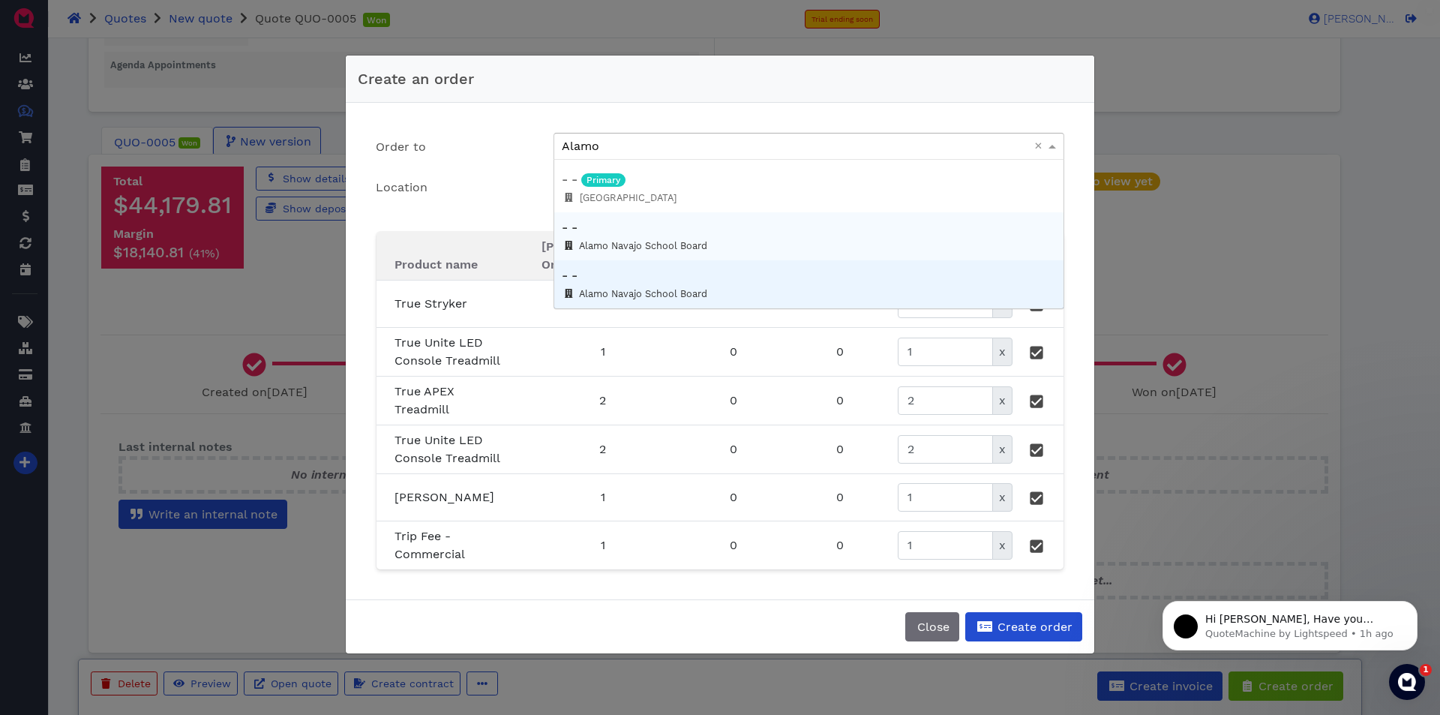
scroll to position [188, 0]
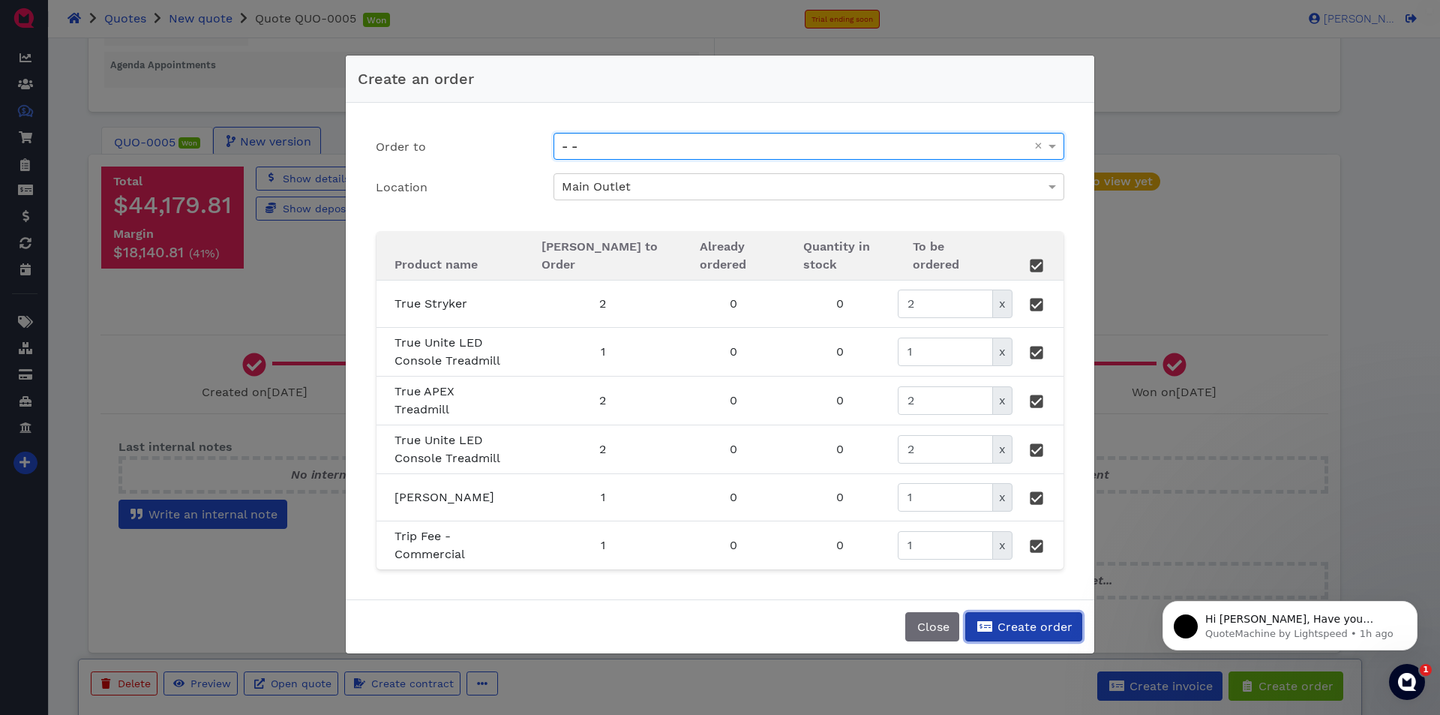
click at [1016, 626] on span "Create order" at bounding box center [1033, 627] width 77 height 14
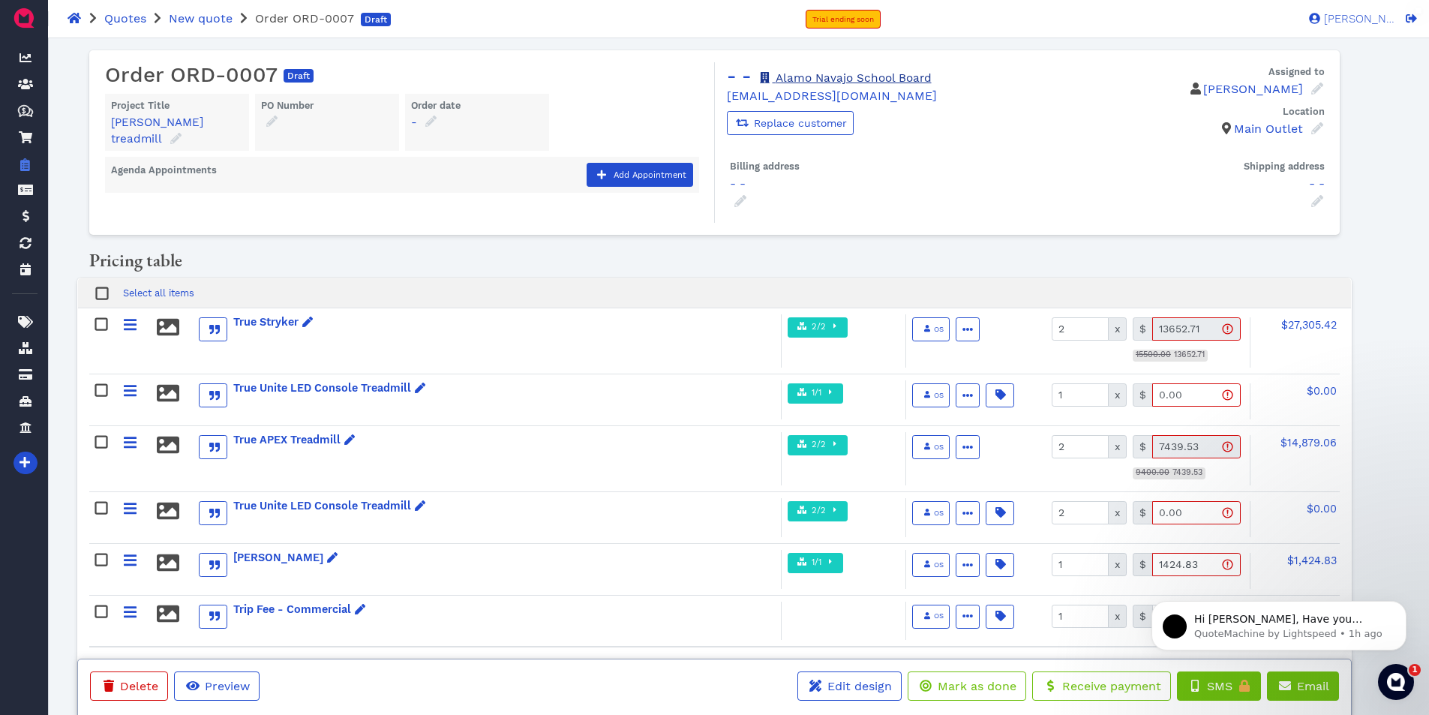
click at [795, 74] on link "Alamo Navajo School Board" at bounding box center [845, 78] width 174 height 14
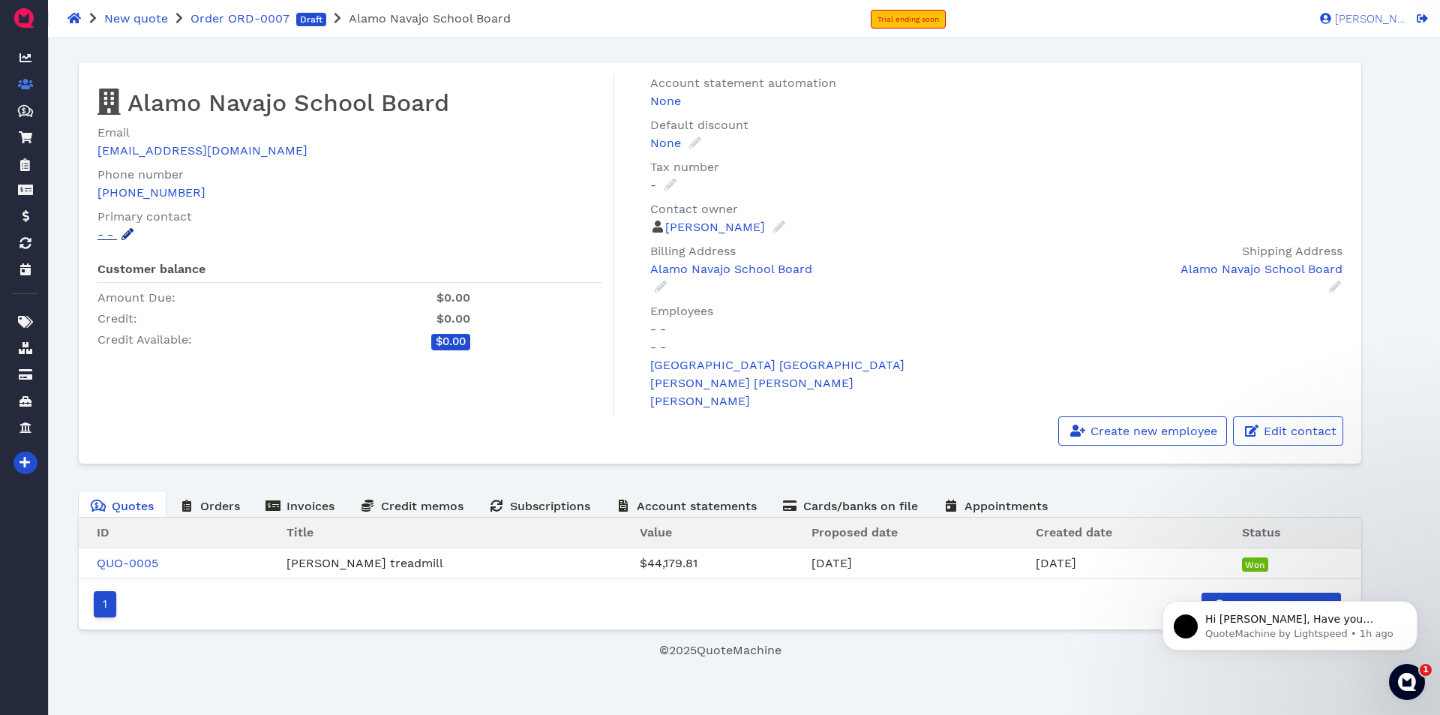
click at [132, 233] on icon at bounding box center [128, 234] width 12 height 12
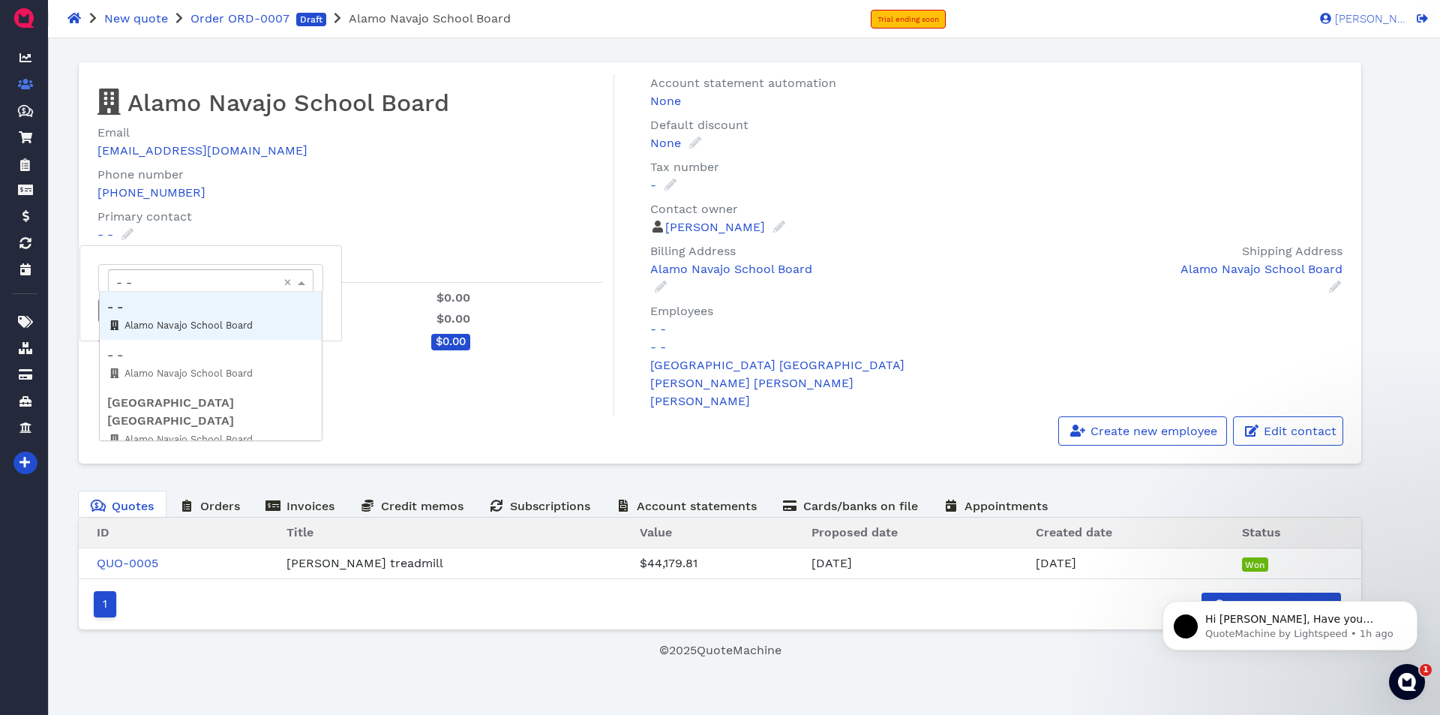
click at [145, 282] on div "- -" at bounding box center [211, 283] width 204 height 26
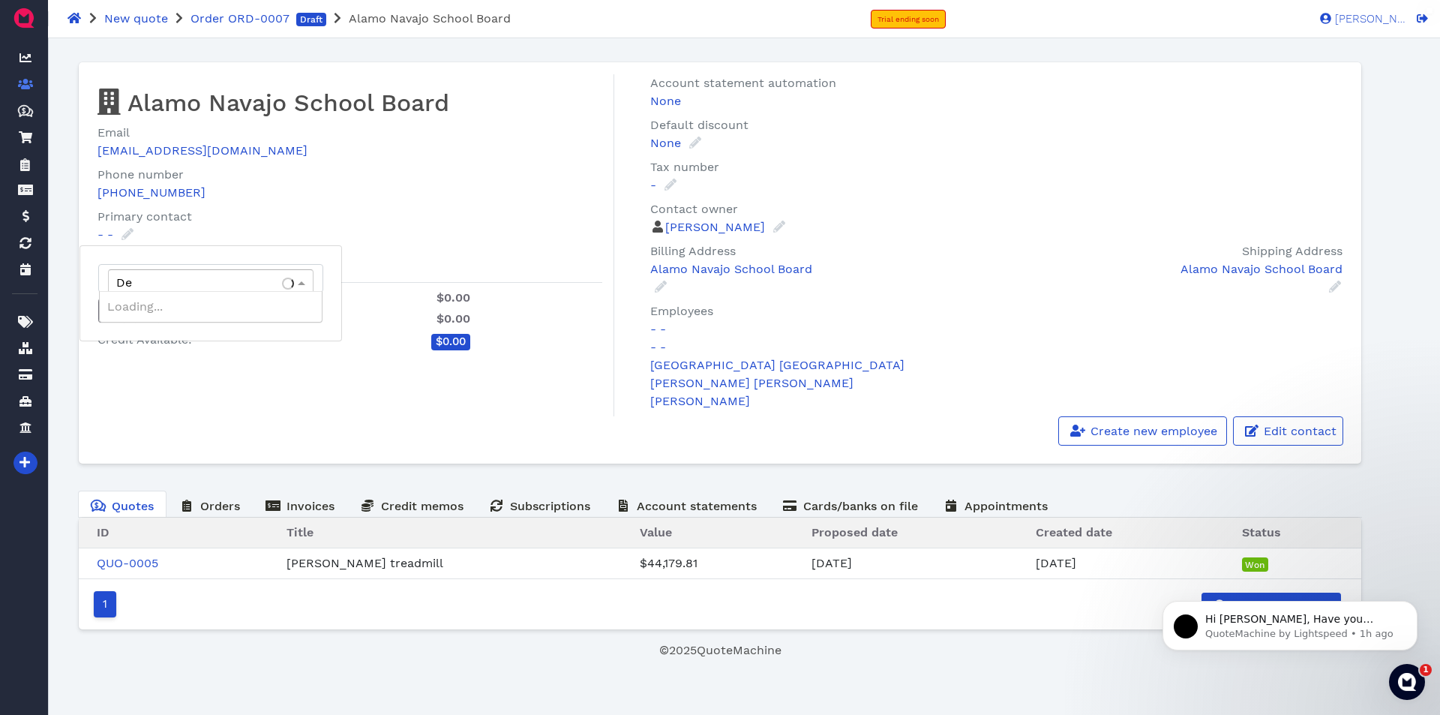
type input "D"
click at [697, 400] on link "[PERSON_NAME]" at bounding box center [700, 401] width 100 height 14
click at [668, 344] on div "- -" at bounding box center [999, 347] width 699 height 18
click at [660, 344] on link "- -" at bounding box center [658, 347] width 16 height 14
click at [655, 327] on link "- -" at bounding box center [658, 329] width 16 height 14
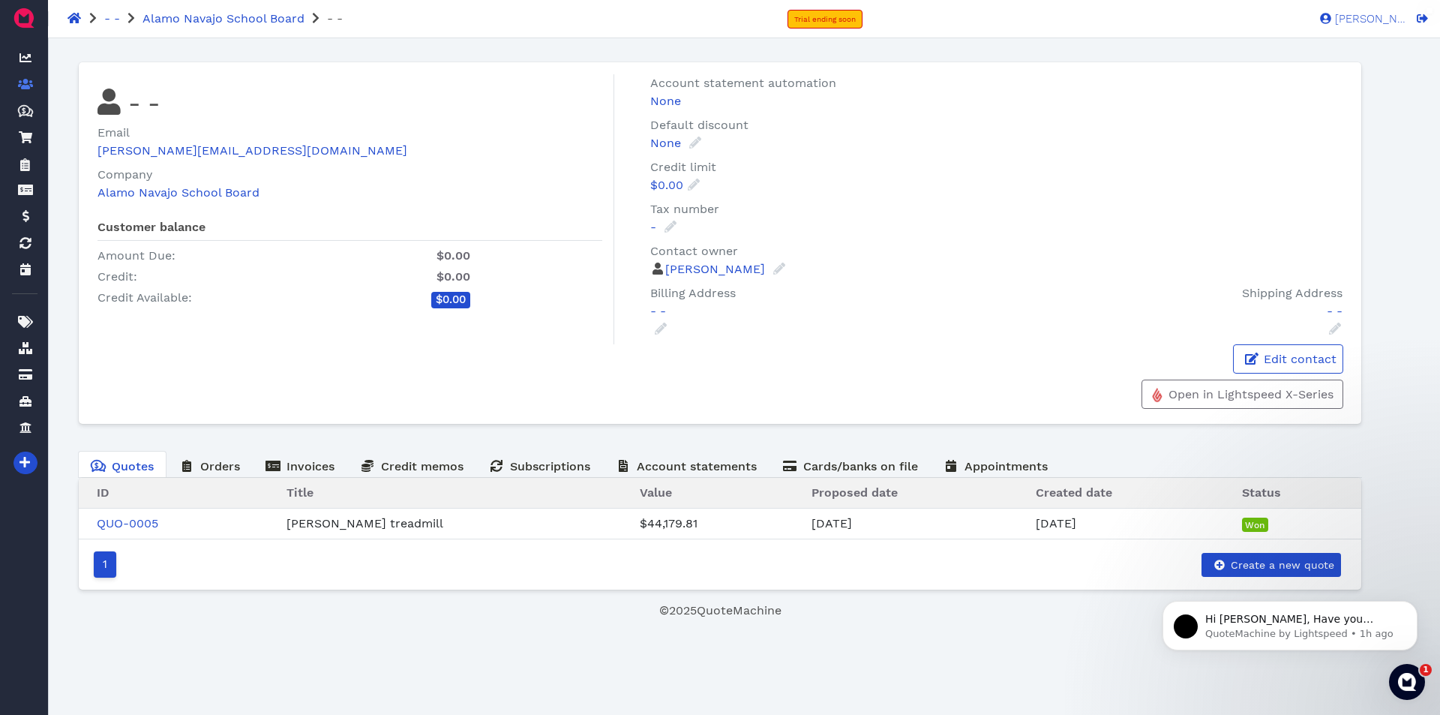
click at [139, 103] on h2 "- -" at bounding box center [350, 102] width 505 height 32
drag, startPoint x: 164, startPoint y: 107, endPoint x: 141, endPoint y: 106, distance: 22.6
click at [141, 106] on h2 "- -" at bounding box center [350, 102] width 505 height 32
click at [1282, 359] on span "Edit contact" at bounding box center [1299, 359] width 75 height 14
select select "en-US"
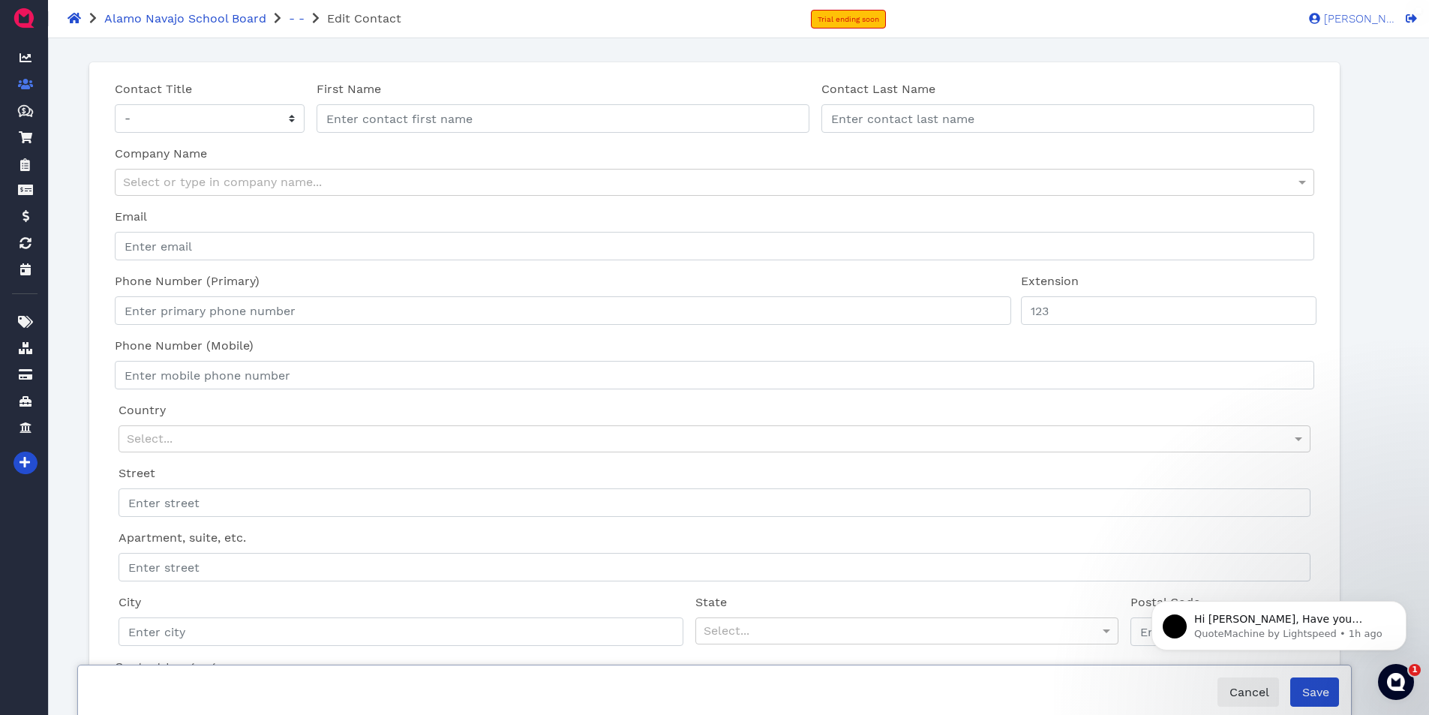
type input "-"
type input "[PERSON_NAME][EMAIL_ADDRESS][DOMAIN_NAME]"
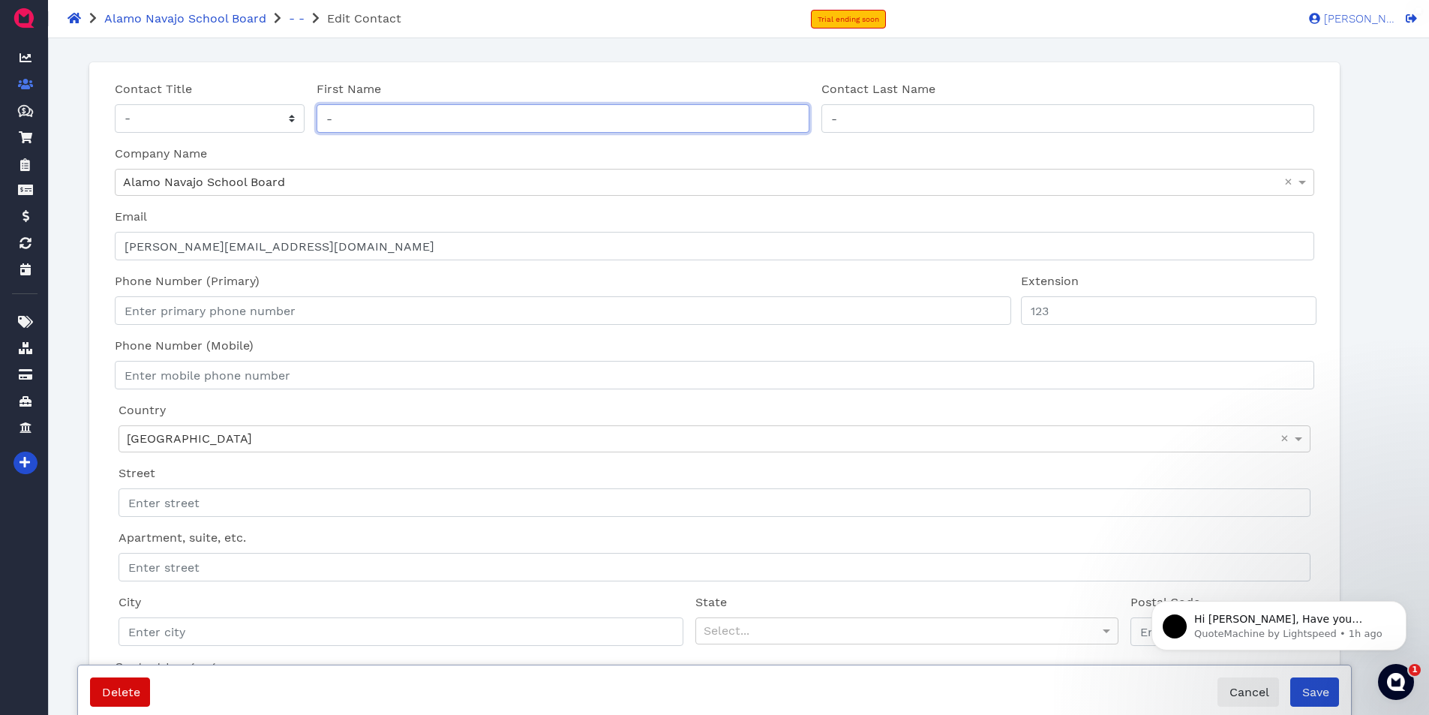
click at [369, 113] on input "-" at bounding box center [563, 118] width 493 height 29
drag, startPoint x: 333, startPoint y: 119, endPoint x: 333, endPoint y: 136, distance: 17.3
click at [333, 119] on input "-[PERSON_NAME]" at bounding box center [563, 118] width 493 height 29
type input "[PERSON_NAME]"
click at [884, 109] on input "-" at bounding box center [1067, 118] width 493 height 29
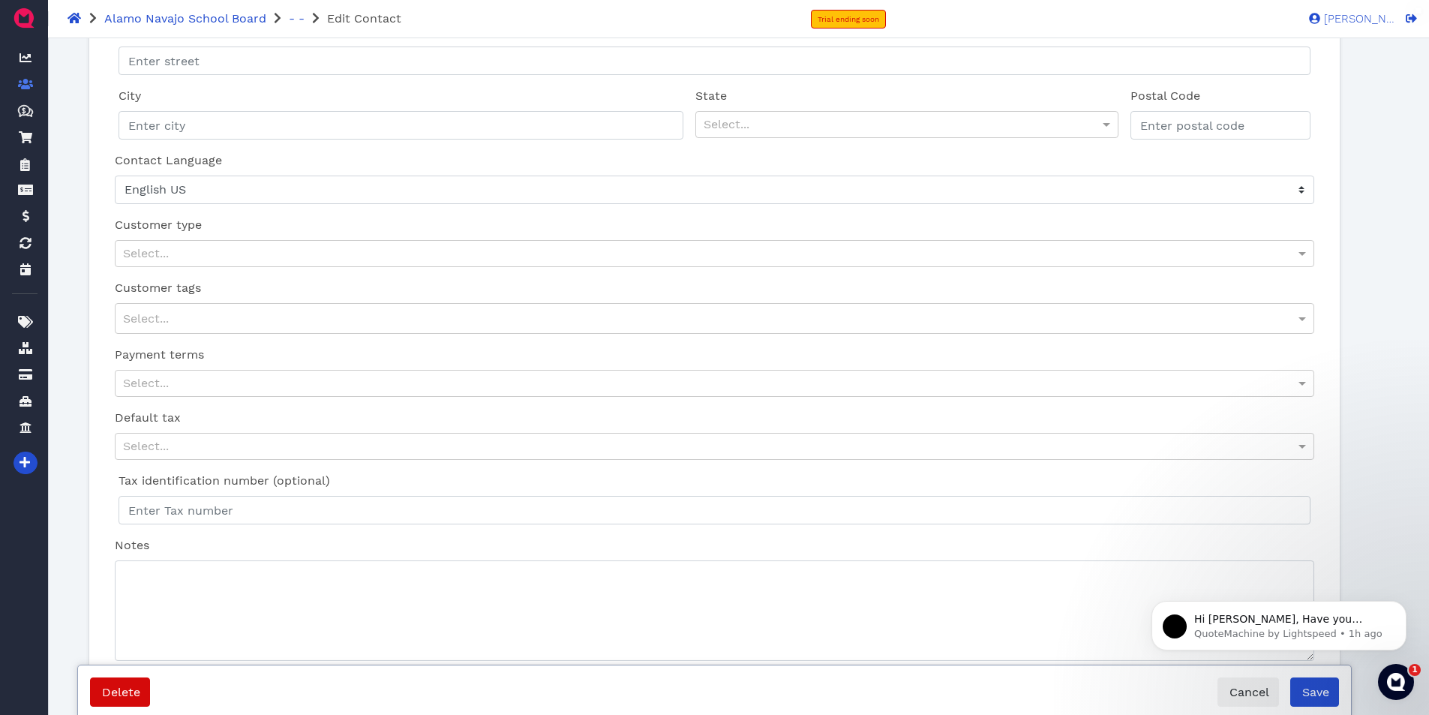
scroll to position [536, 0]
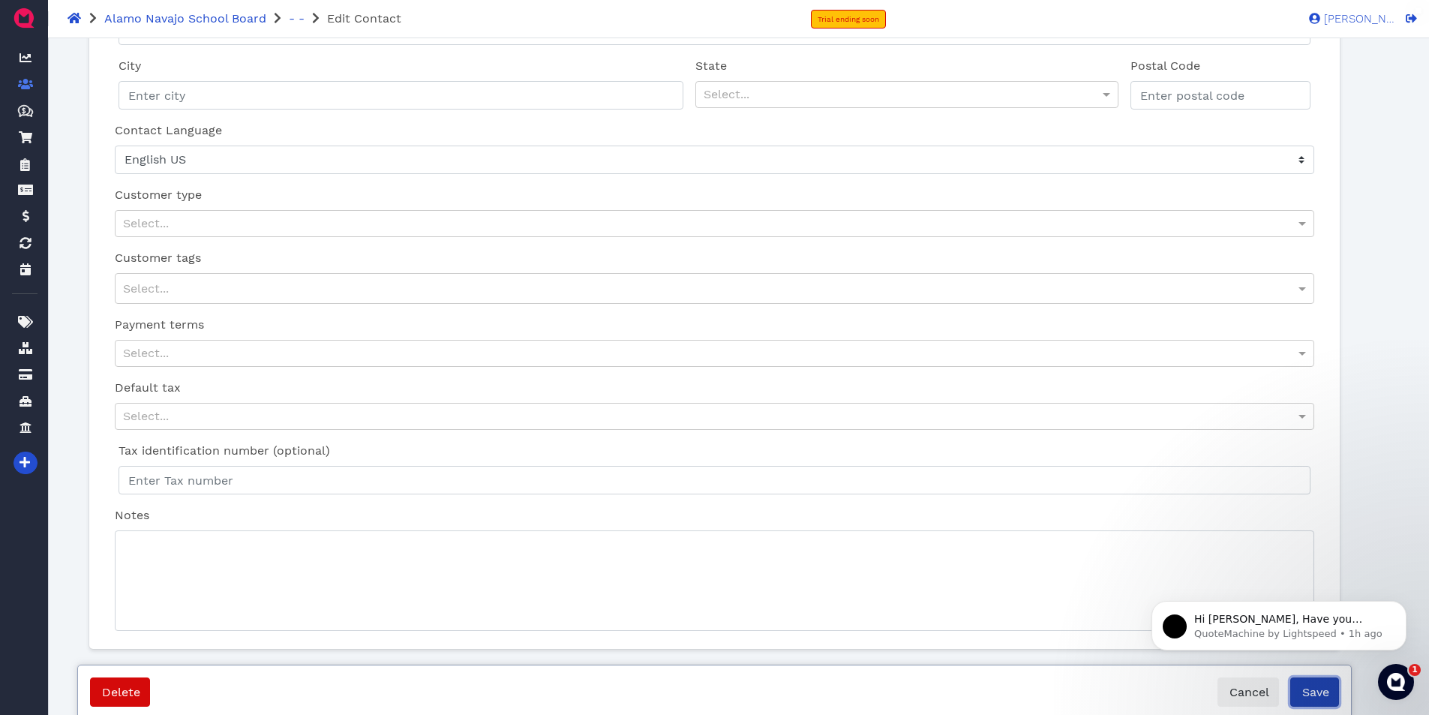
click at [1308, 689] on span "Save" at bounding box center [1314, 692] width 29 height 14
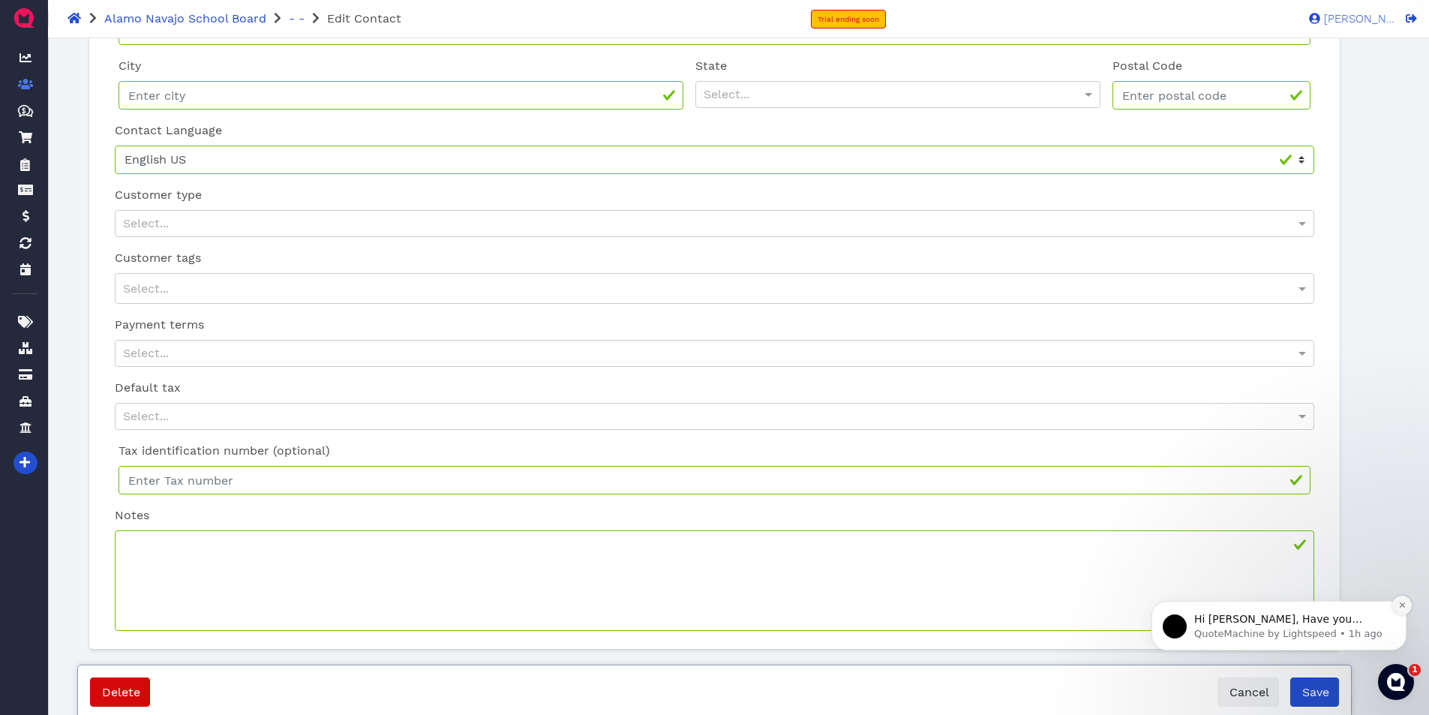
click at [1400, 605] on icon "Dismiss notification" at bounding box center [1402, 605] width 8 height 8
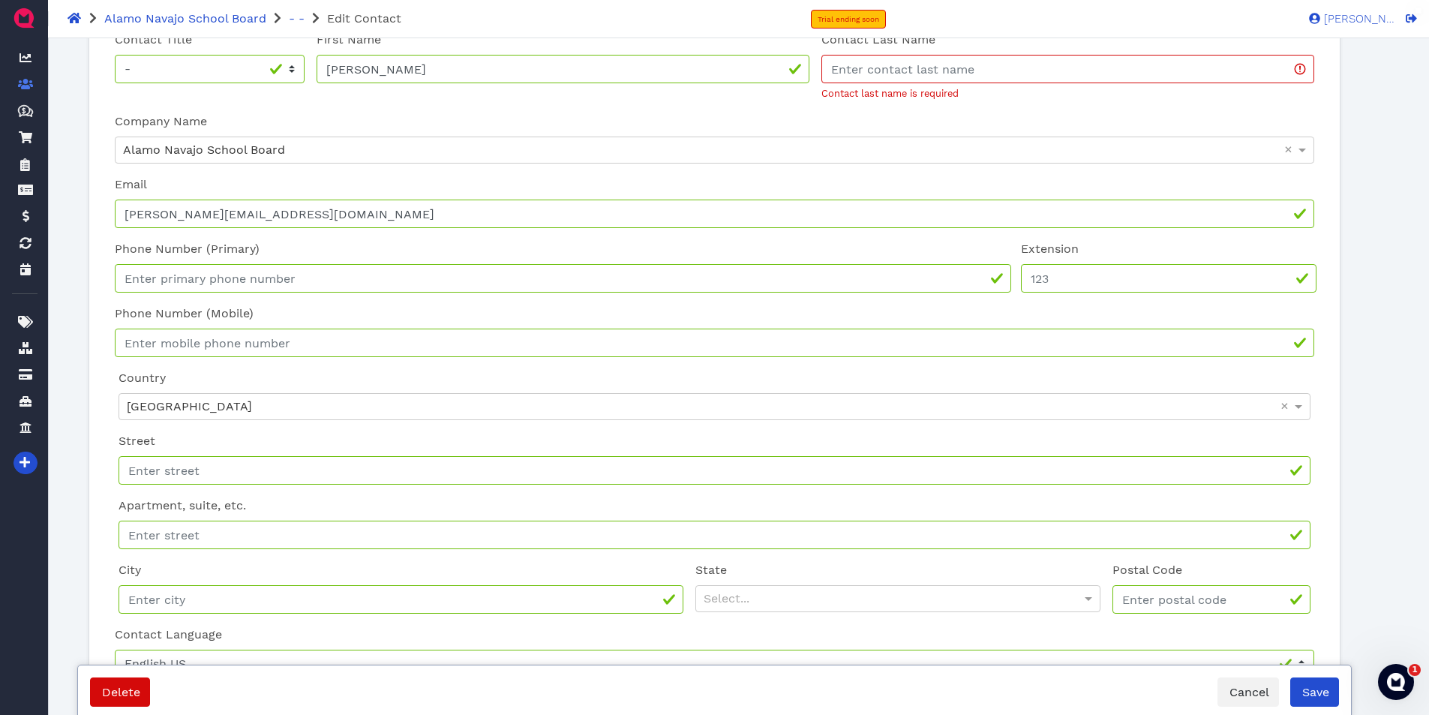
scroll to position [0, 0]
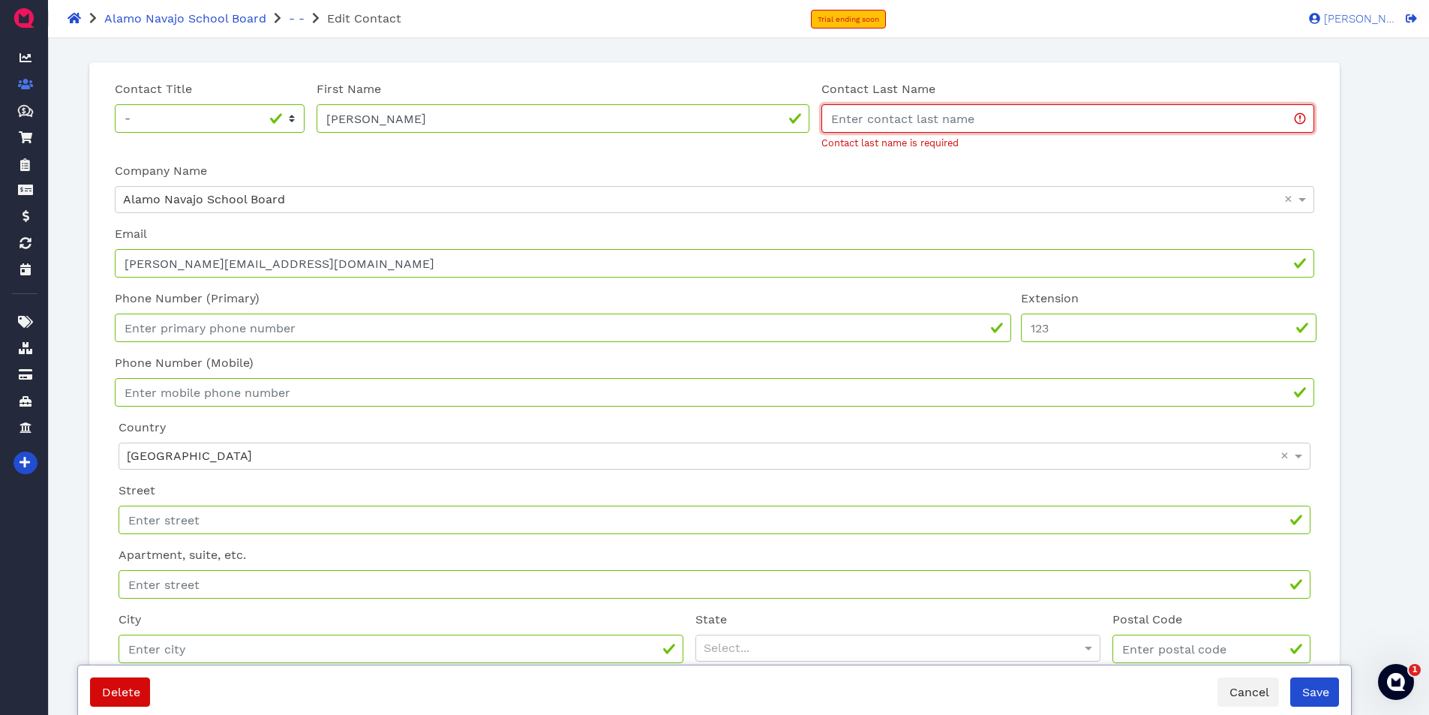
click at [885, 123] on input "Contact Last Name" at bounding box center [1067, 118] width 493 height 29
click at [800, 145] on div "First Name [PERSON_NAME]" at bounding box center [563, 115] width 505 height 82
click at [851, 116] on input "Contact Last Name" at bounding box center [1067, 118] width 493 height 29
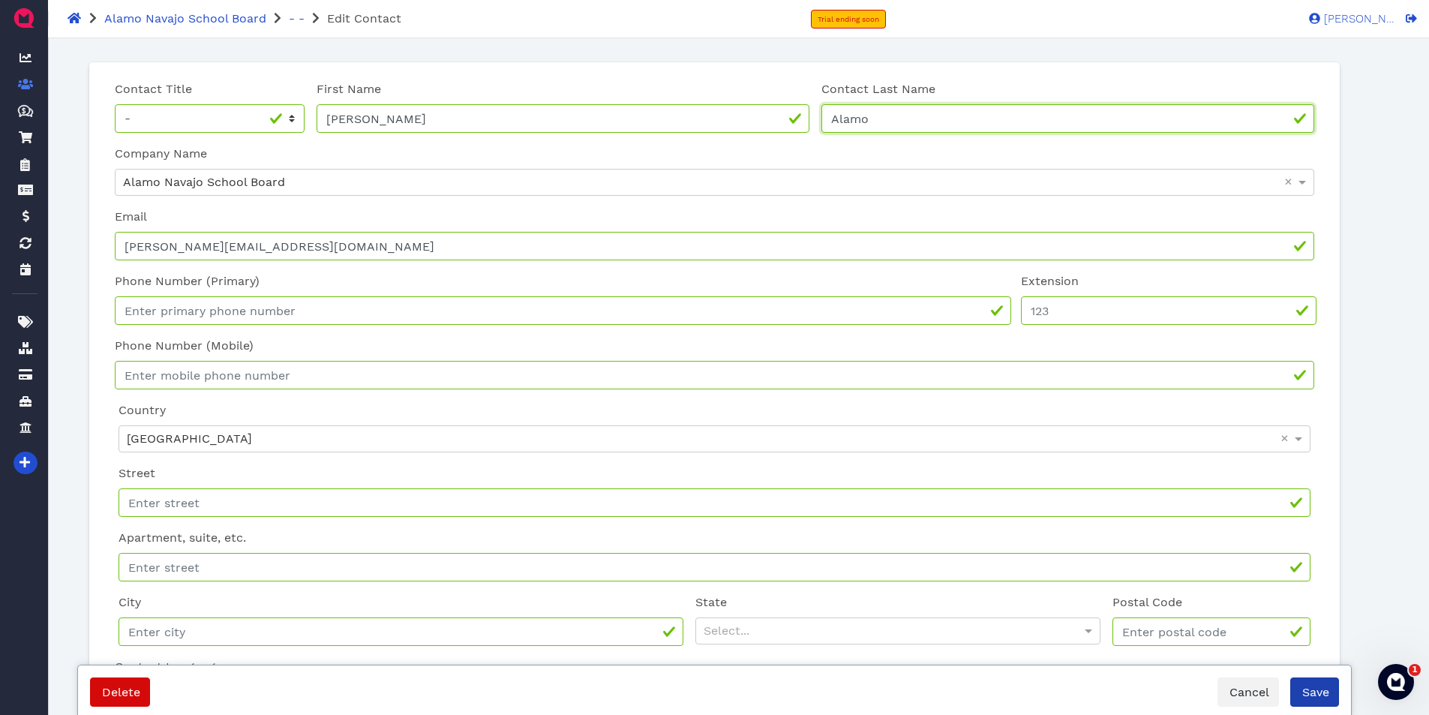
type input "Alamo"
click at [1314, 695] on span "Save" at bounding box center [1314, 692] width 29 height 14
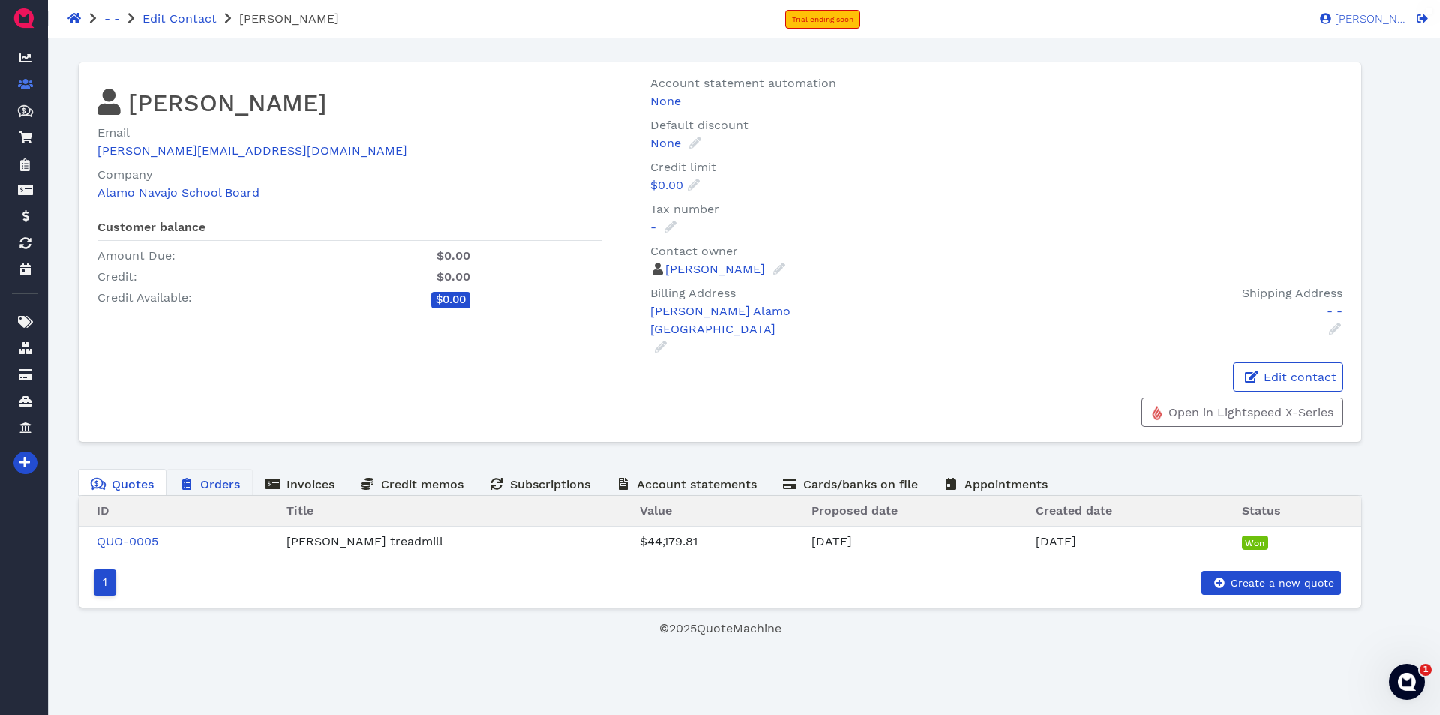
click at [208, 481] on span "Orders" at bounding box center [220, 484] width 40 height 14
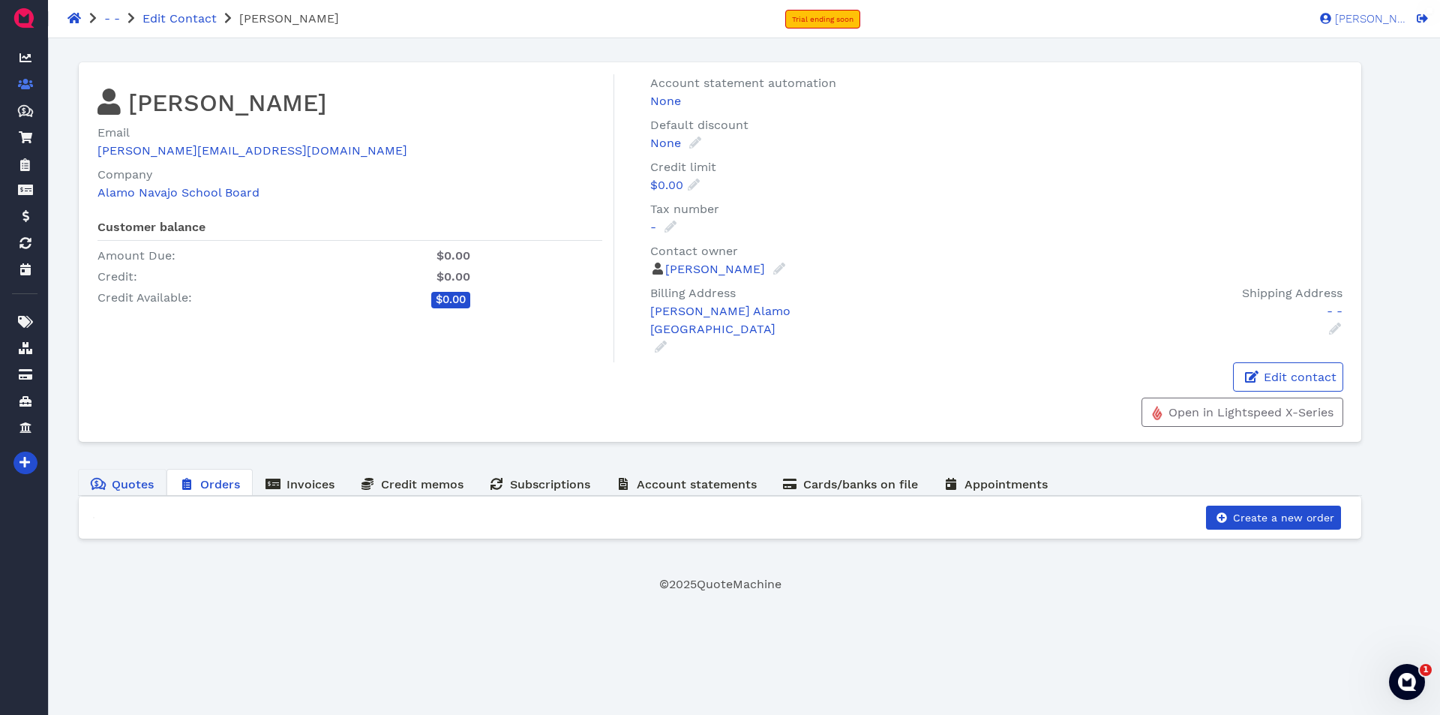
click at [113, 482] on span "Quotes" at bounding box center [133, 484] width 42 height 14
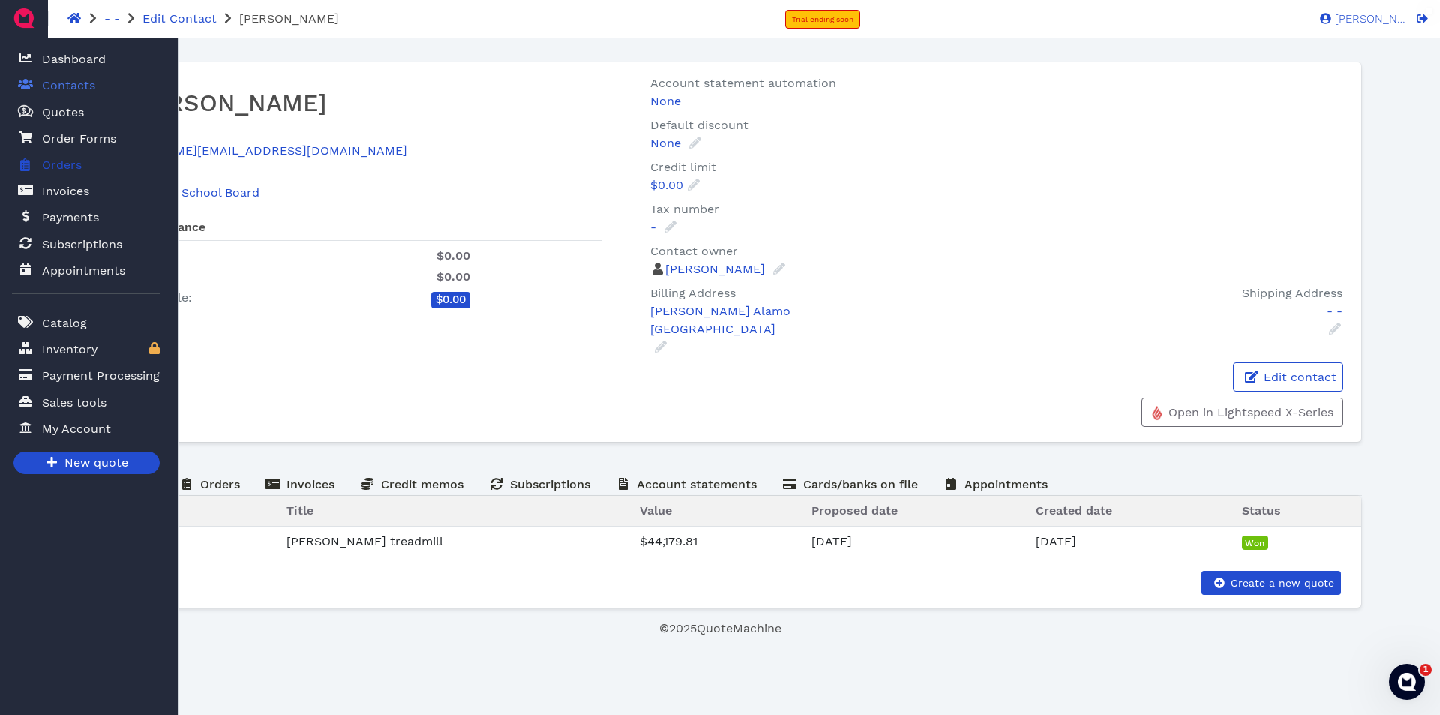
click at [80, 161] on span "Orders" at bounding box center [62, 165] width 40 height 18
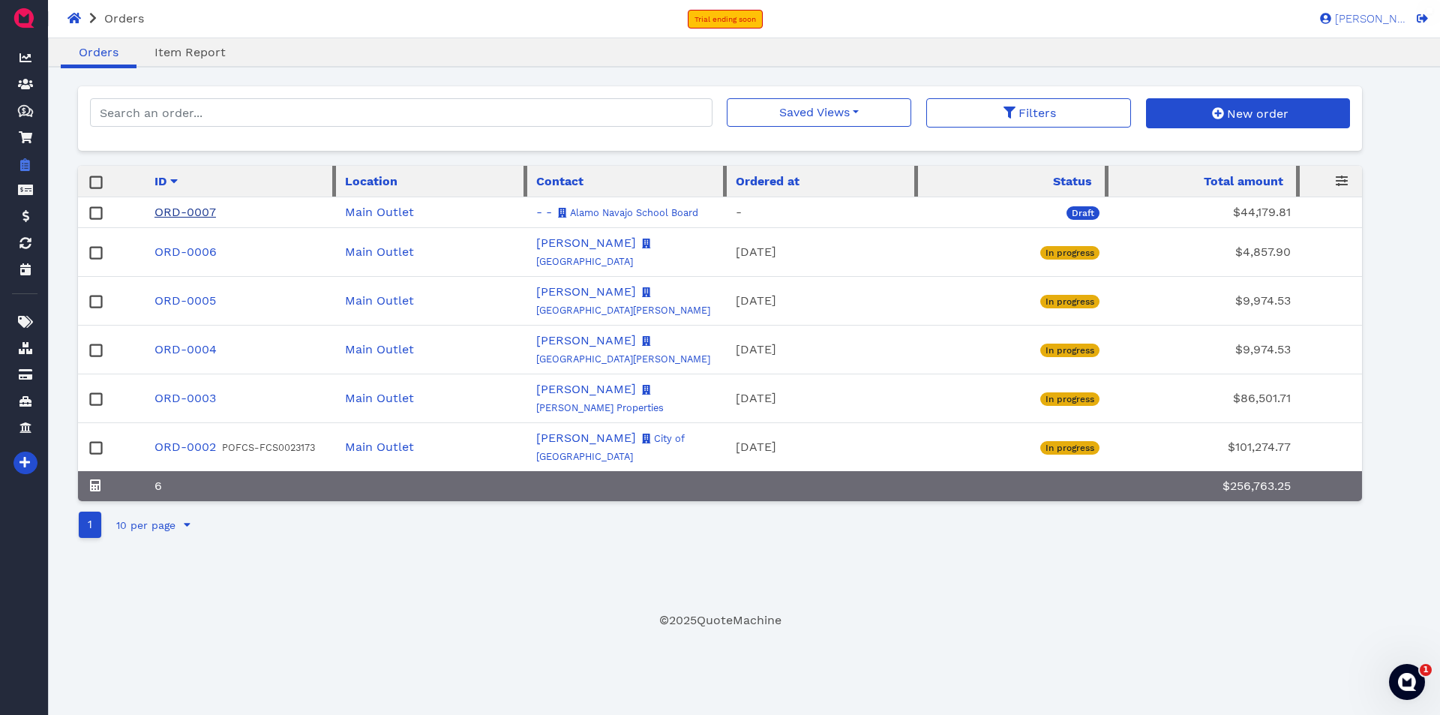
click at [193, 210] on link "ORD-0007" at bounding box center [186, 212] width 62 height 14
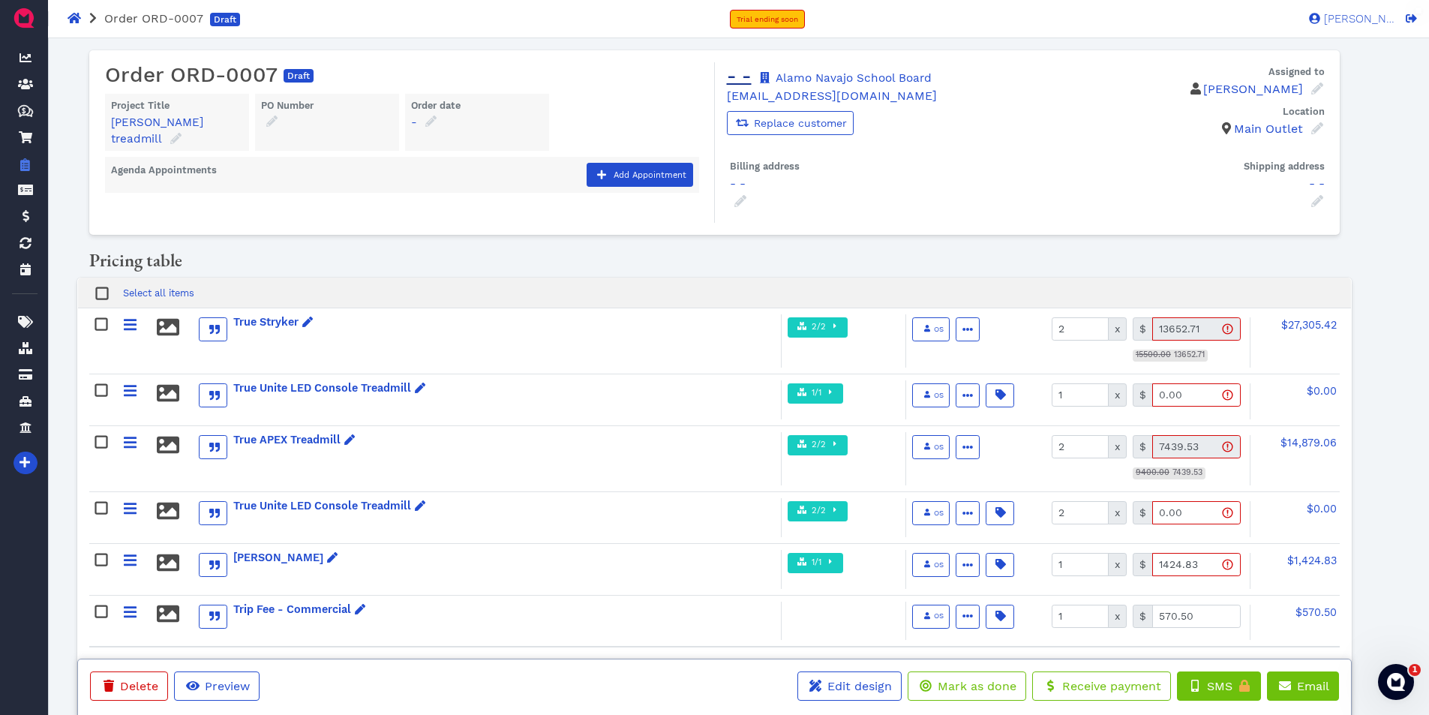
click at [742, 75] on link "- -" at bounding box center [739, 75] width 25 height 21
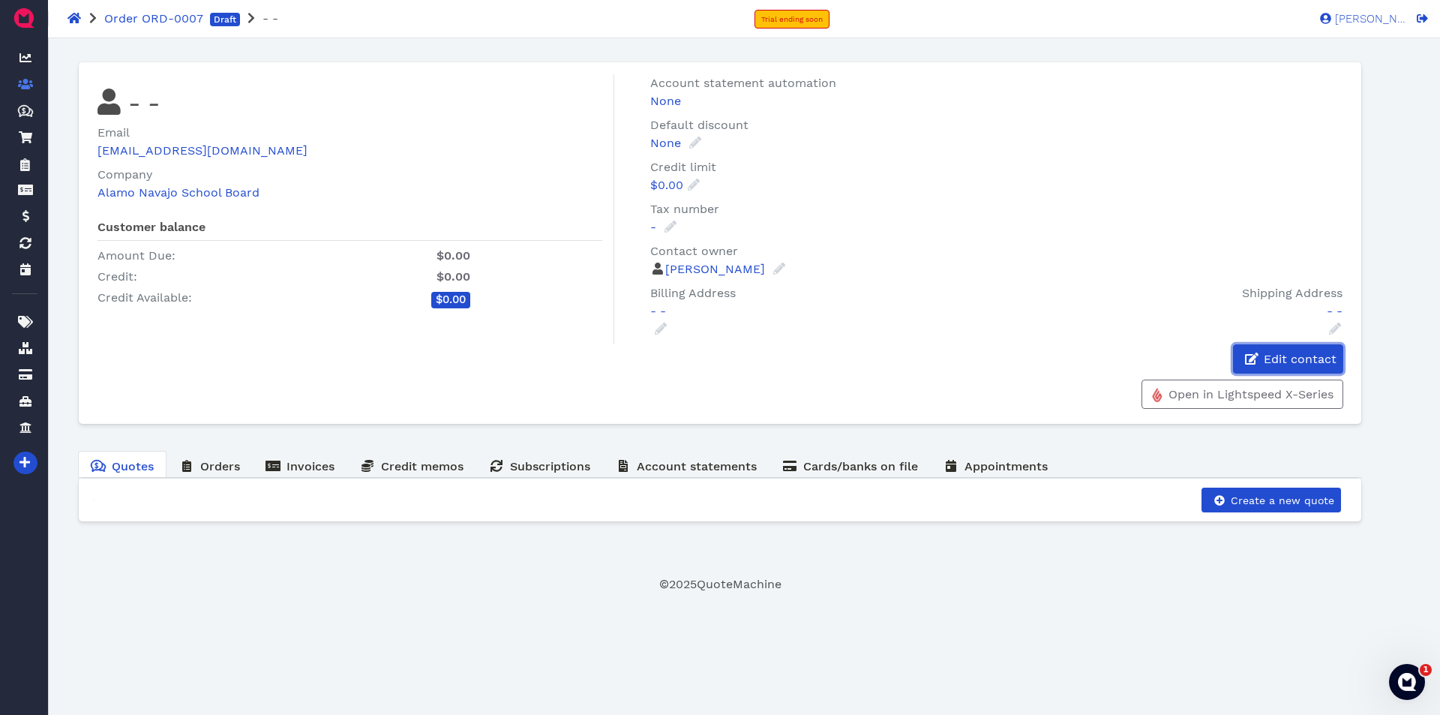
click at [1271, 356] on span "Edit contact" at bounding box center [1299, 359] width 75 height 14
select select "en-US"
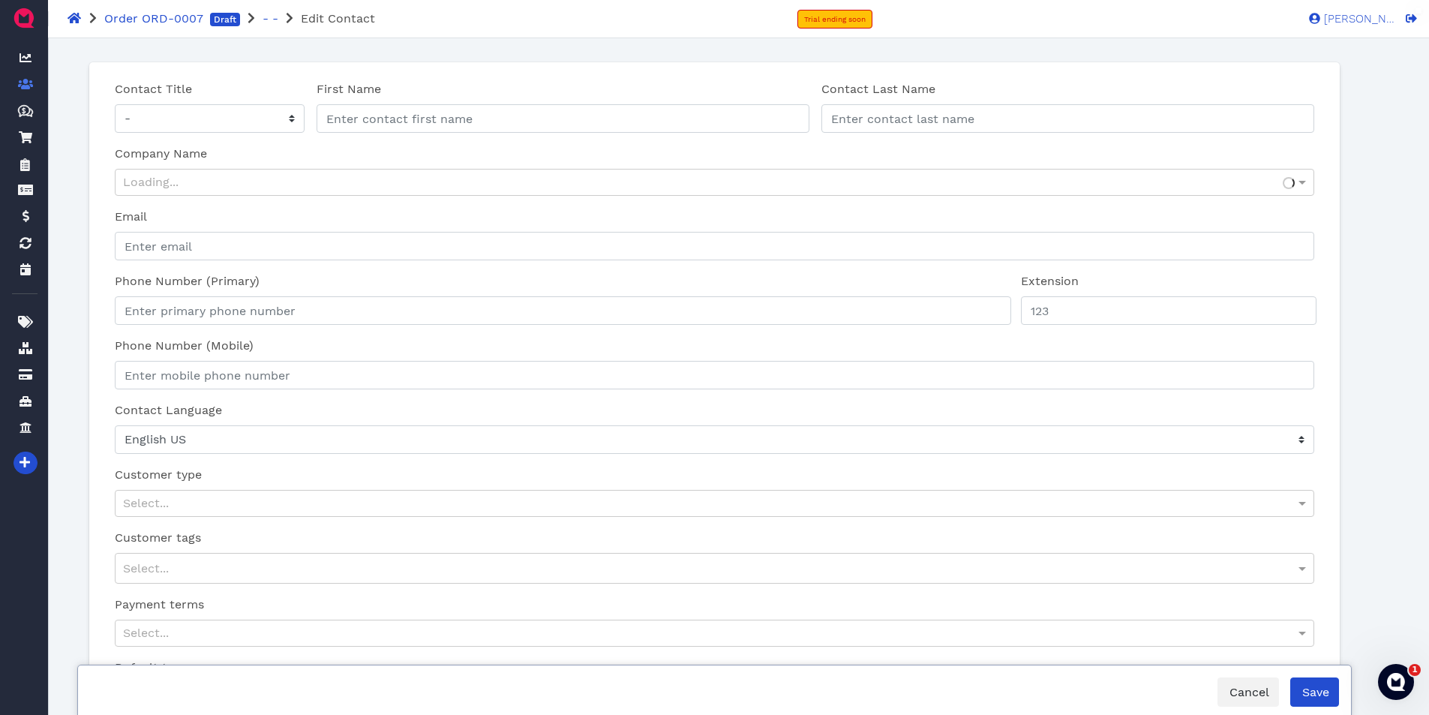
type input "-"
type input "[EMAIL_ADDRESS][DOMAIN_NAME]"
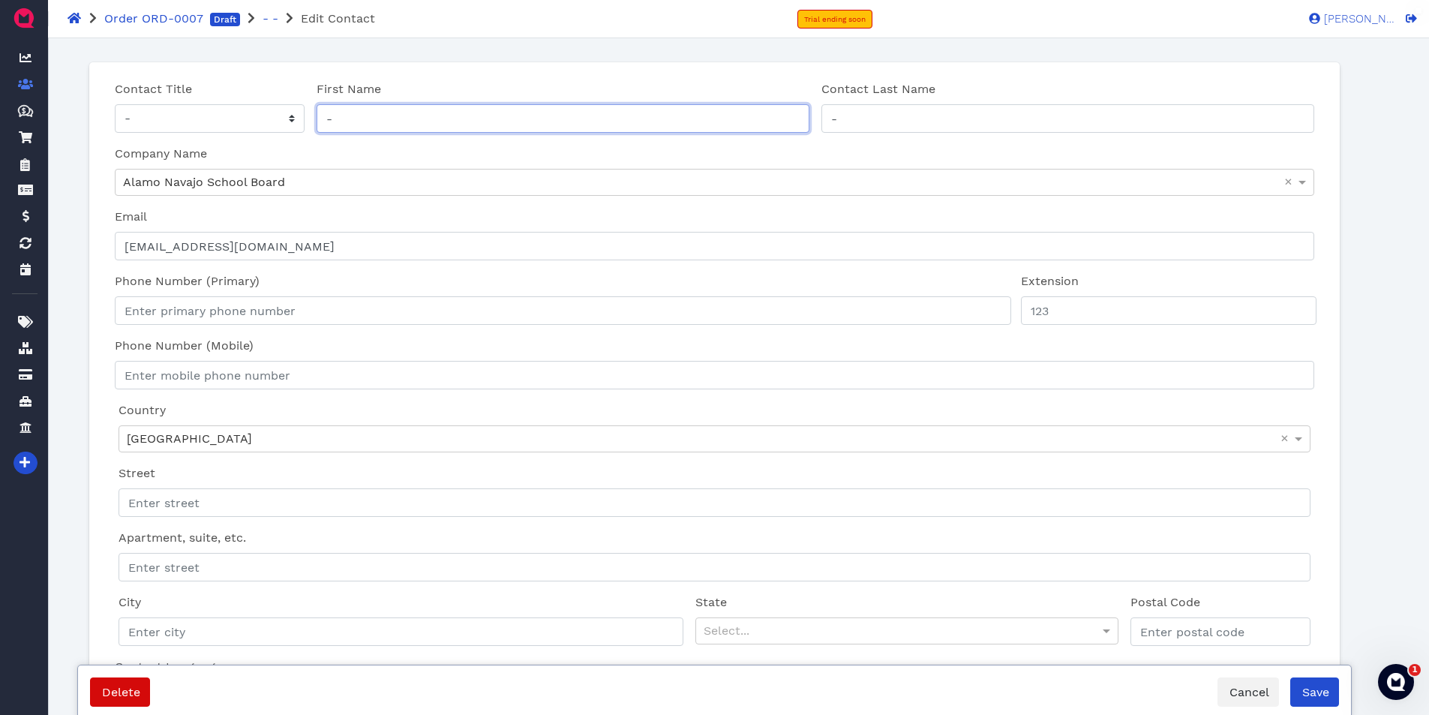
click at [382, 120] on input "-" at bounding box center [563, 118] width 493 height 29
type input "Delivina"
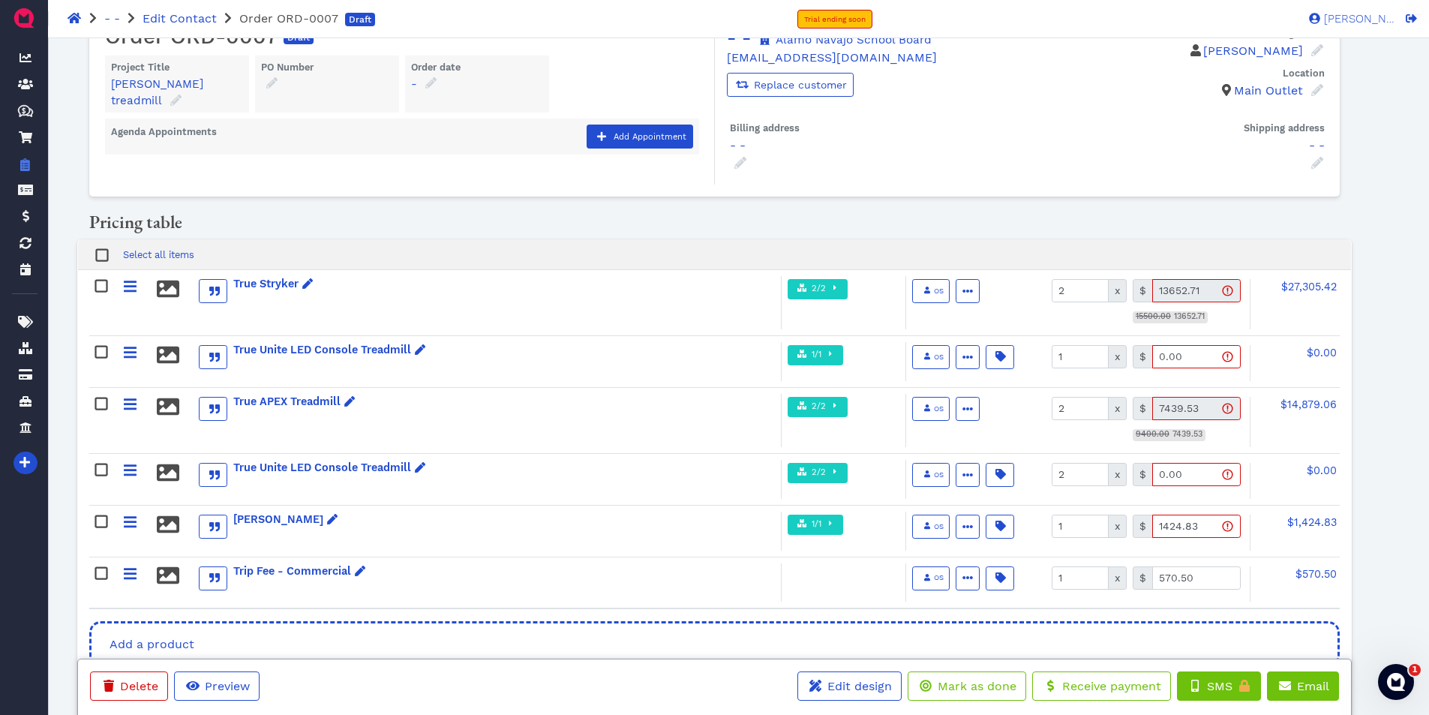
scroll to position [75, 0]
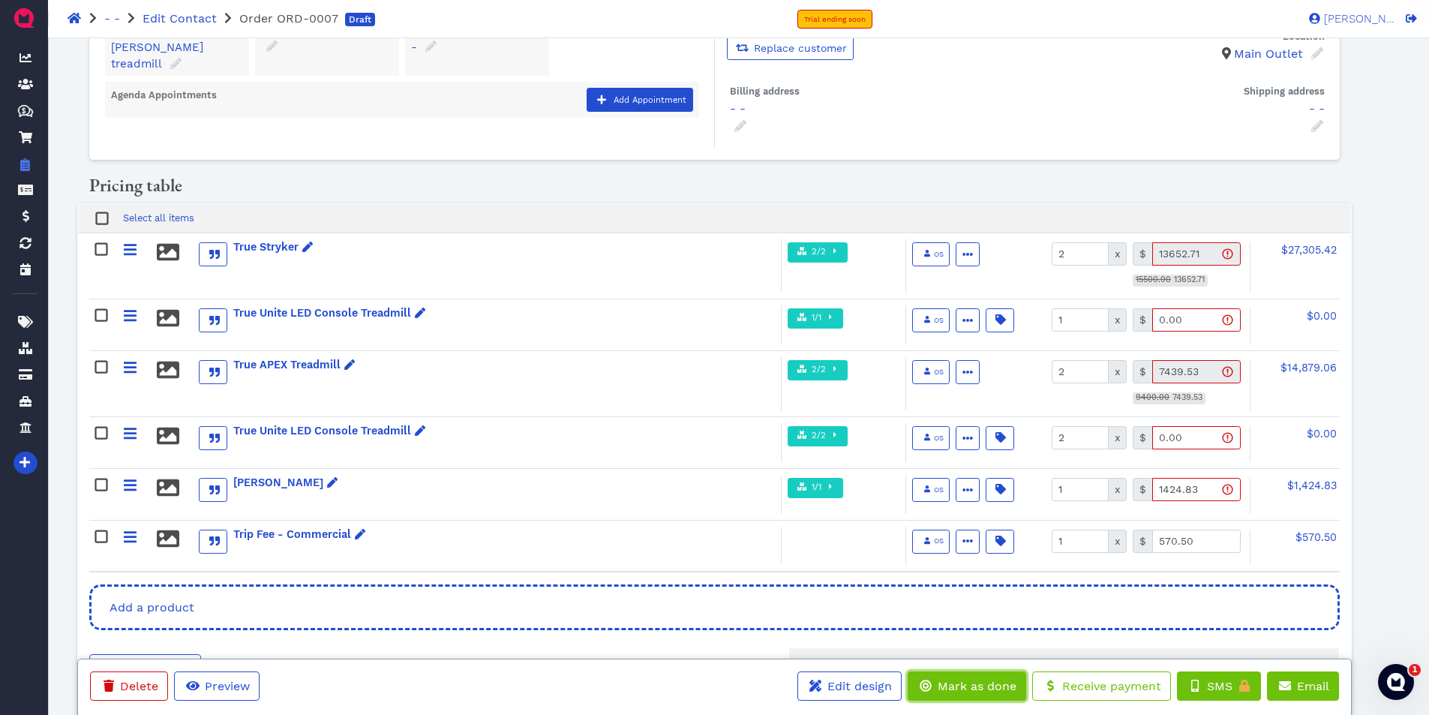
click at [974, 692] on span "Mark as done" at bounding box center [975, 686] width 81 height 14
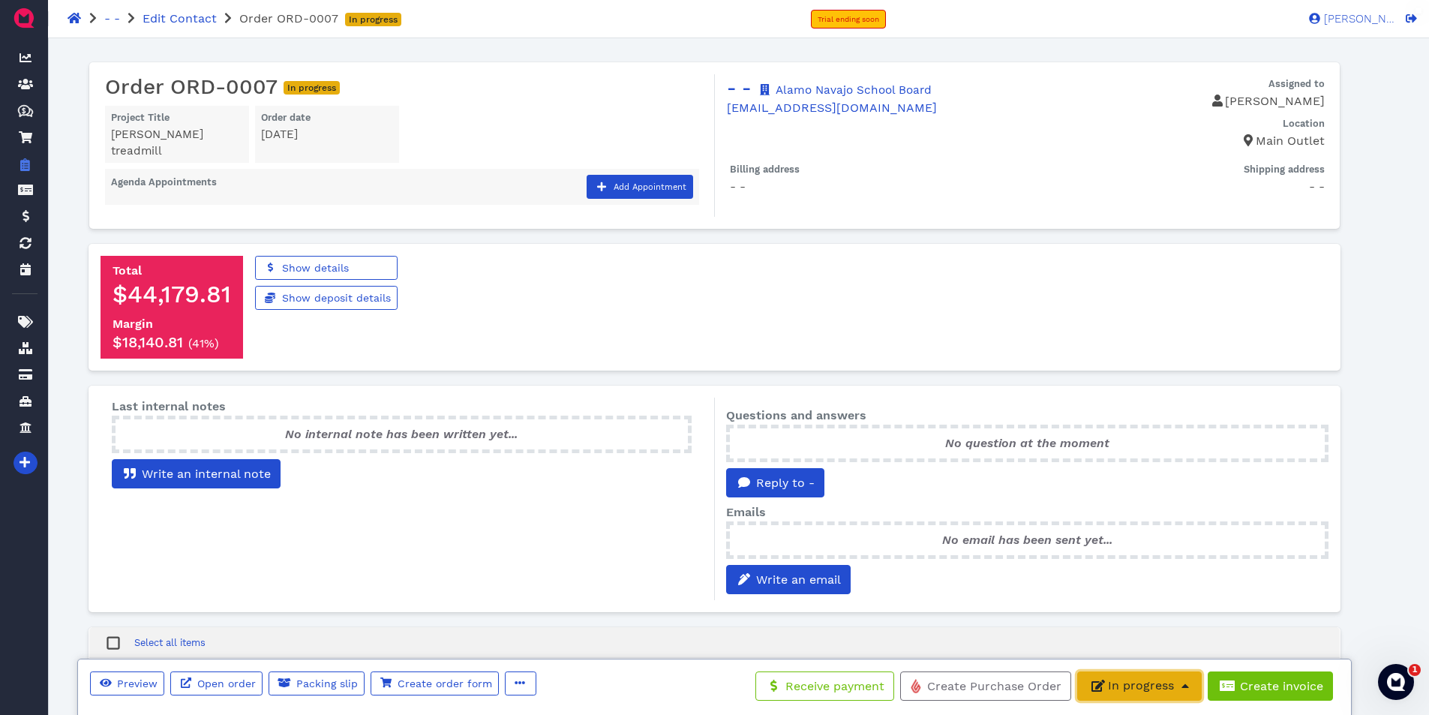
click at [1140, 686] on span "In progress" at bounding box center [1139, 685] width 105 height 14
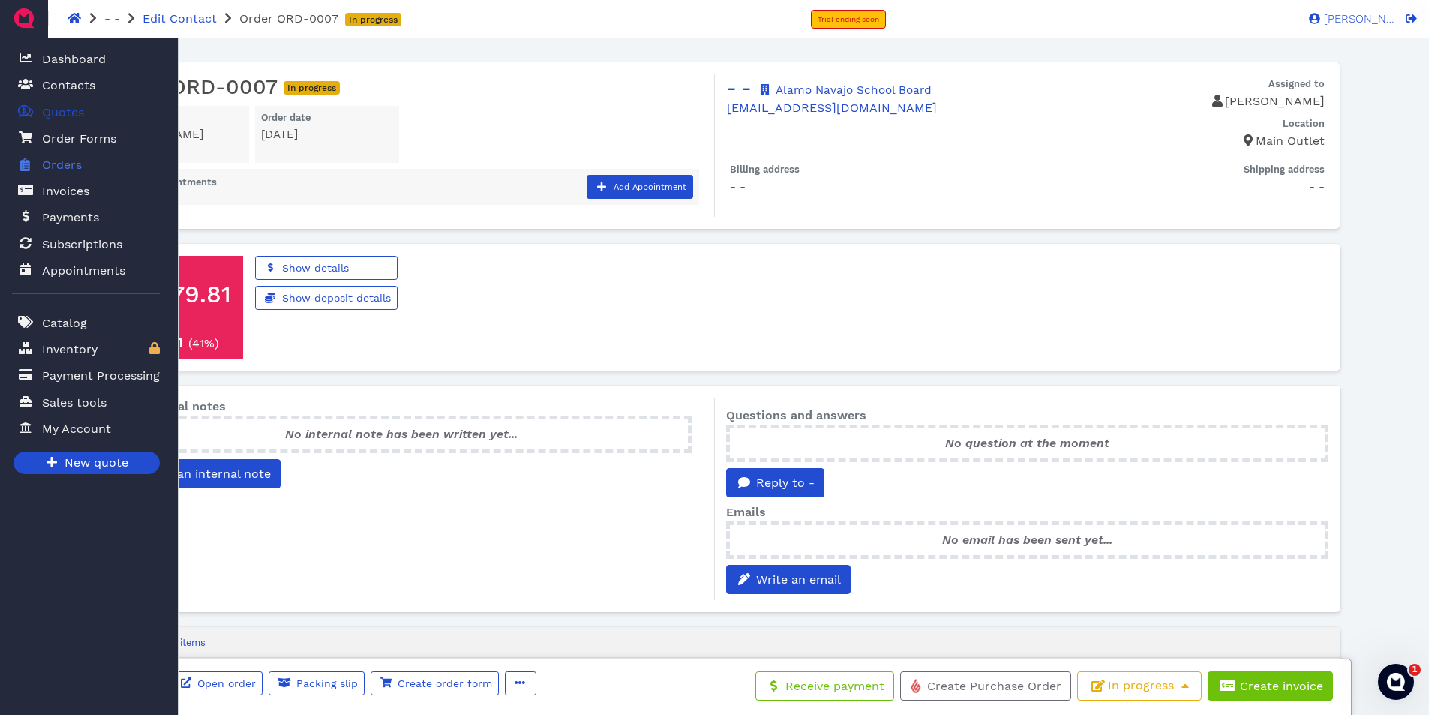
click at [68, 108] on span "Quotes" at bounding box center [63, 113] width 42 height 18
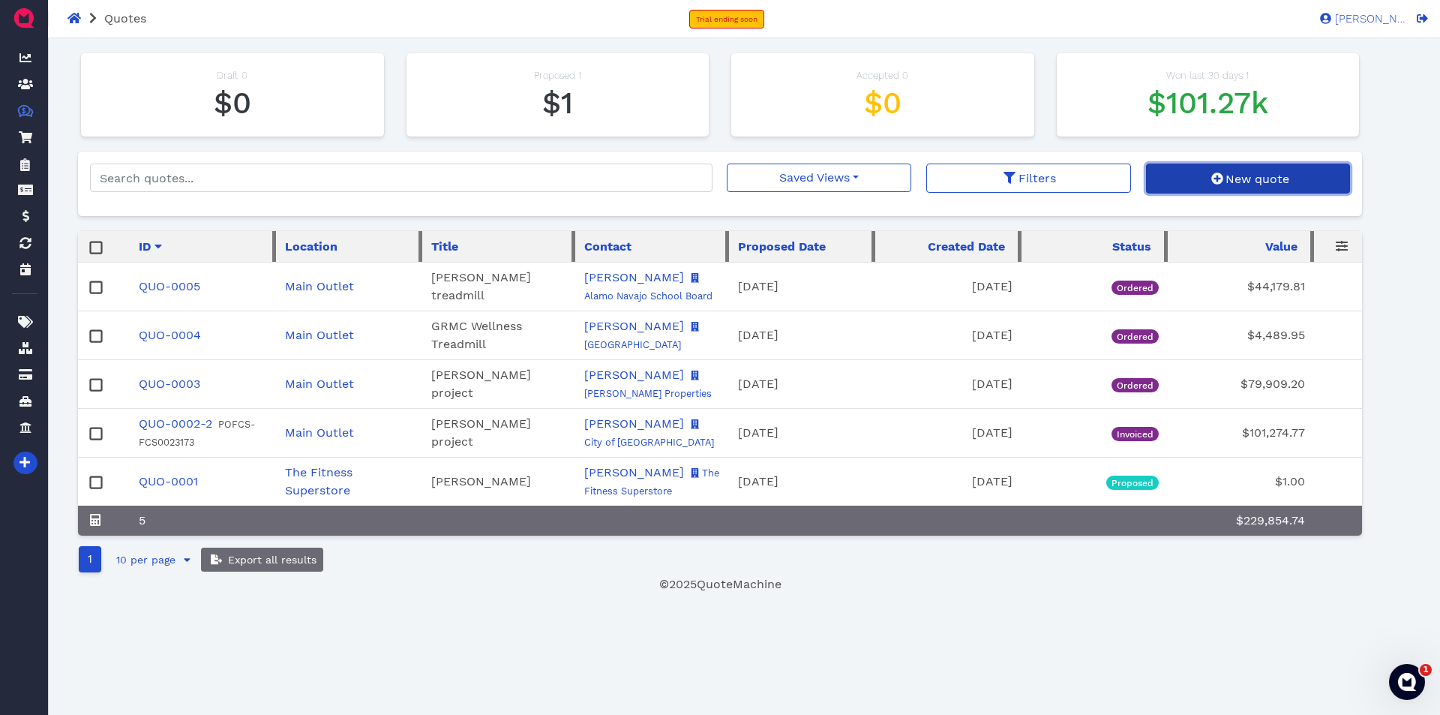
click at [1228, 176] on span "New quote" at bounding box center [1256, 179] width 66 height 14
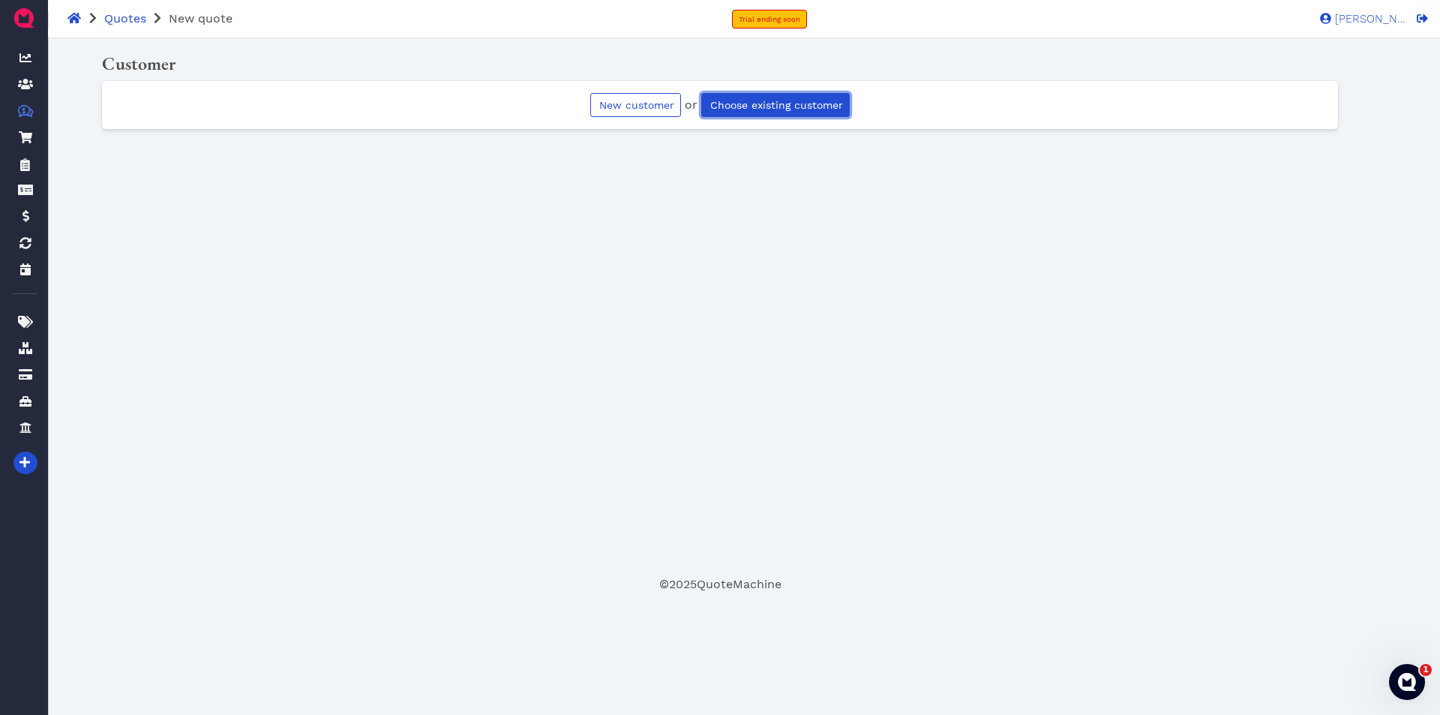
click at [752, 110] on span "Choose existing customer" at bounding box center [775, 105] width 135 height 12
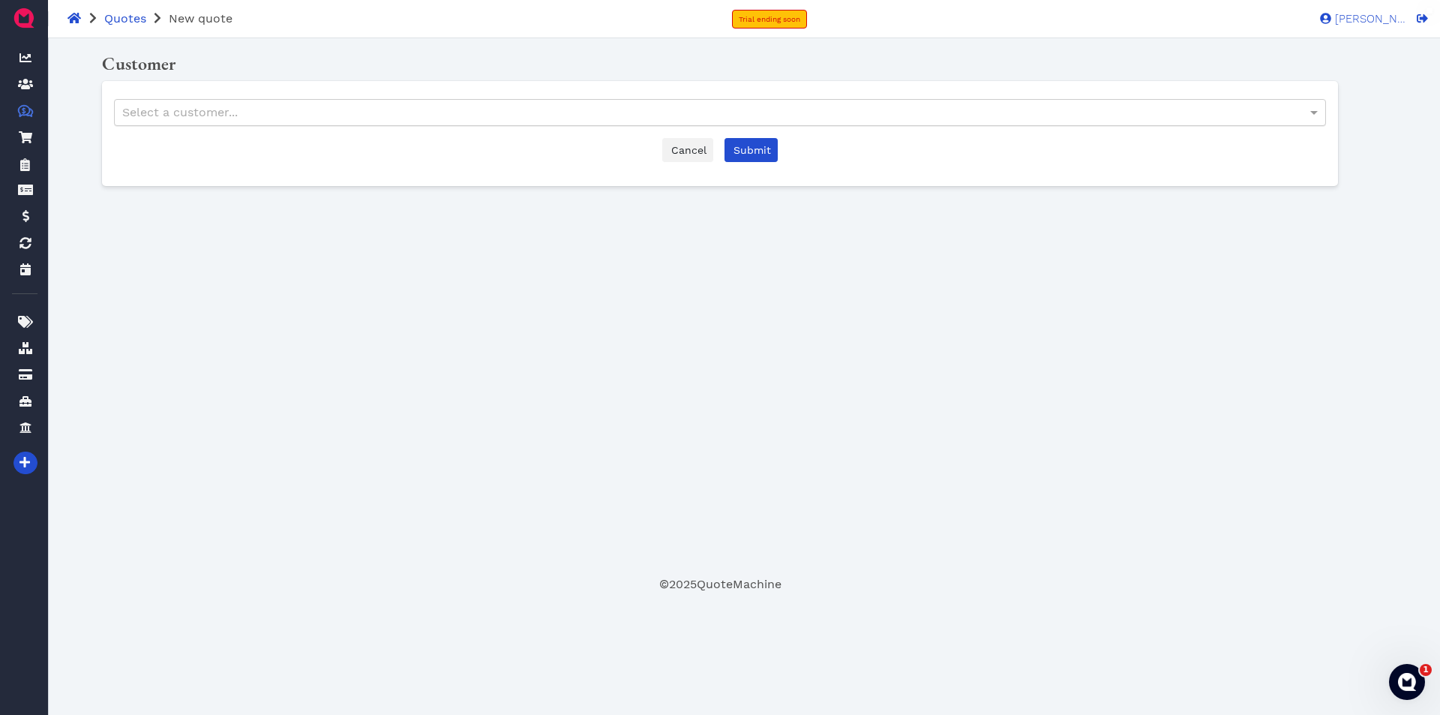
click at [398, 110] on div "Select a customer..." at bounding box center [720, 113] width 1211 height 26
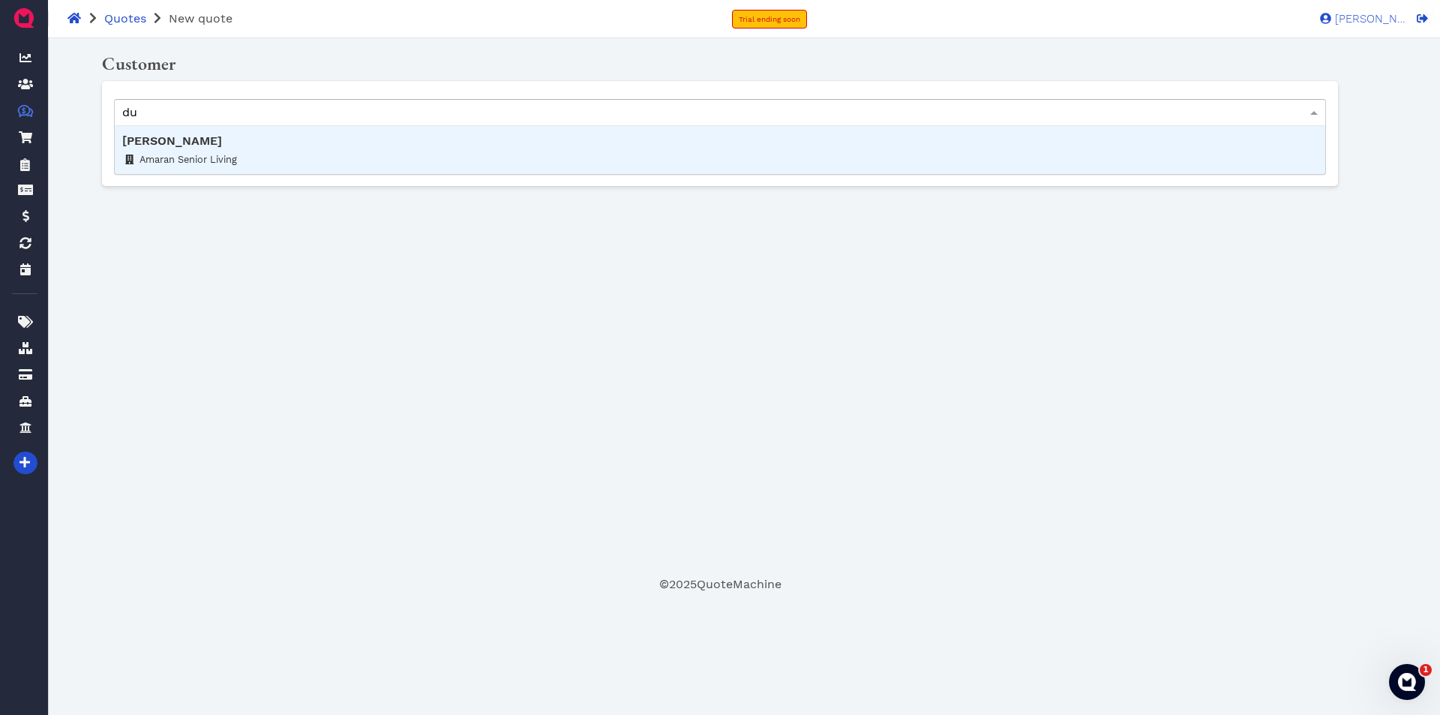
type input "d"
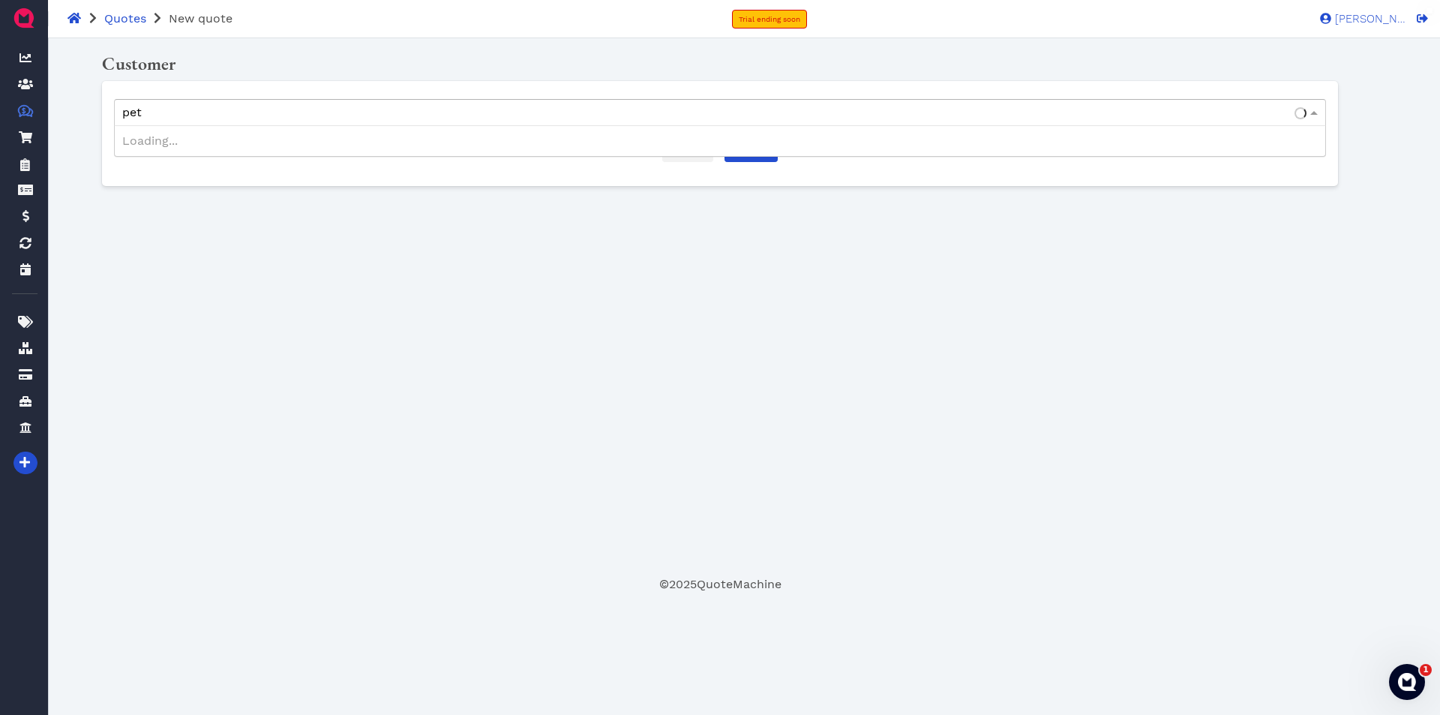
type input "peta"
click at [755, 150] on span "Submit" at bounding box center [751, 150] width 40 height 12
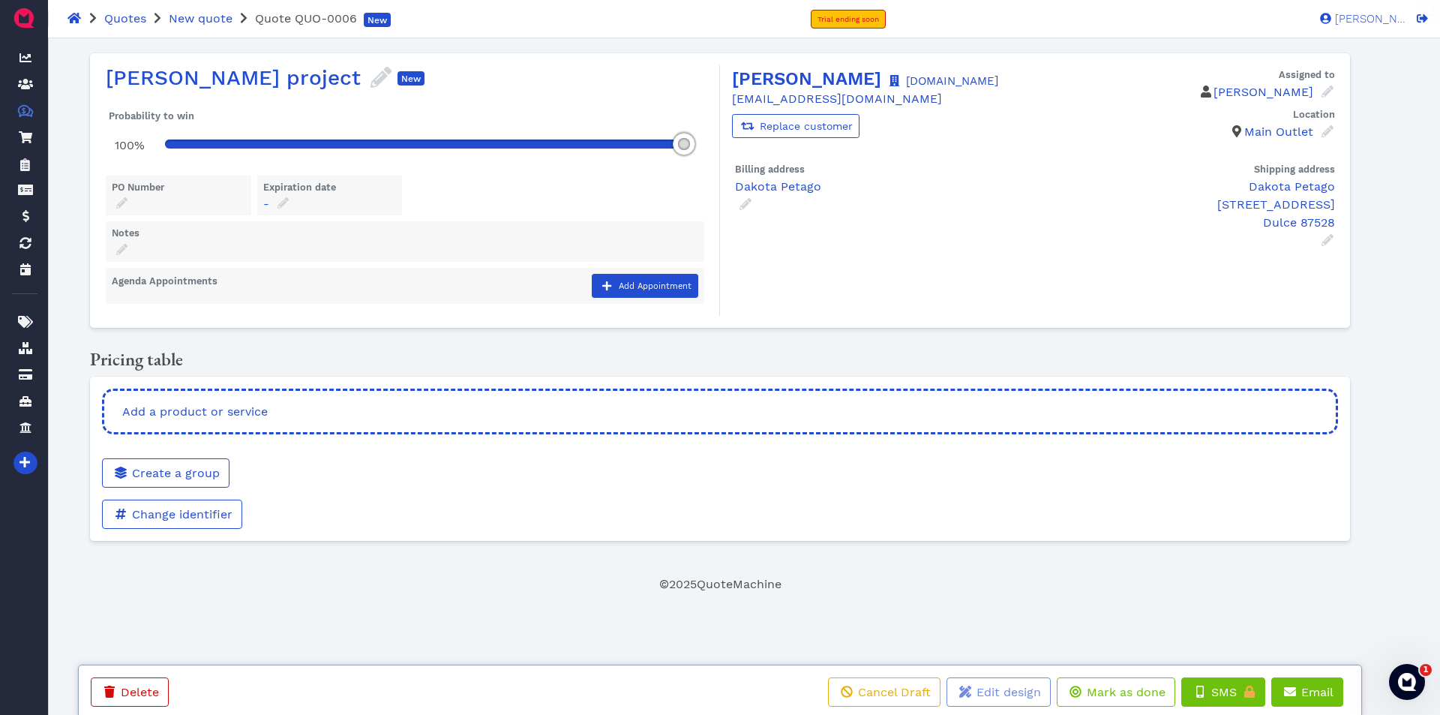
drag, startPoint x: 219, startPoint y: 144, endPoint x: 697, endPoint y: 157, distance: 477.9
click at [697, 157] on div at bounding box center [430, 144] width 553 height 39
click at [371, 74] on icon at bounding box center [381, 77] width 21 height 21
drag, startPoint x: 273, startPoint y: 128, endPoint x: 108, endPoint y: 128, distance: 165.0
click at [108, 128] on div "[PERSON_NAME] project" at bounding box center [234, 140] width 263 height 96
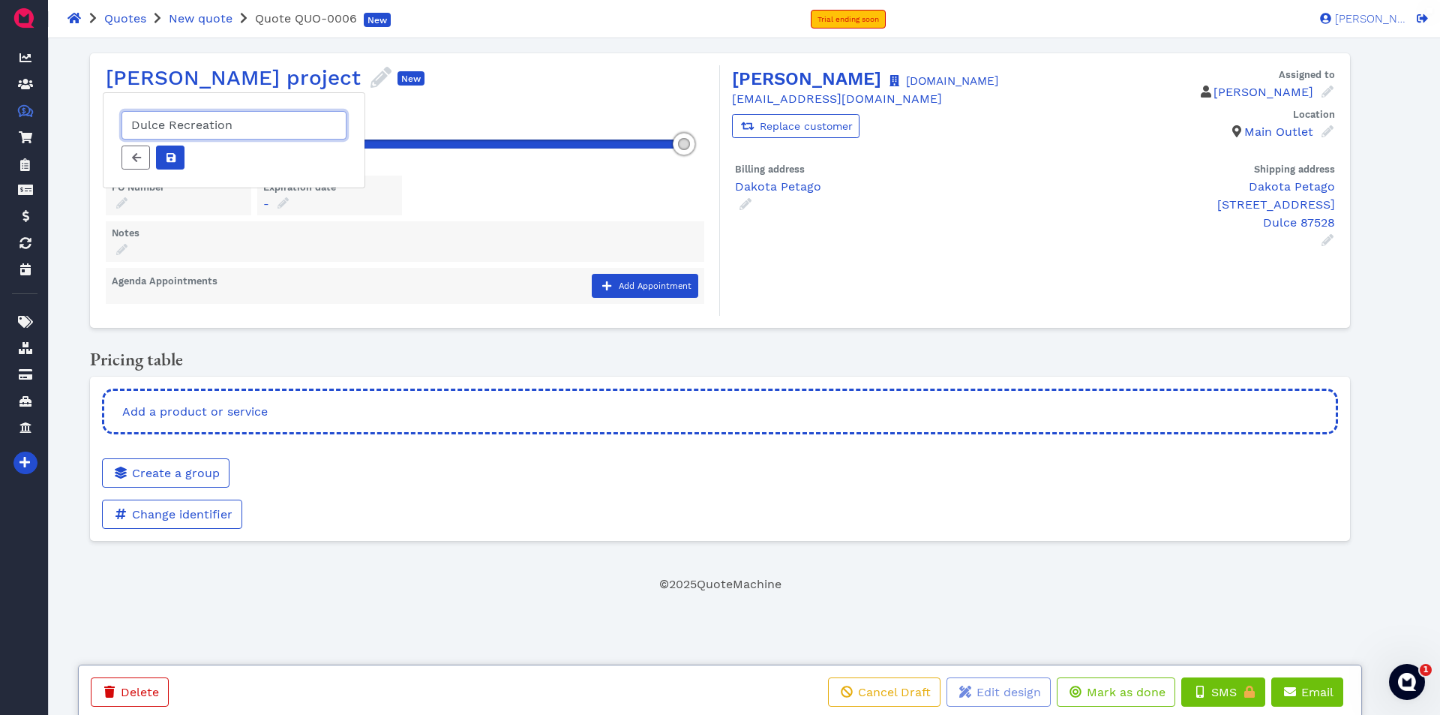
type input "Dulce Recreation"
click at [177, 146] on button "Assigned to" at bounding box center [170, 158] width 29 height 24
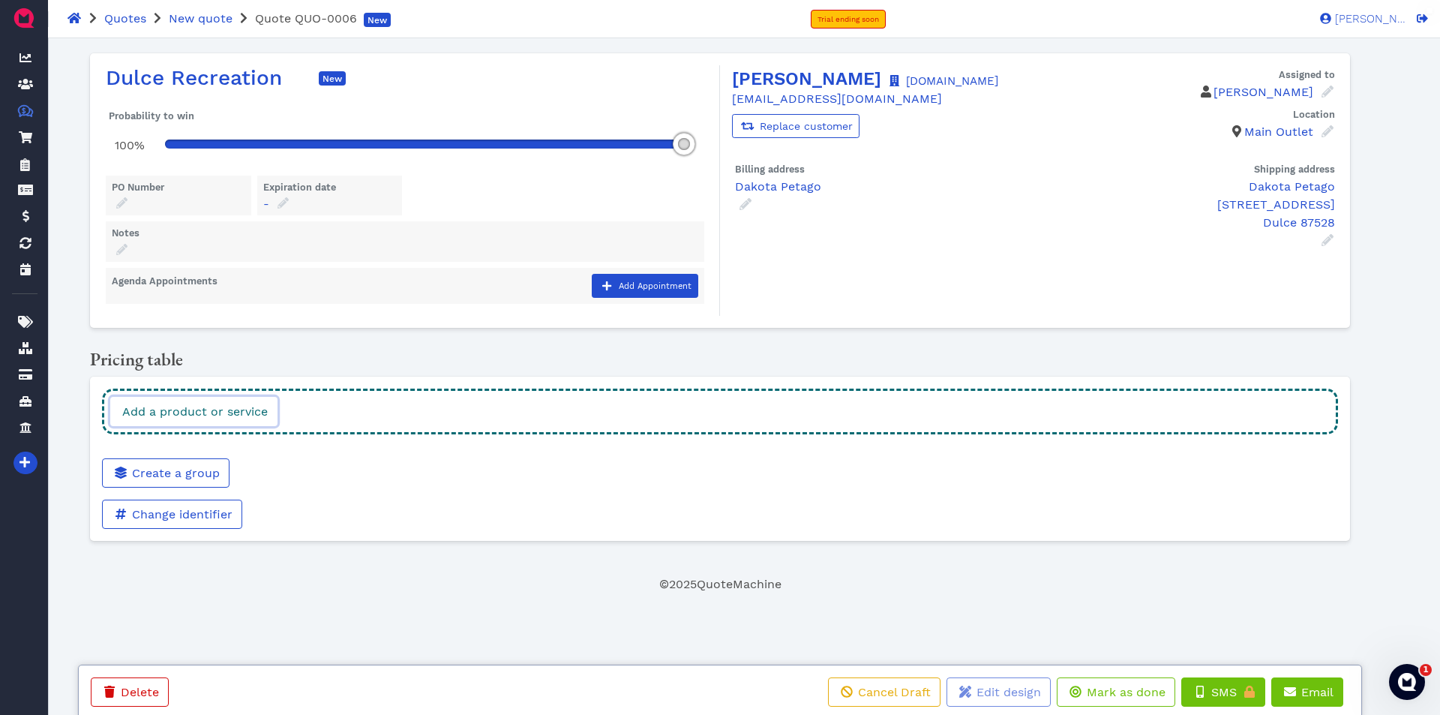
click at [268, 412] on link "Add a product or service" at bounding box center [193, 411] width 167 height 29
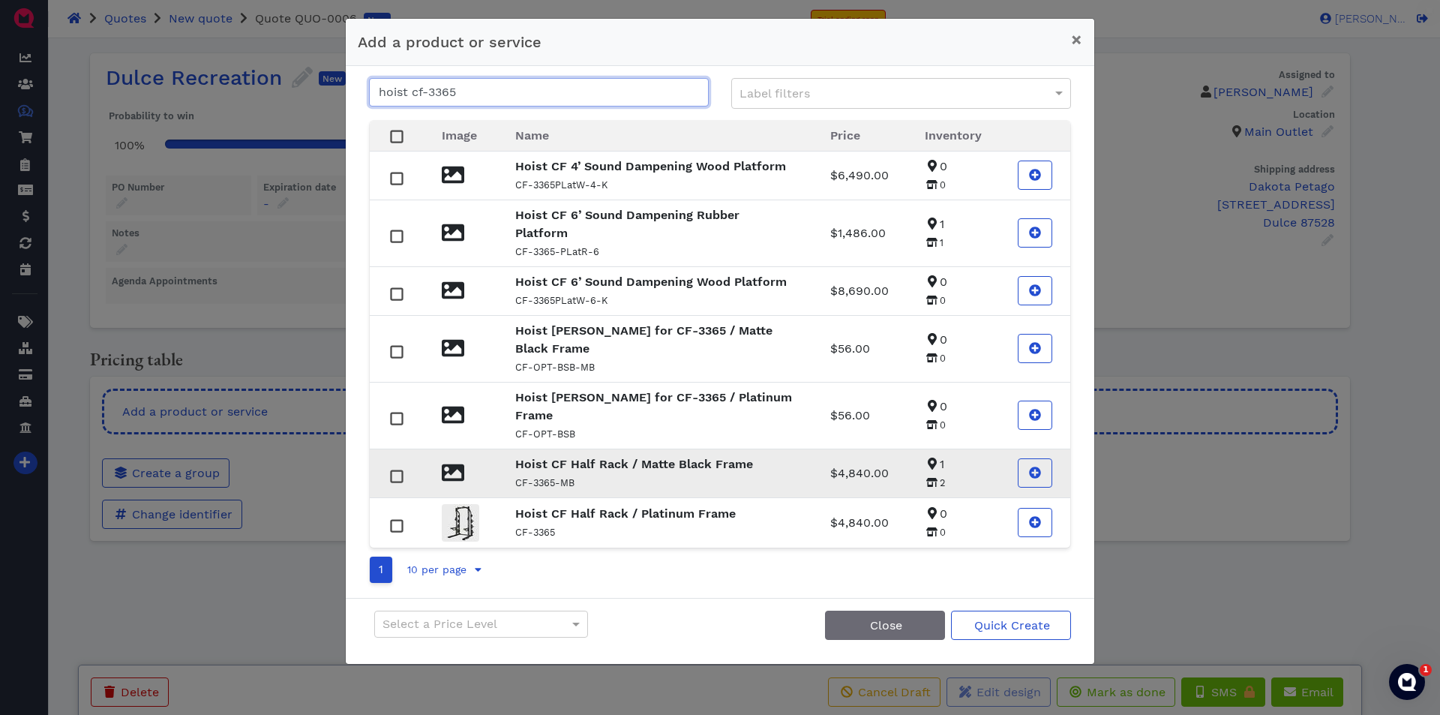
type input "hoist cf-3365"
click at [395, 470] on rect at bounding box center [397, 475] width 11 height 11
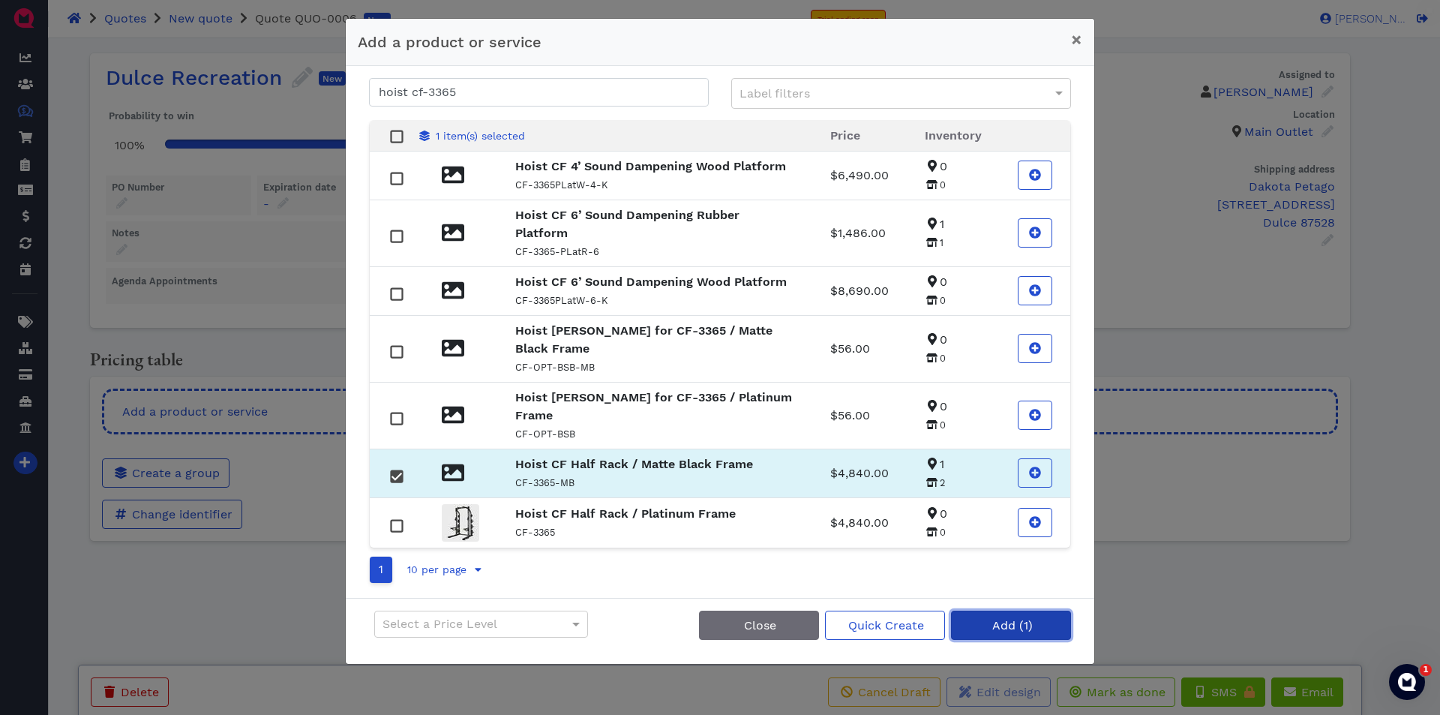
click at [1000, 618] on span "Add (1)" at bounding box center [1011, 625] width 43 height 14
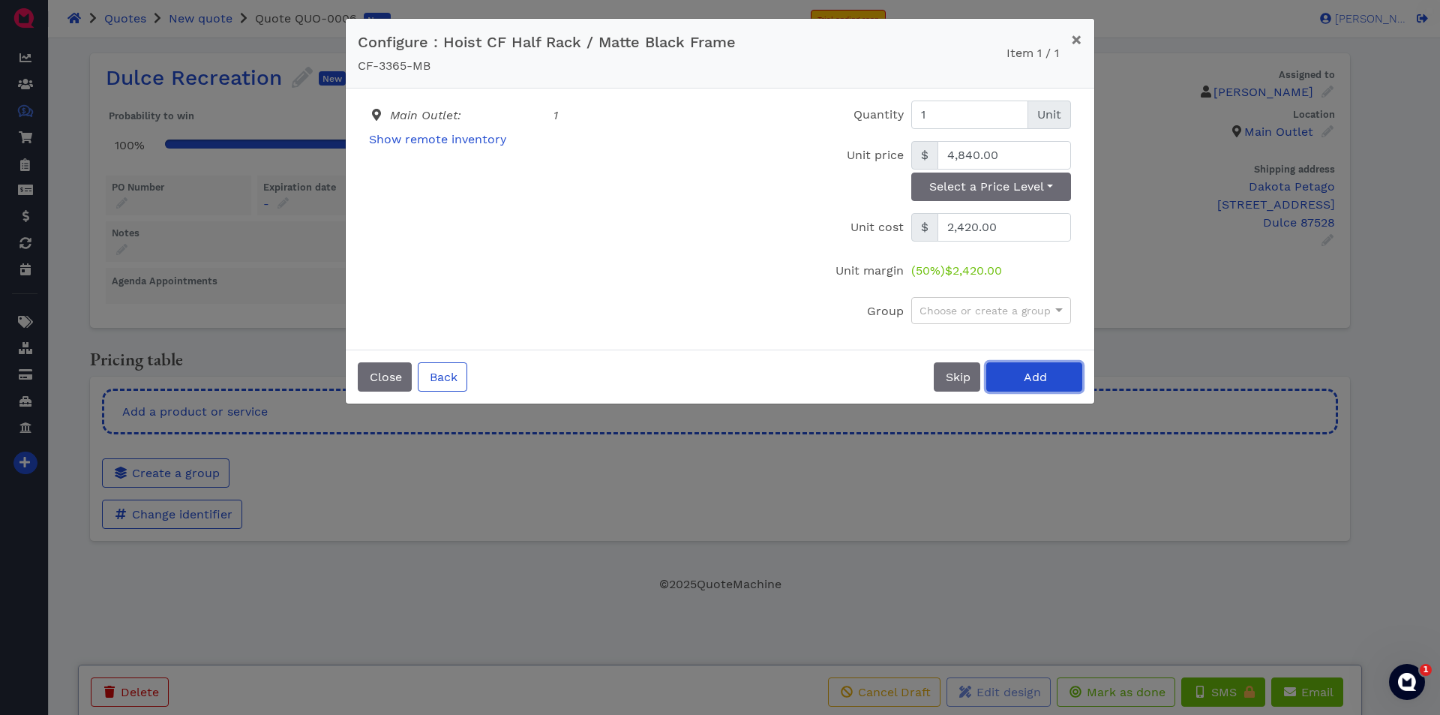
click at [1010, 377] on button "Add" at bounding box center [1034, 376] width 96 height 29
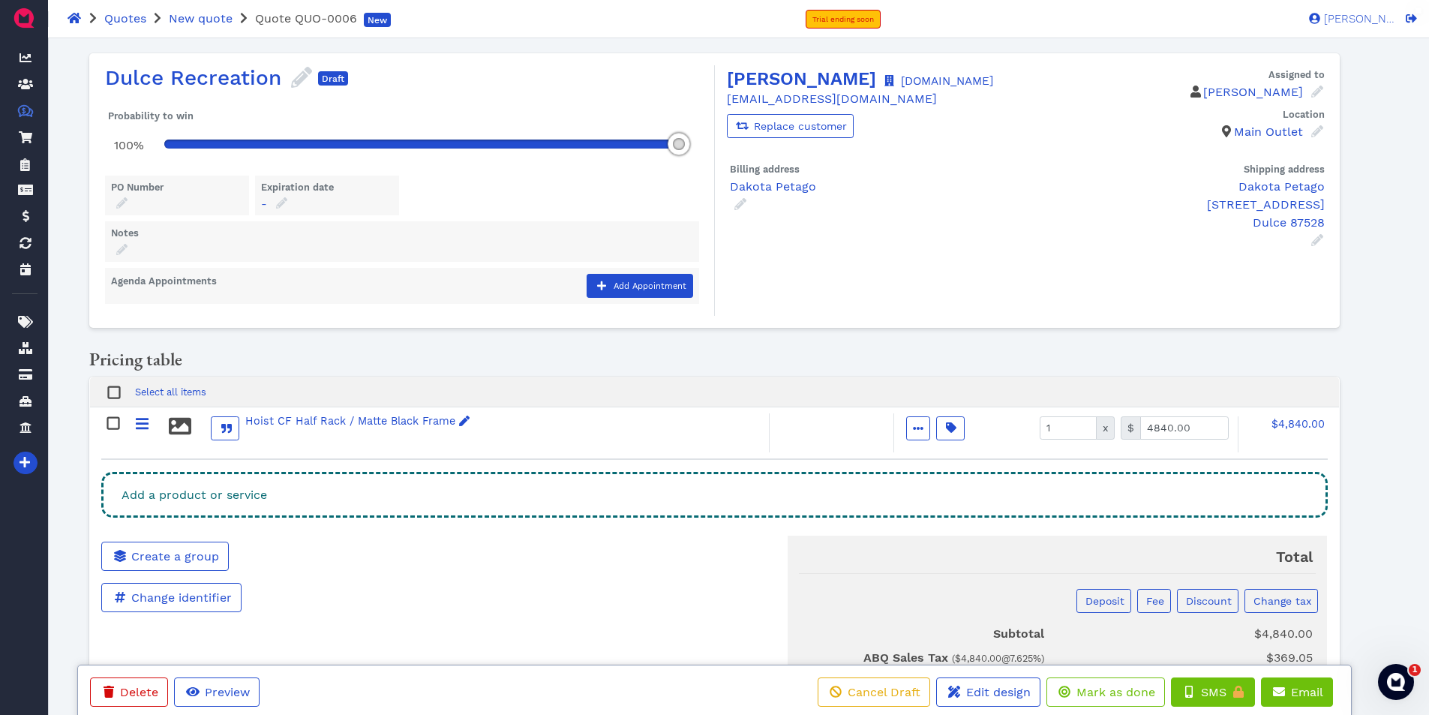
click at [338, 491] on div "Add a product or service" at bounding box center [714, 495] width 1226 height 46
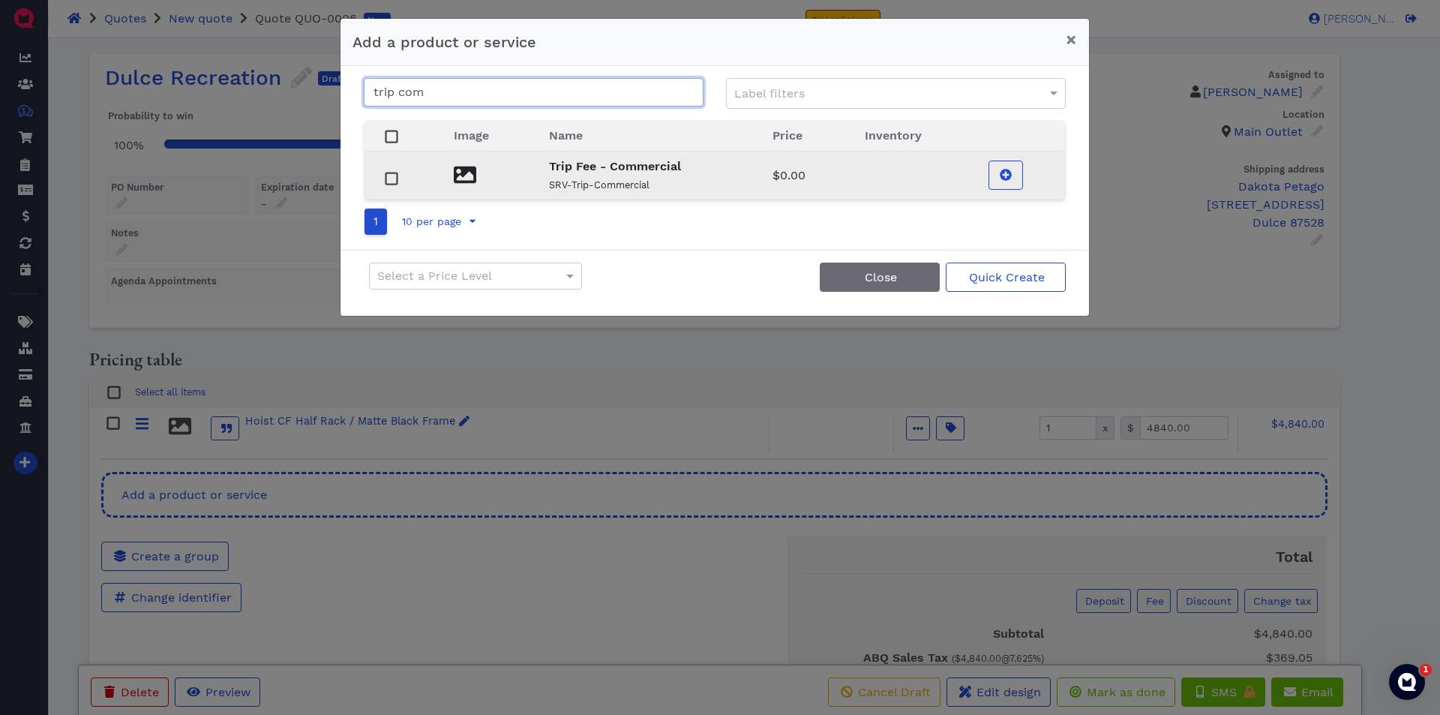
type input "trip com"
click at [611, 160] on strong "Trip Fee - Commercial" at bounding box center [615, 166] width 132 height 14
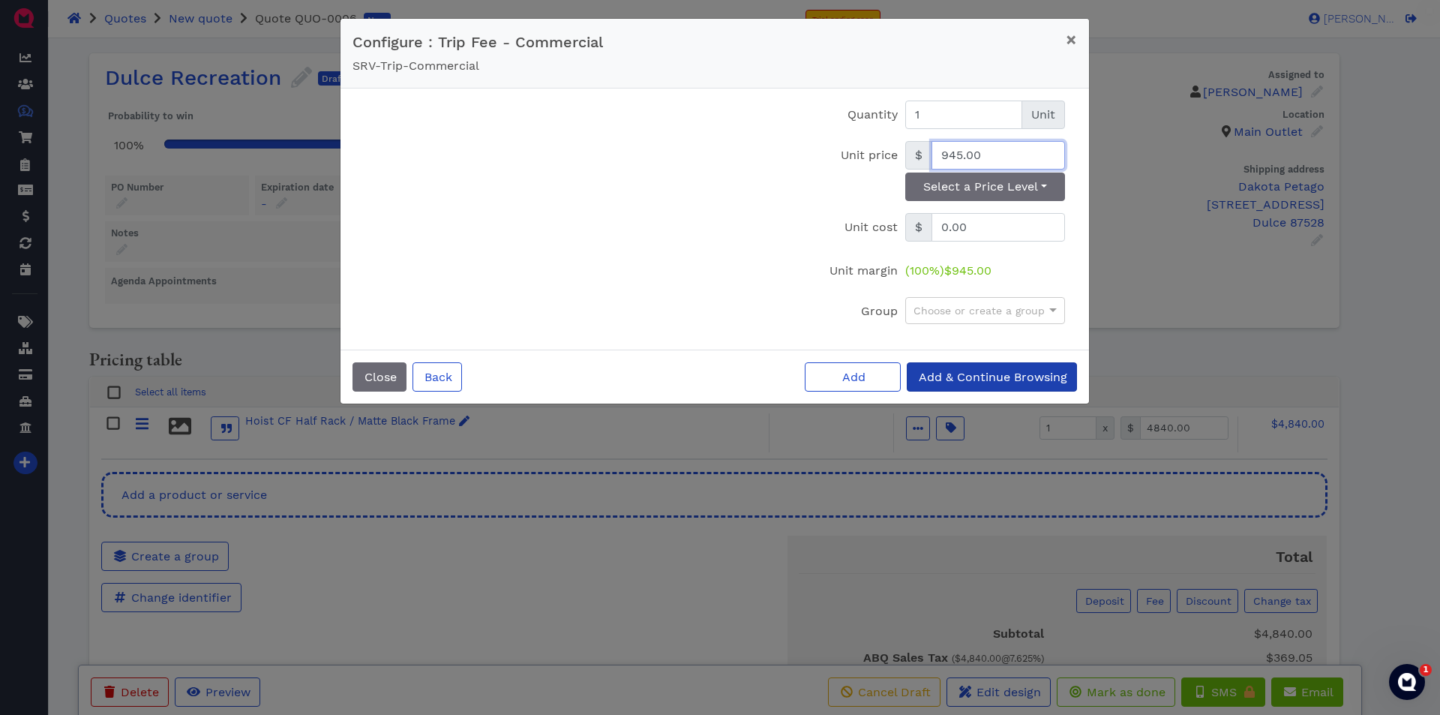
type input "945.00"
click at [1003, 377] on span "Add & Continue Browsing" at bounding box center [992, 377] width 151 height 14
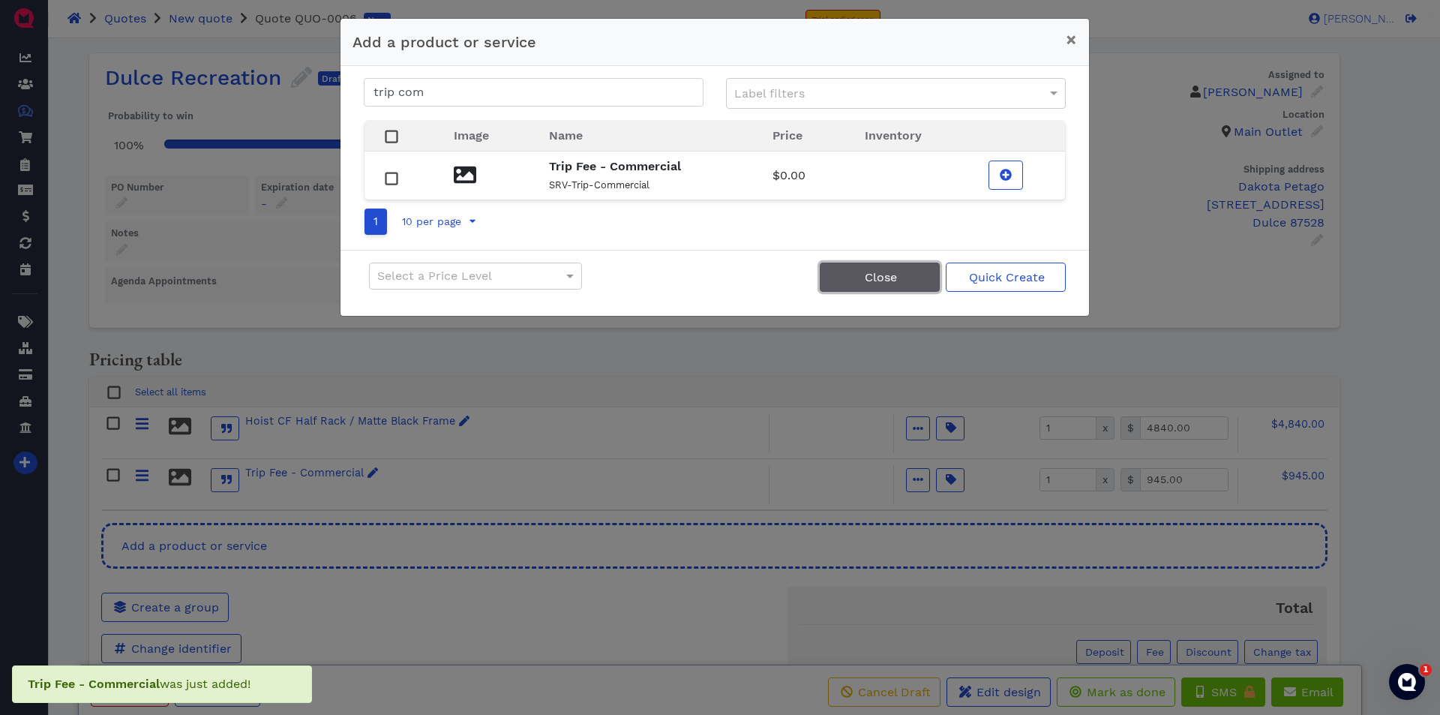
click at [891, 280] on span "Close" at bounding box center [880, 277] width 35 height 14
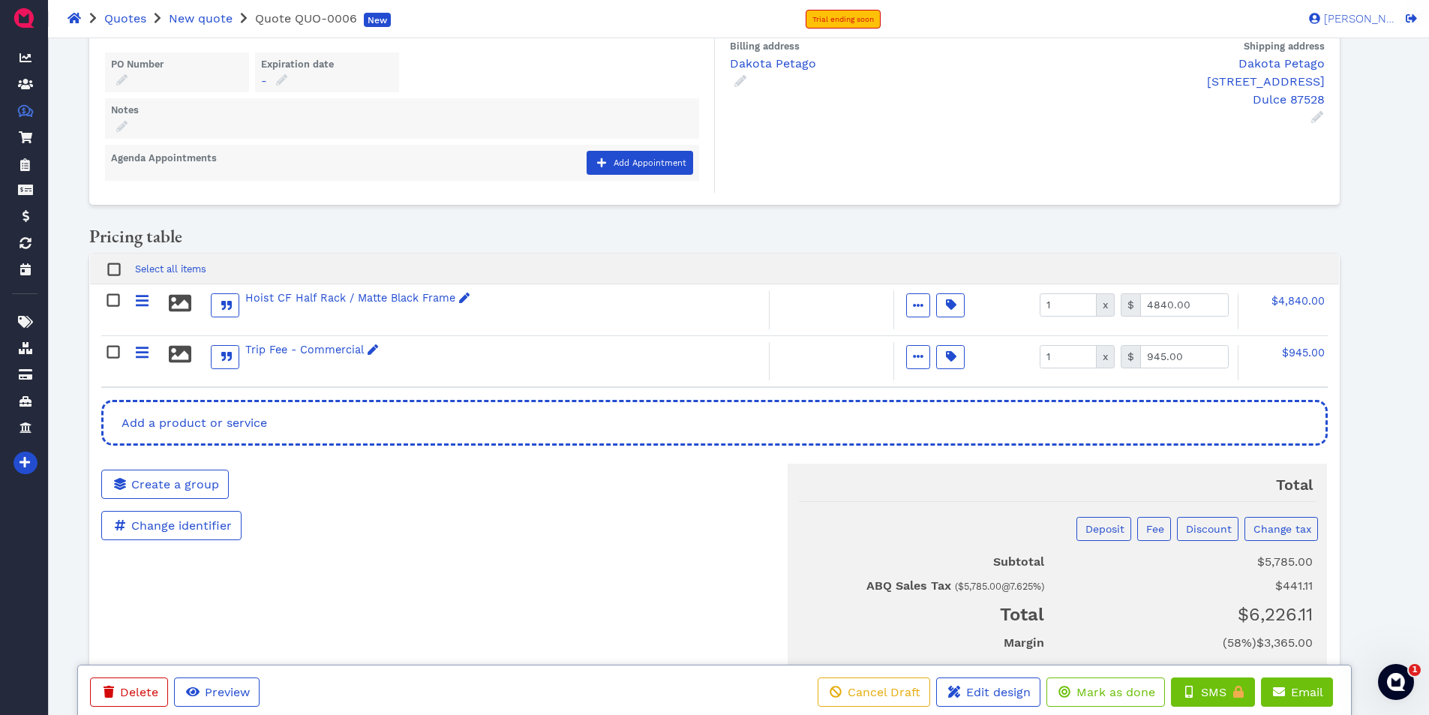
scroll to position [36, 0]
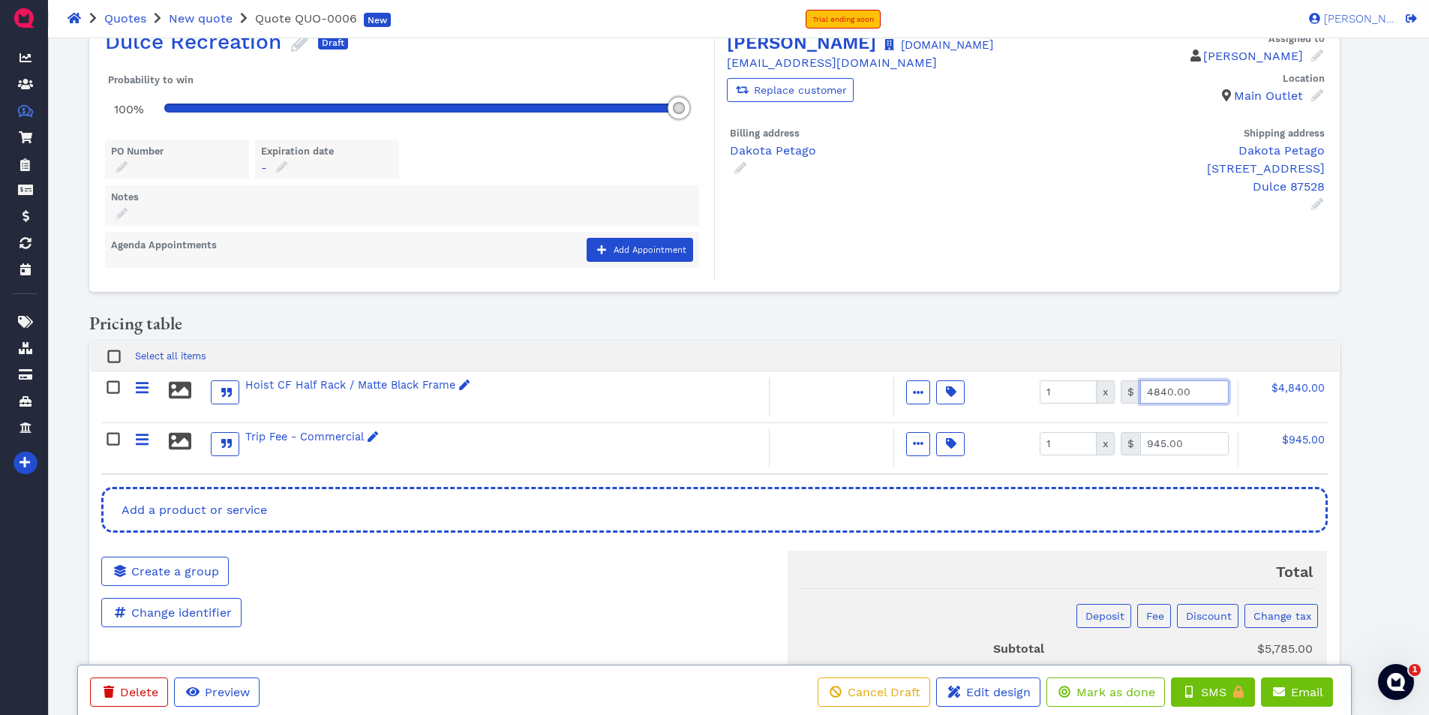
click at [1202, 387] on input "4840.00" at bounding box center [1184, 391] width 89 height 23
type input "4135.88"
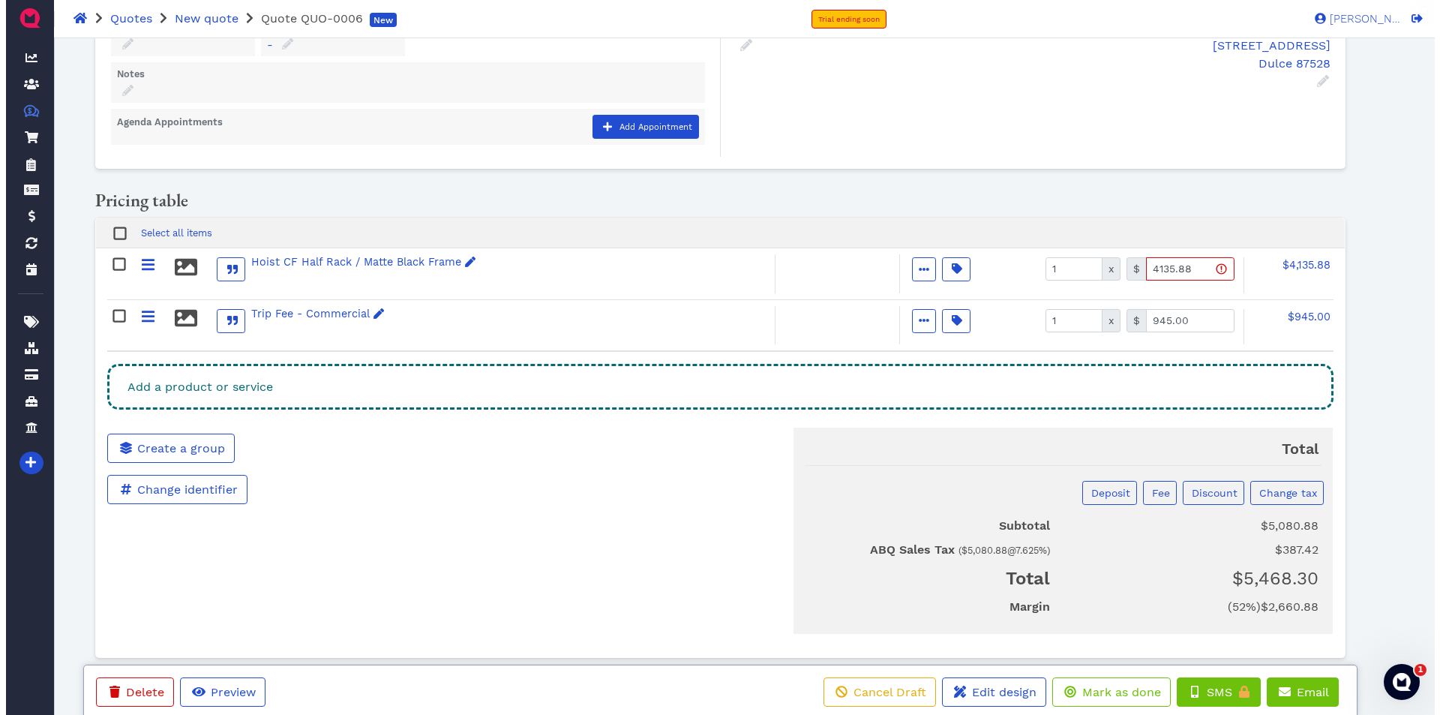
scroll to position [186, 0]
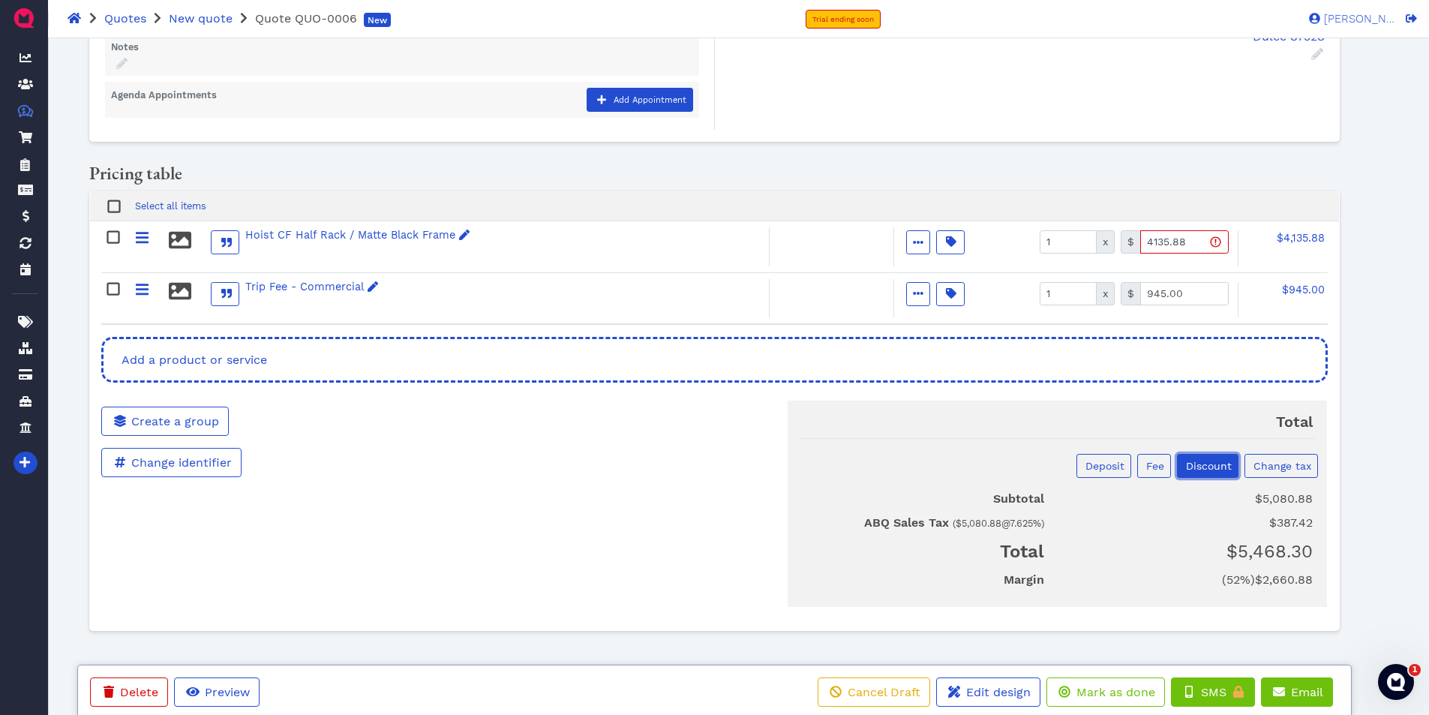
click at [1207, 465] on span "Discount" at bounding box center [1208, 466] width 48 height 12
select select "currencyAmount"
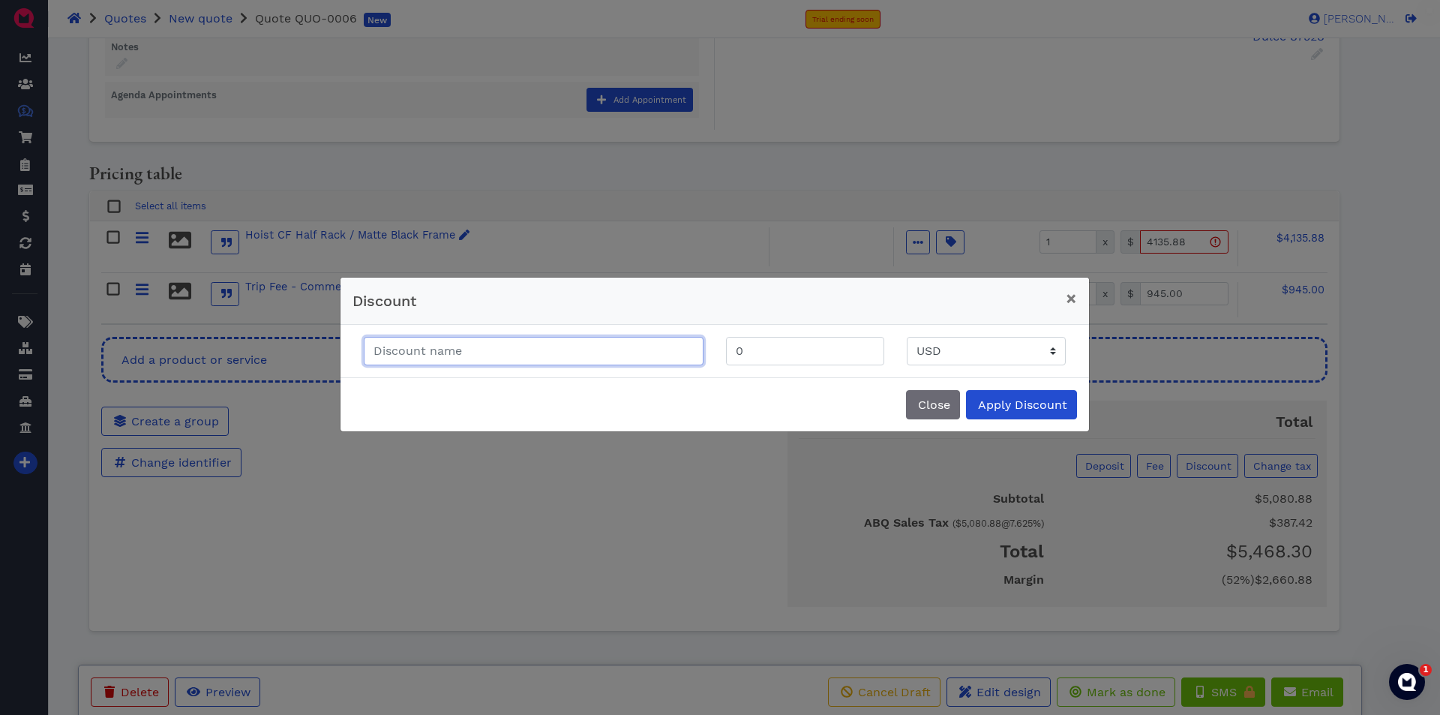
click at [454, 353] on input "text" at bounding box center [534, 351] width 340 height 29
paste input "HOIST HALF CAGE CR3365, TRADE IN: SO LEG EXTENSION-150, HIP AND GLUTE-75 TWO (2…"
type input "HOIST HALF CAGE CR3365, TRADE IN: SO LEG EXTENSION-150, HIP AND GLUTE-75 TWO (2…"
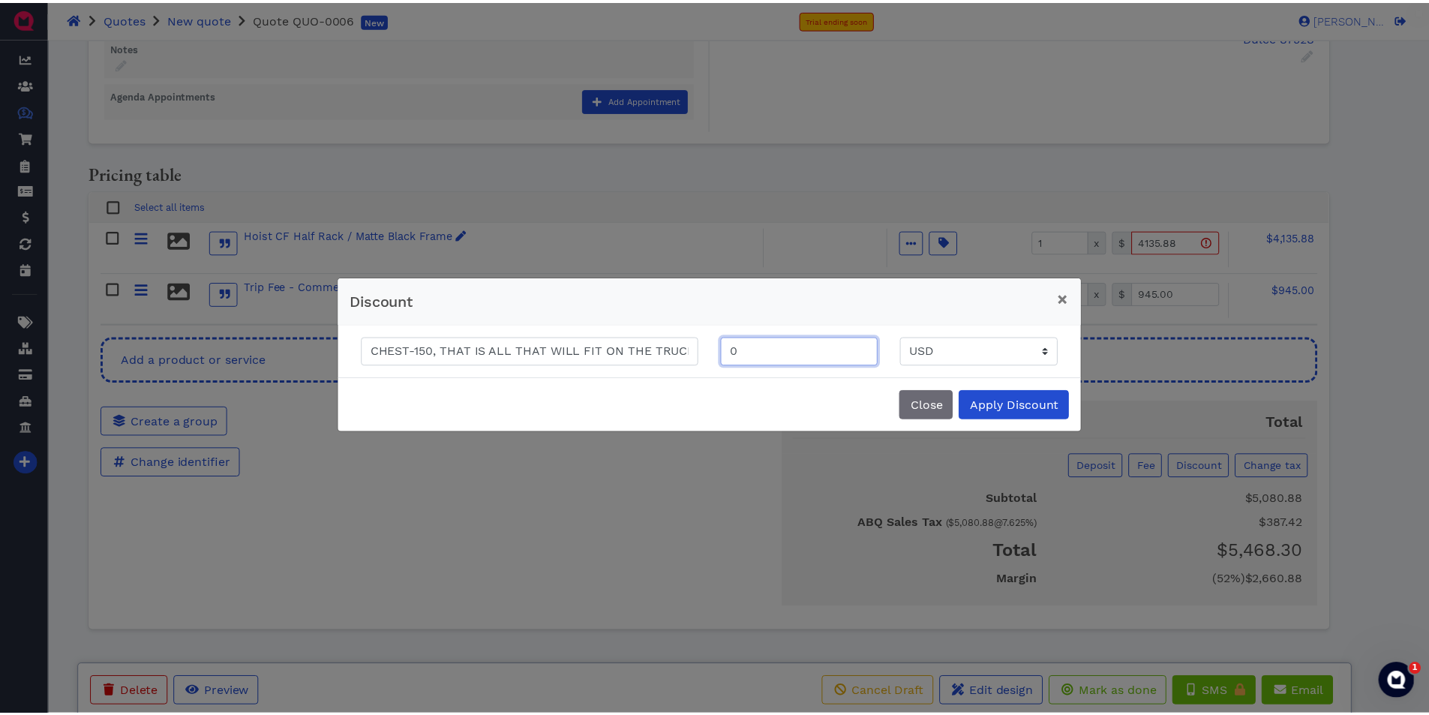
scroll to position [0, 0]
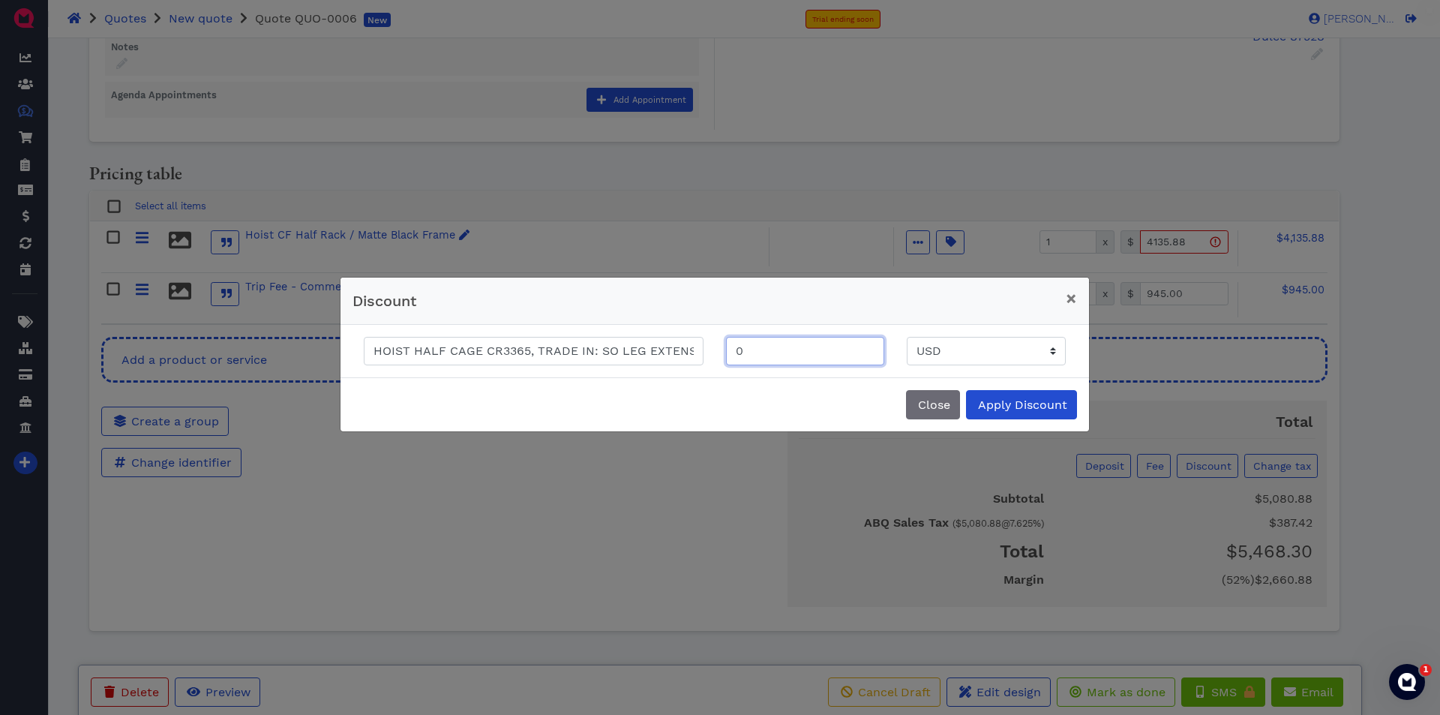
click at [777, 351] on input "0" at bounding box center [805, 351] width 159 height 29
type input "550"
click at [1047, 404] on span "Apply Discount" at bounding box center [1022, 405] width 92 height 14
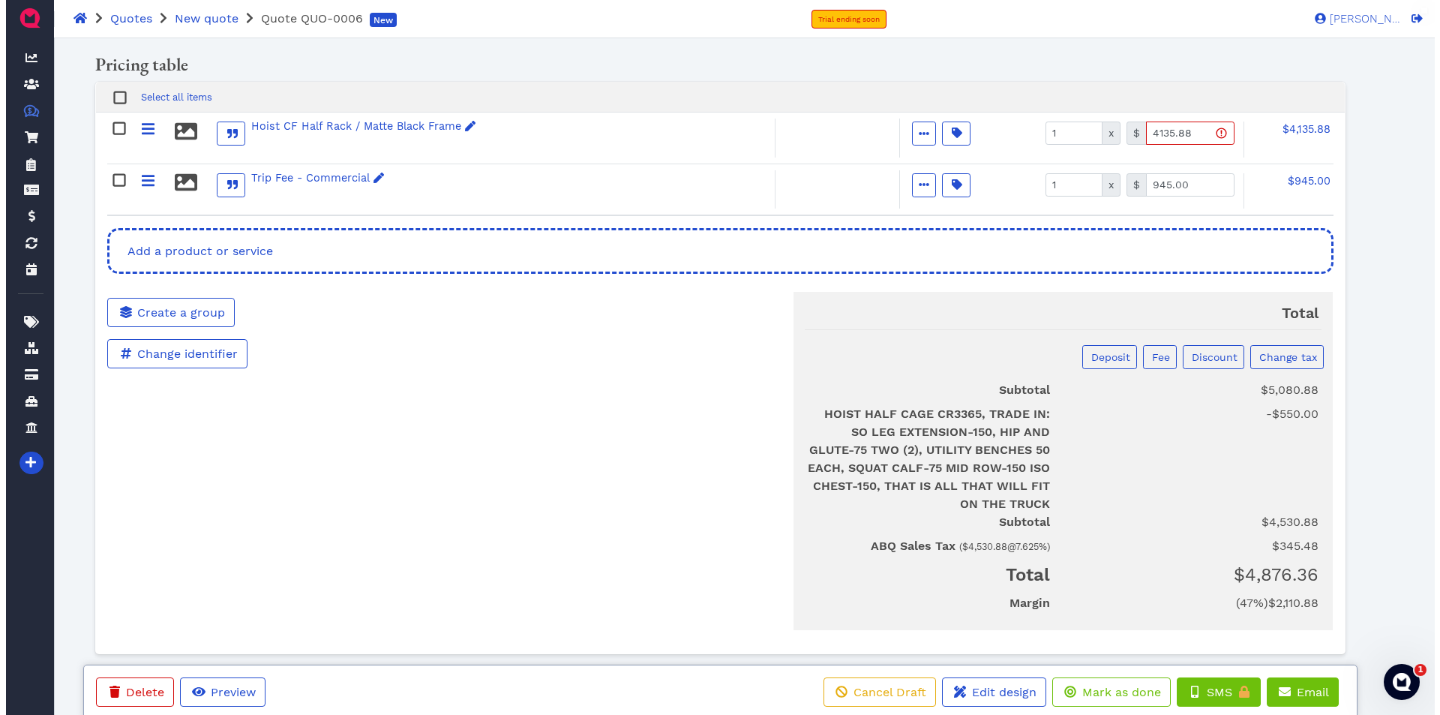
scroll to position [318, 0]
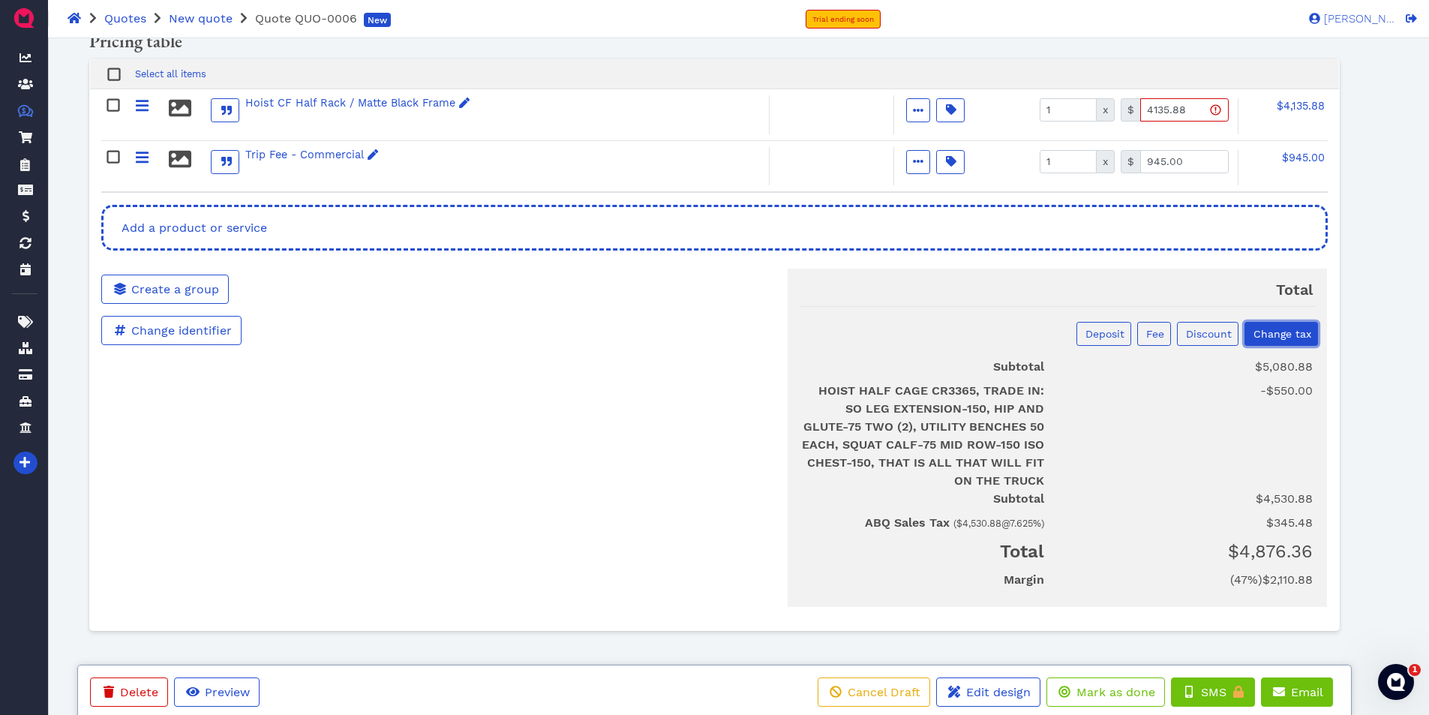
click at [1289, 334] on span "Change tax" at bounding box center [1281, 334] width 60 height 12
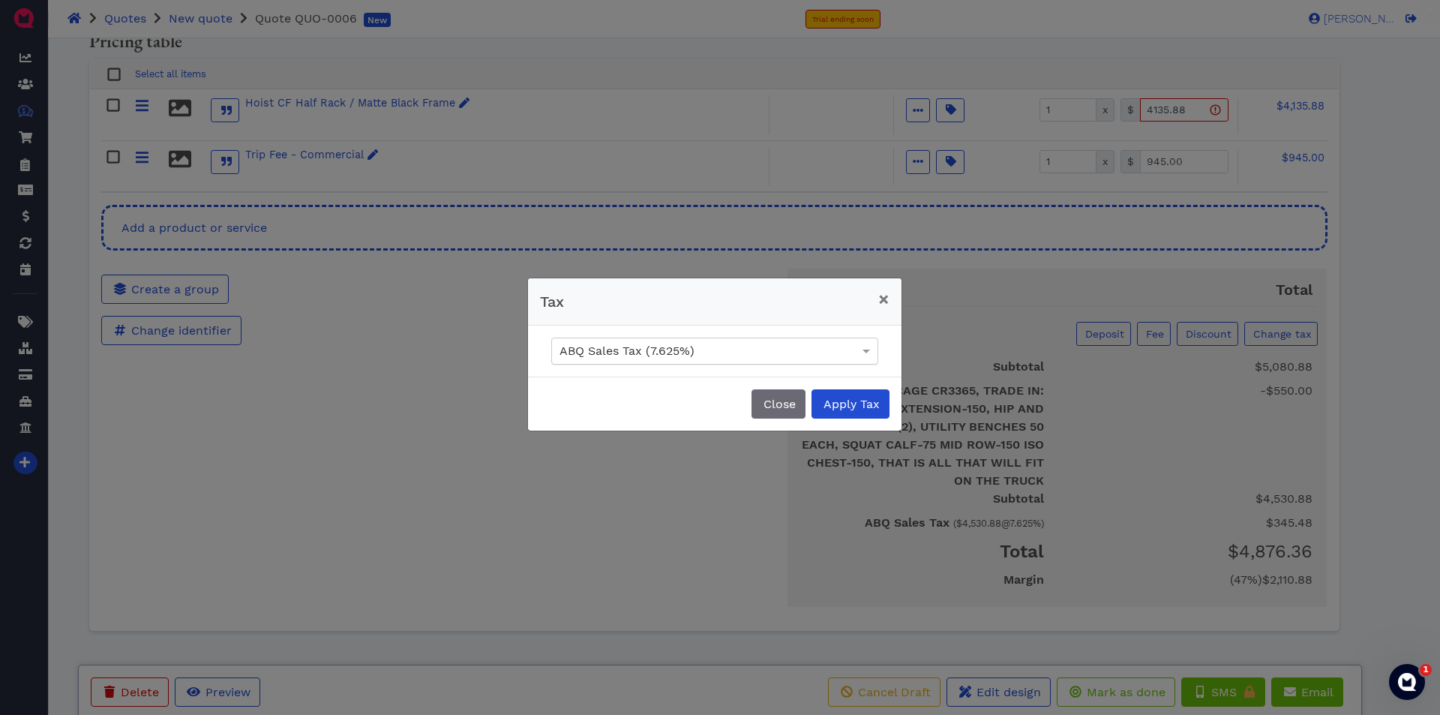
click at [832, 347] on div "ABQ Sales Tax (7.625%)" at bounding box center [715, 351] width 326 height 26
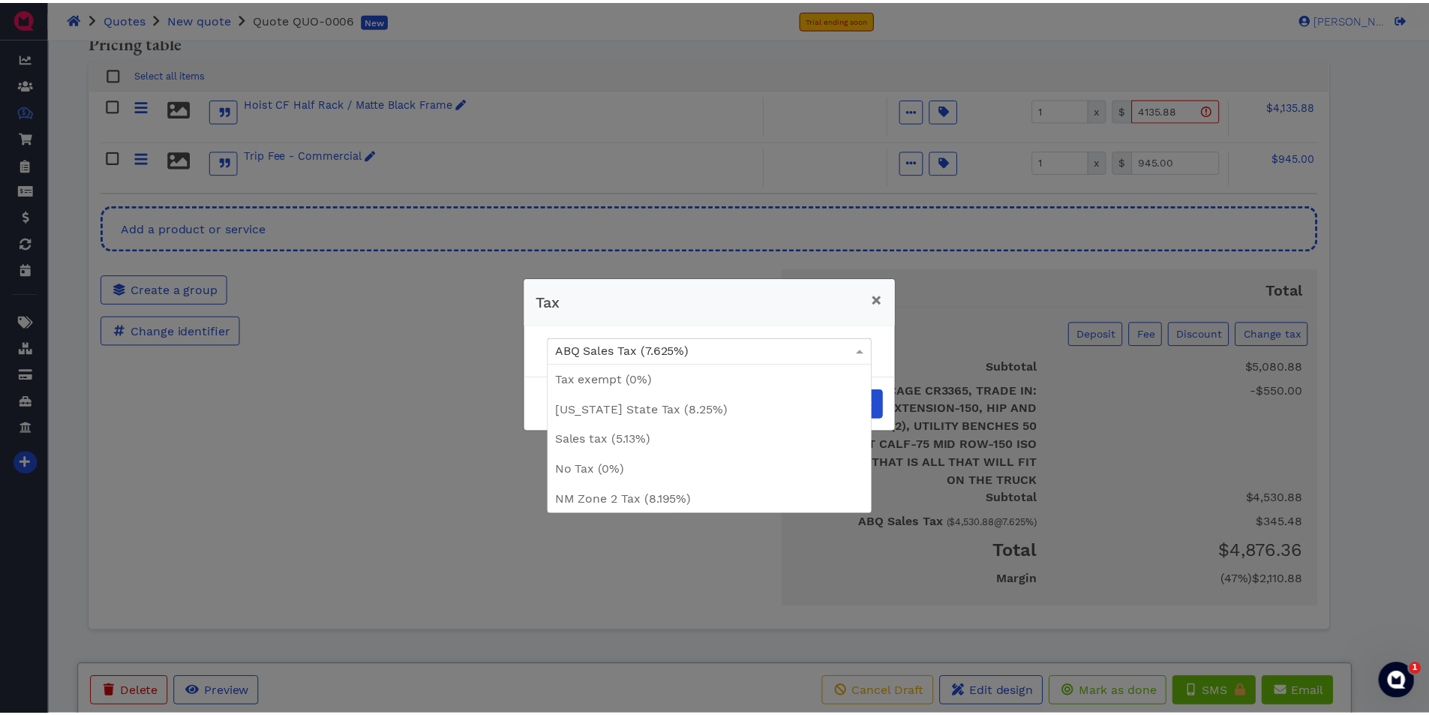
scroll to position [92, 0]
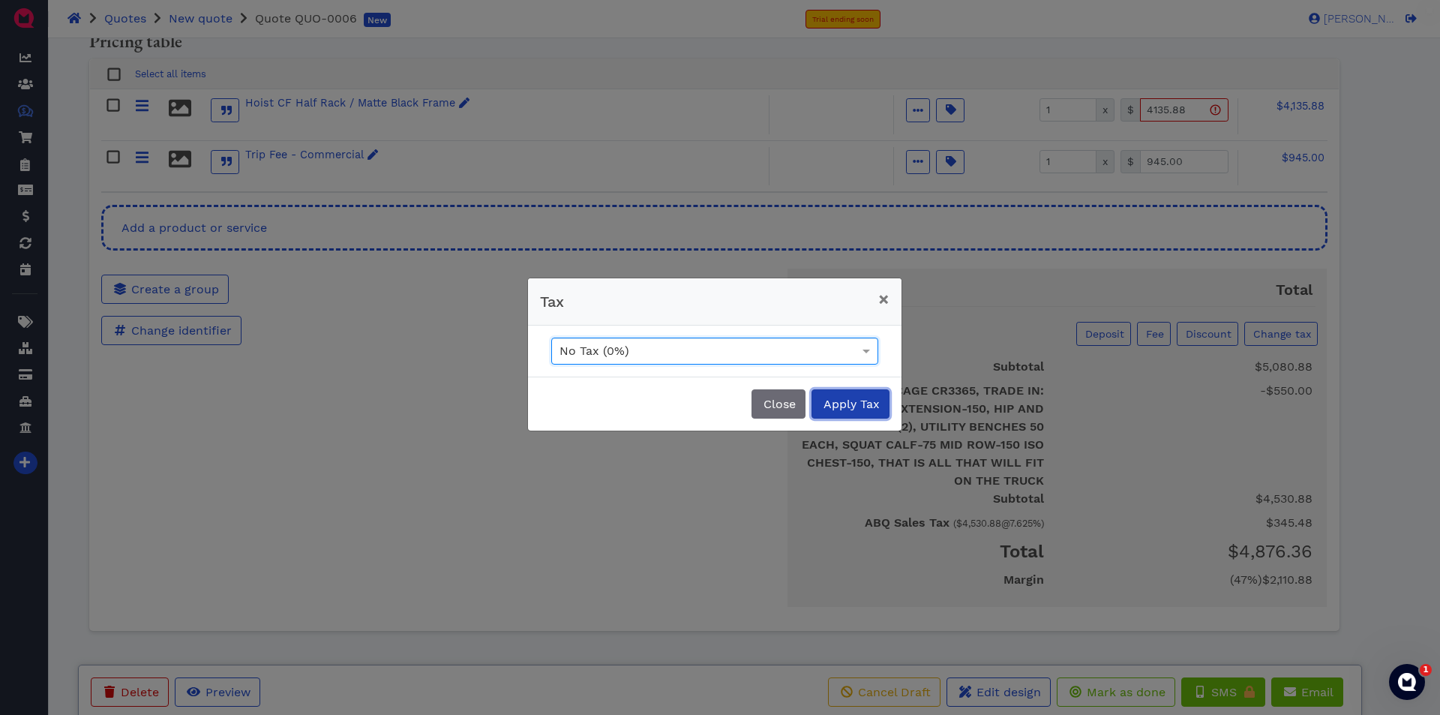
click at [851, 404] on span "Apply Tax" at bounding box center [850, 404] width 59 height 14
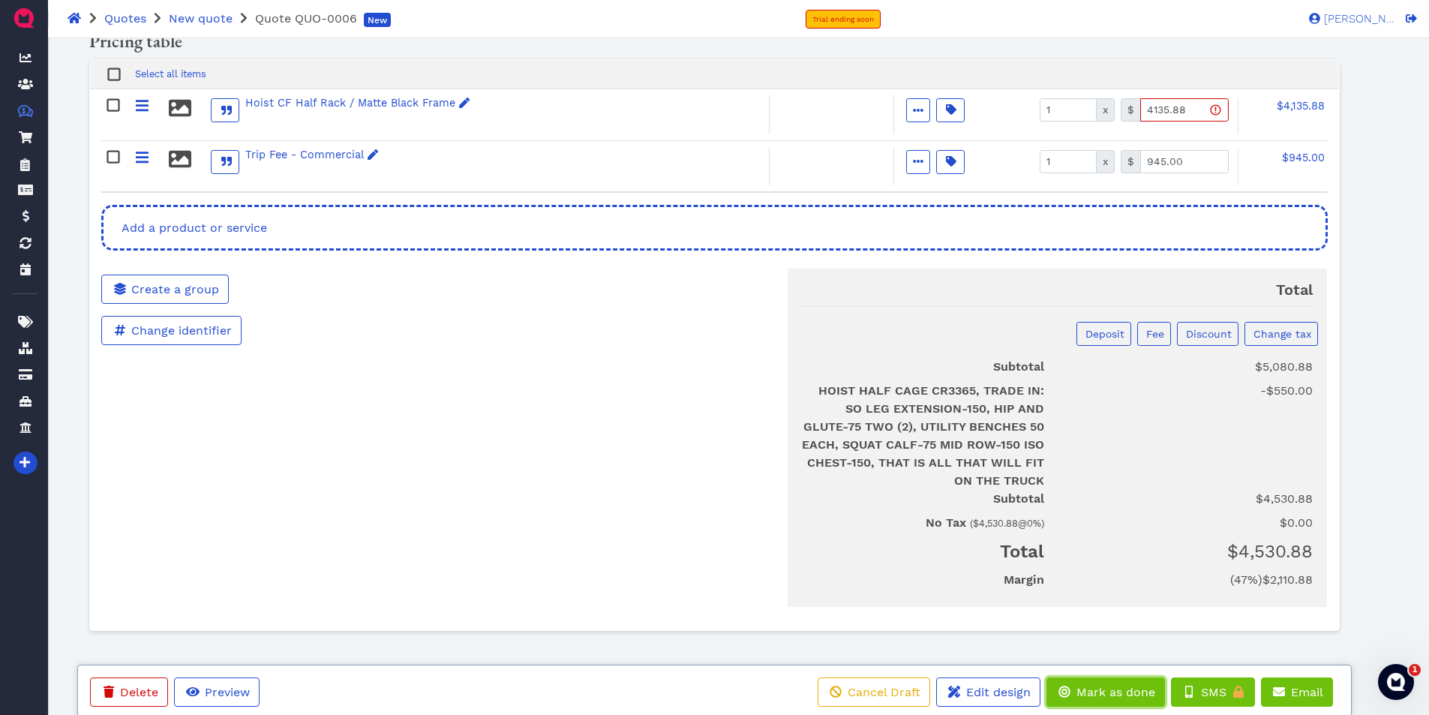
click at [1108, 694] on span "Mark as done" at bounding box center [1114, 692] width 81 height 14
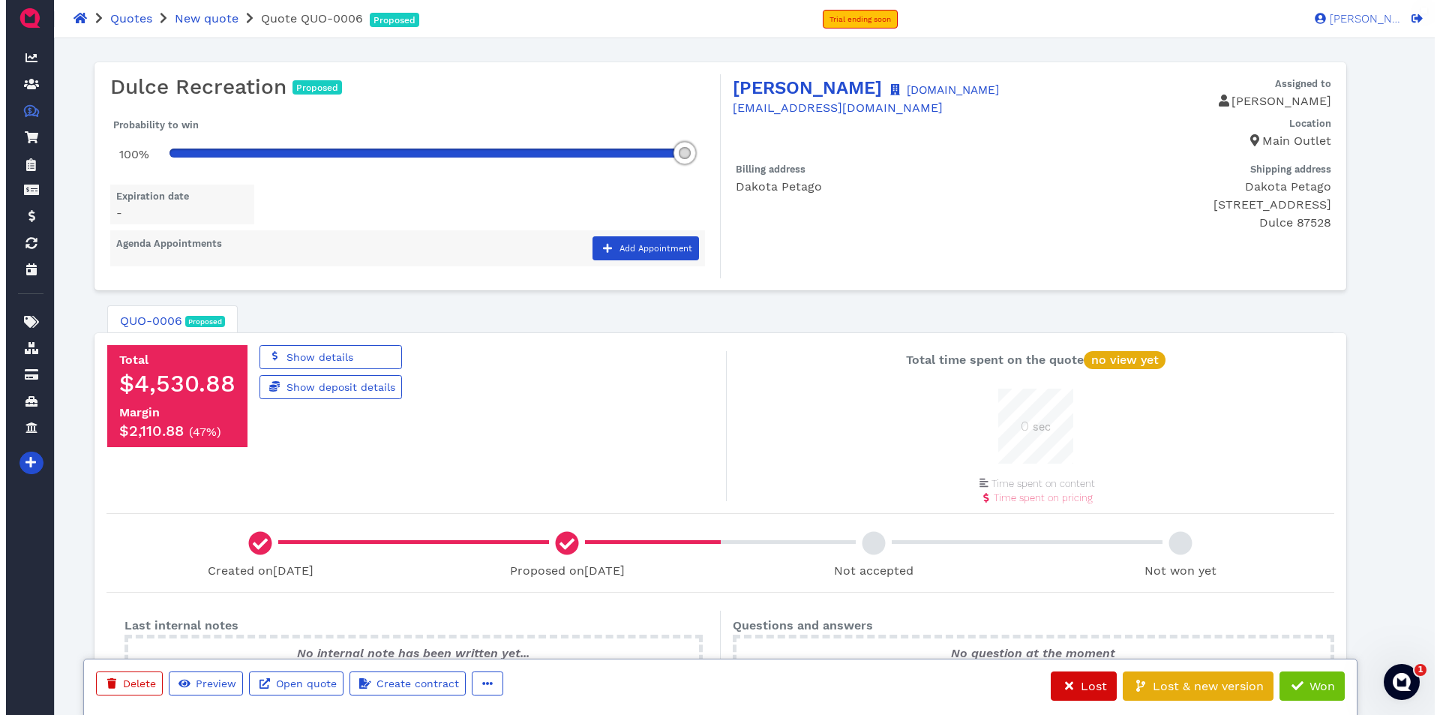
scroll to position [75, 75]
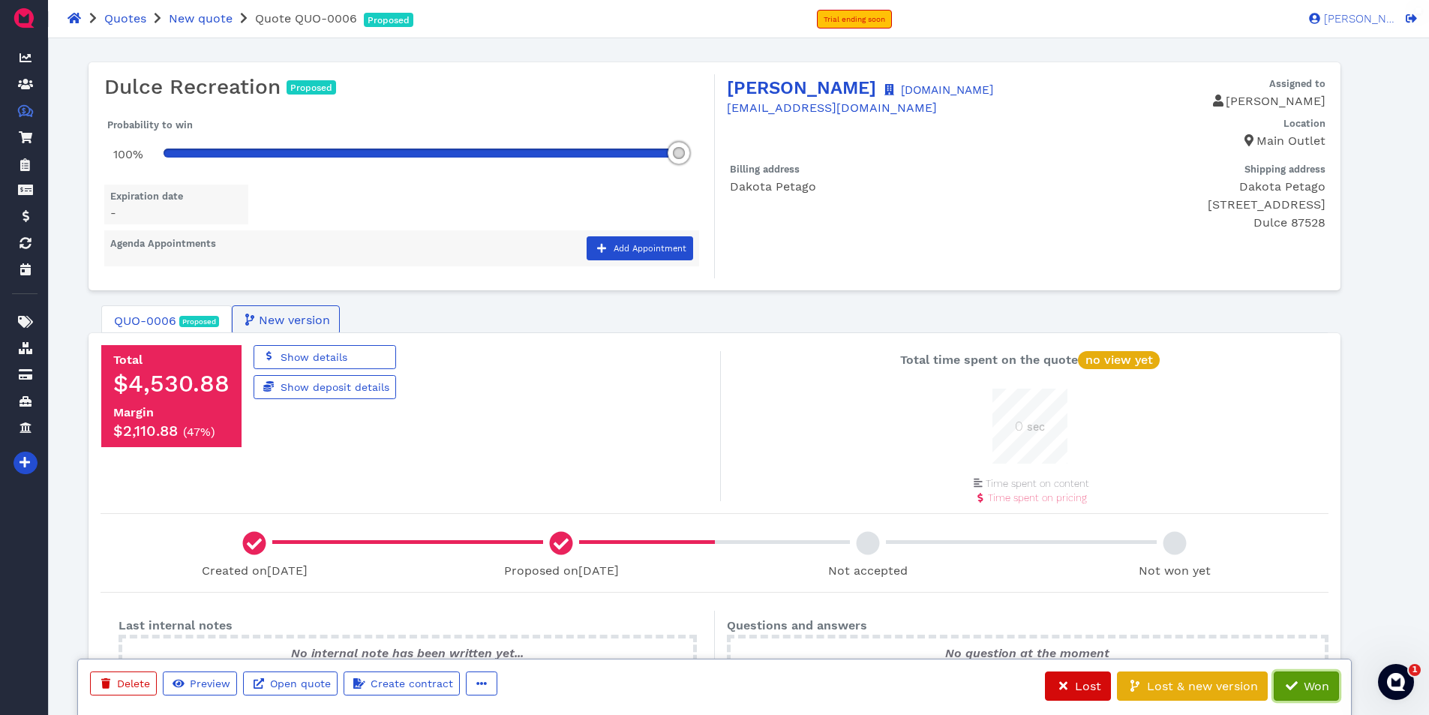
click at [1314, 690] on span "Won" at bounding box center [1315, 686] width 28 height 14
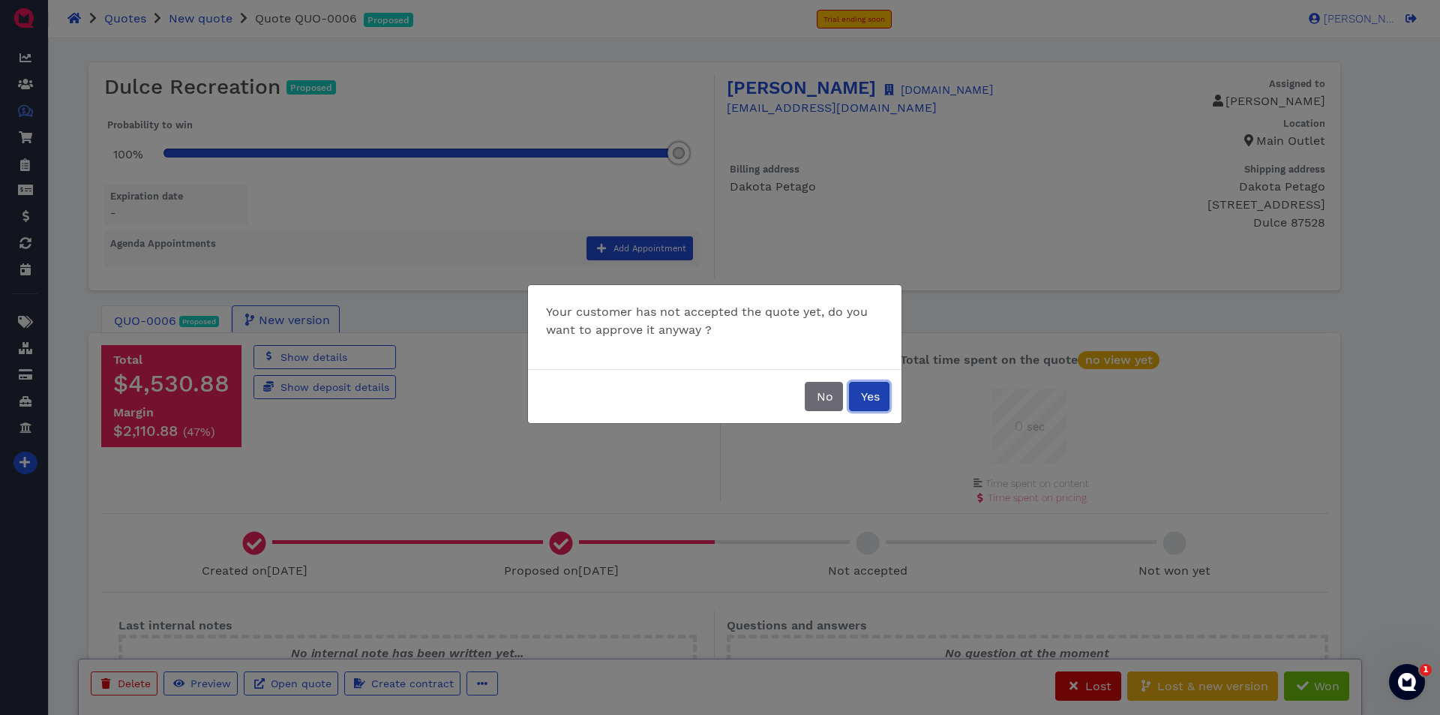
click at [877, 400] on span "Yes" at bounding box center [869, 396] width 21 height 14
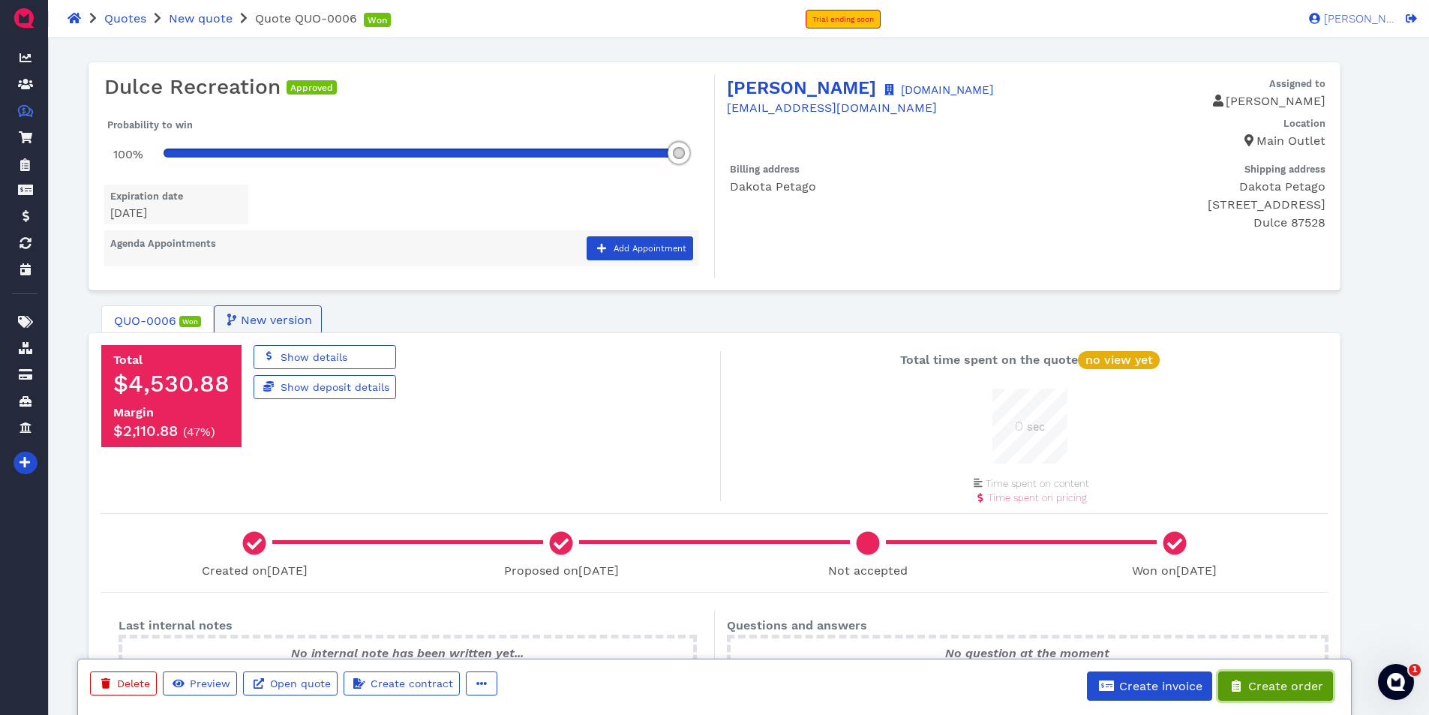
click at [1276, 679] on span "Create order" at bounding box center [1284, 686] width 77 height 14
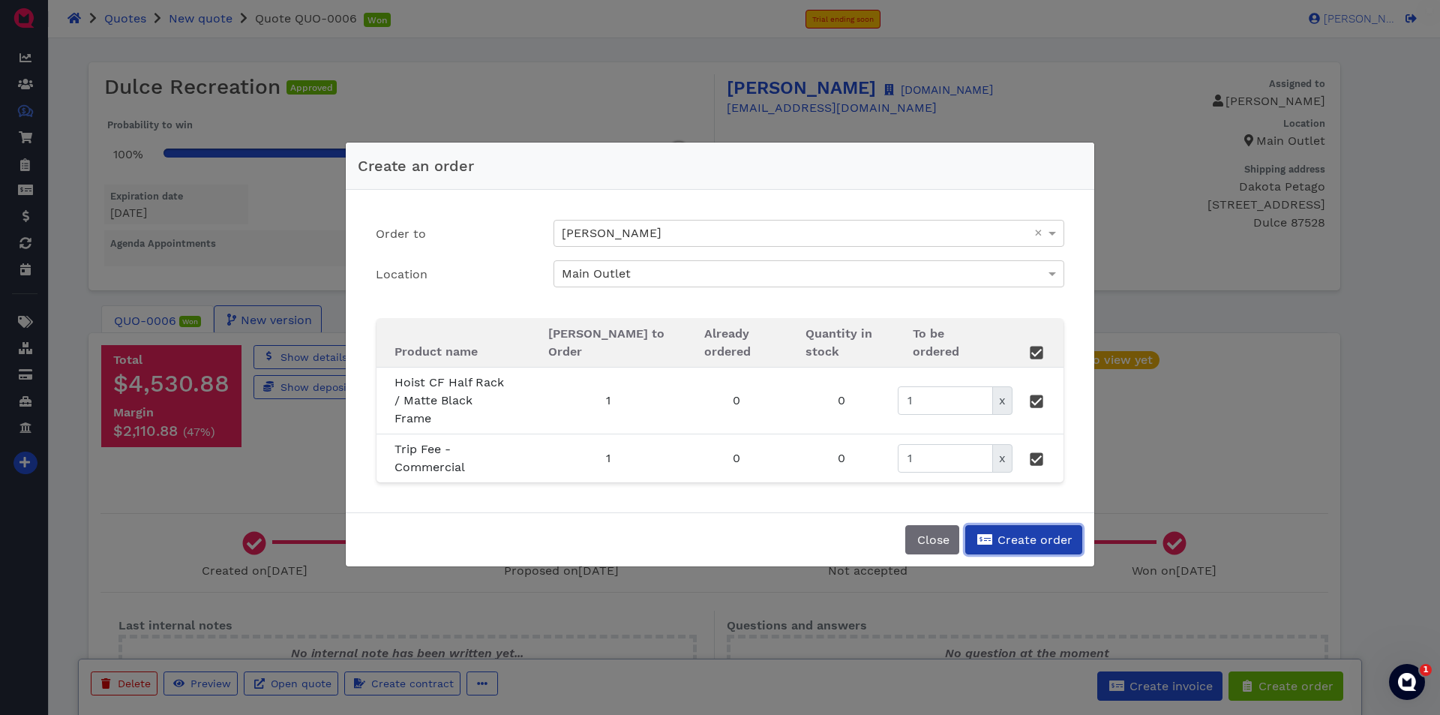
click at [1022, 533] on span "Create order" at bounding box center [1033, 540] width 77 height 14
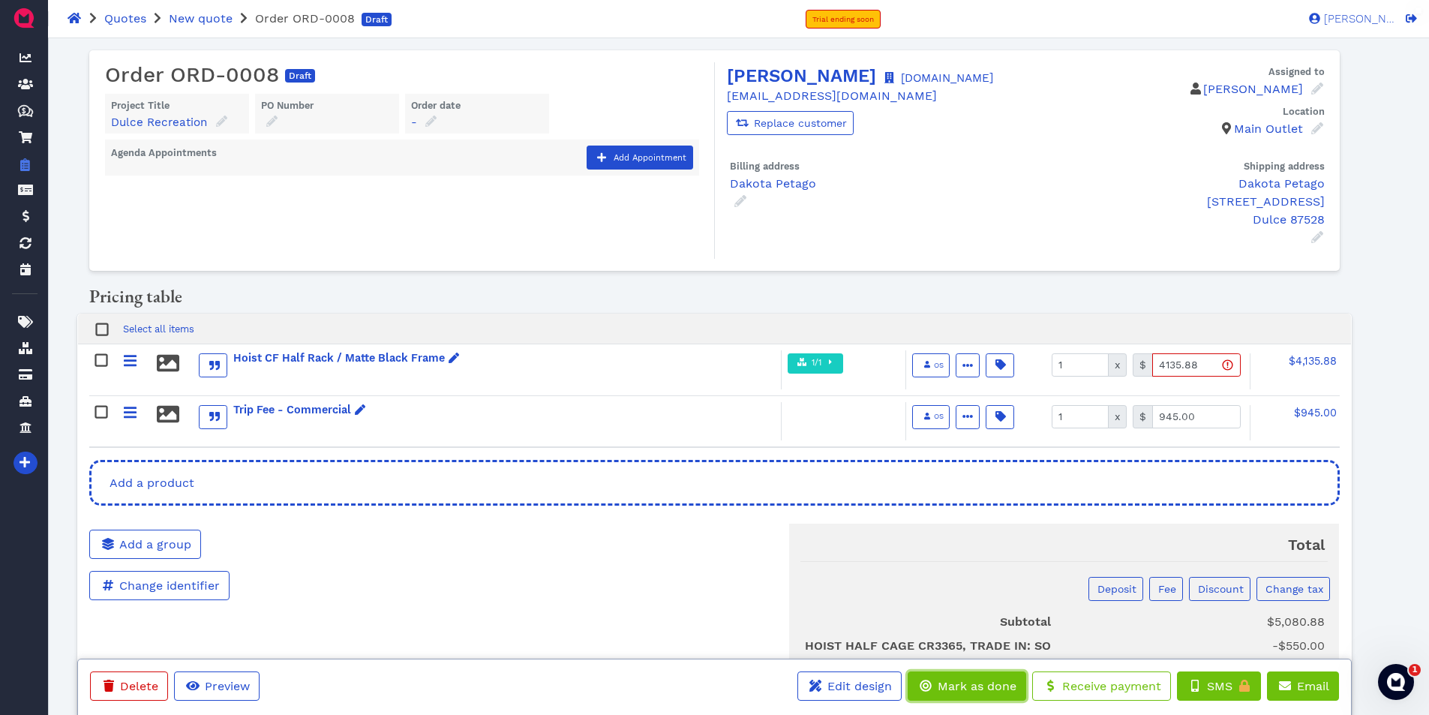
click at [971, 672] on button "Mark as done" at bounding box center [967, 685] width 119 height 29
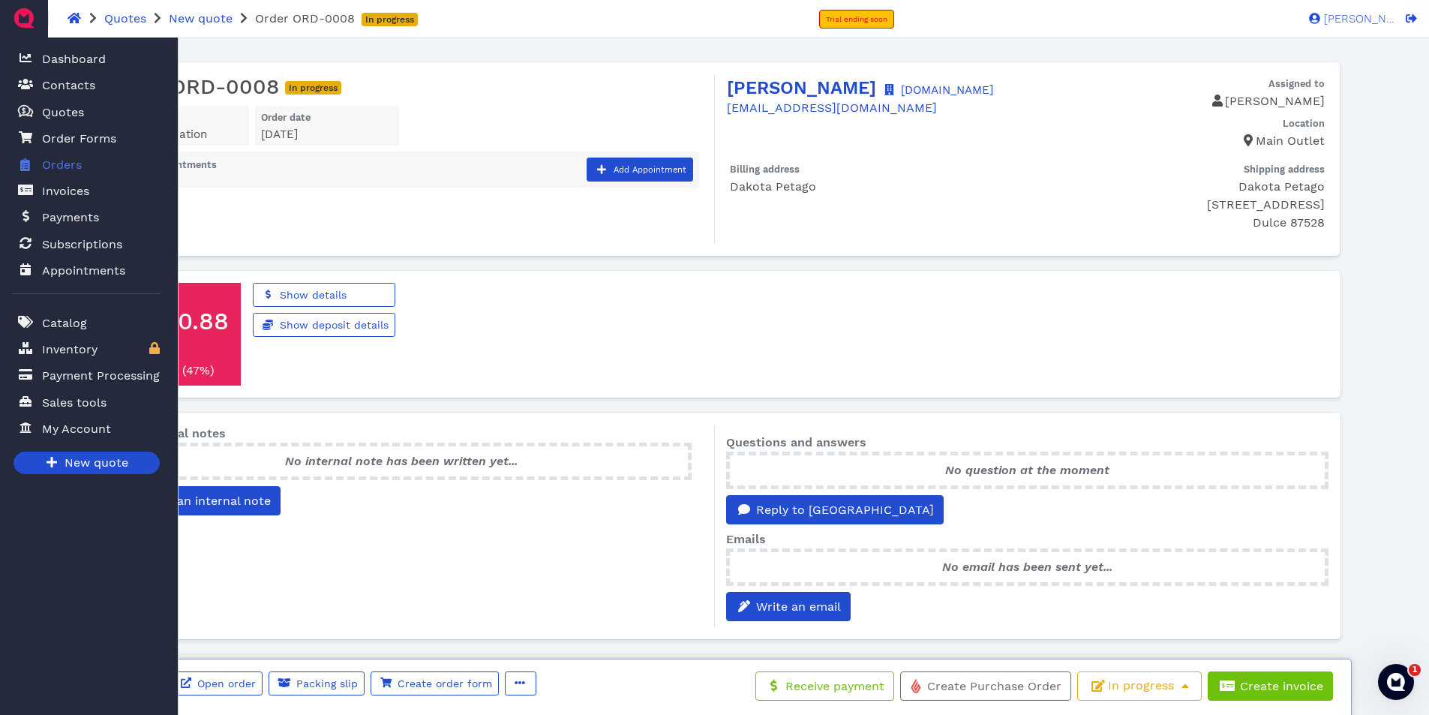
click at [65, 163] on span "Orders" at bounding box center [62, 165] width 40 height 18
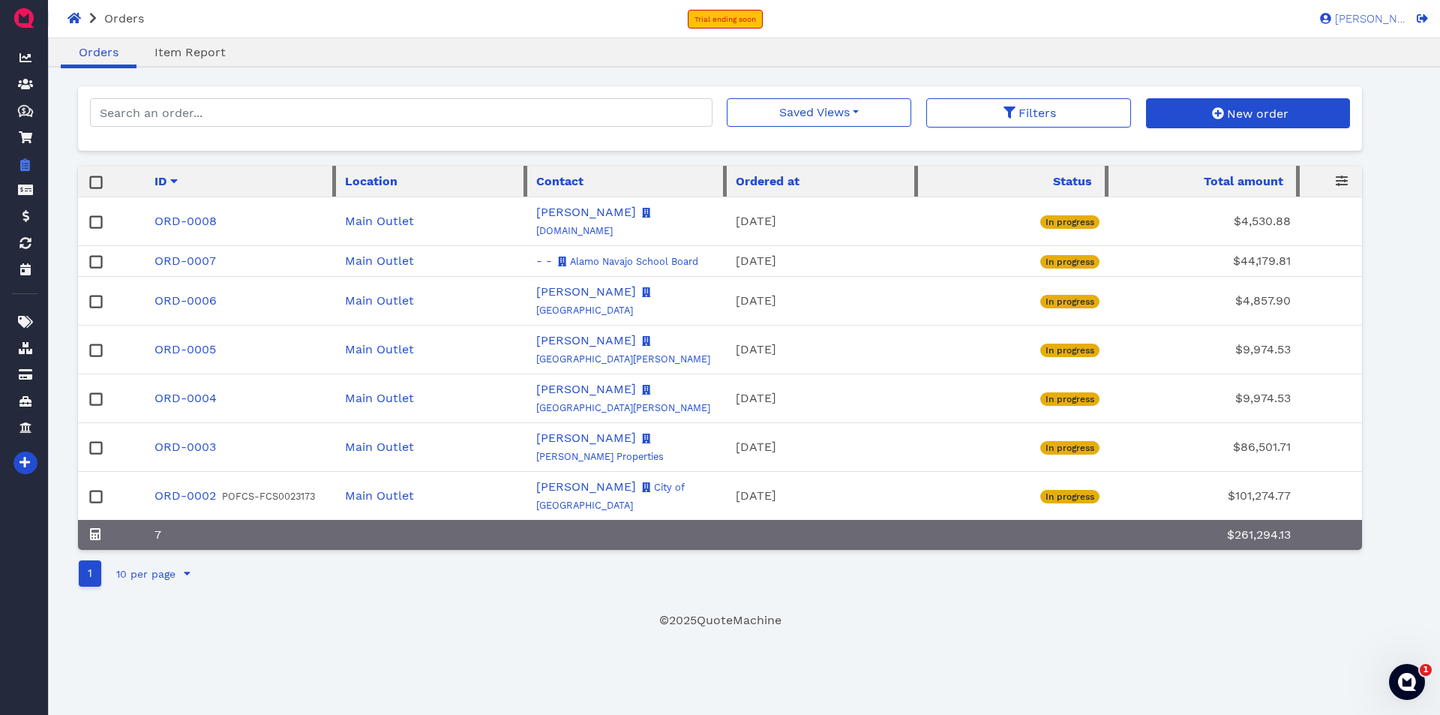
click at [380, 618] on footer "© 2025 QuoteMachine" at bounding box center [720, 620] width 1284 height 18
